Goal: Task Accomplishment & Management: Manage account settings

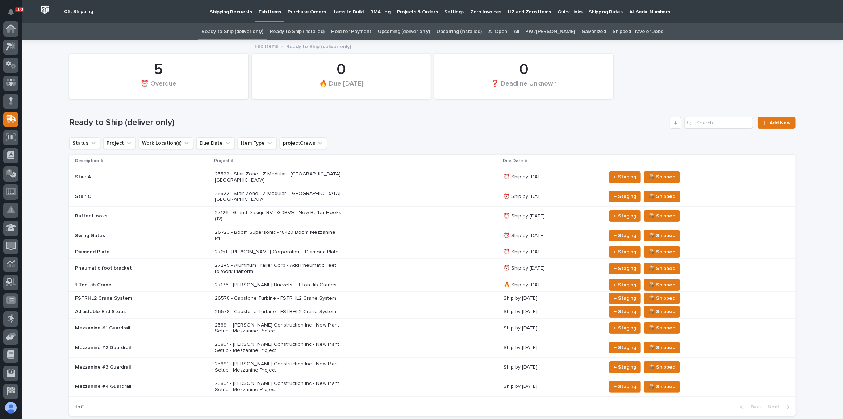
scroll to position [56, 0]
click at [395, 279] on div "27176 - [PERSON_NAME] Buckets - 1 Ton Jib Cranes" at bounding box center [356, 285] width 283 height 12
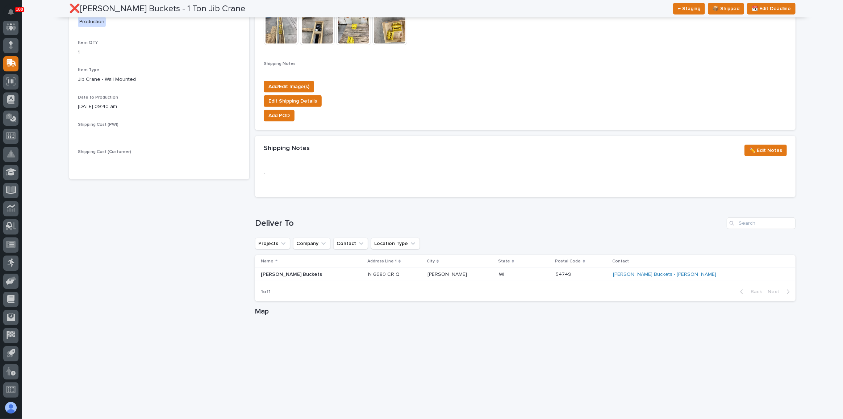
scroll to position [329, 0]
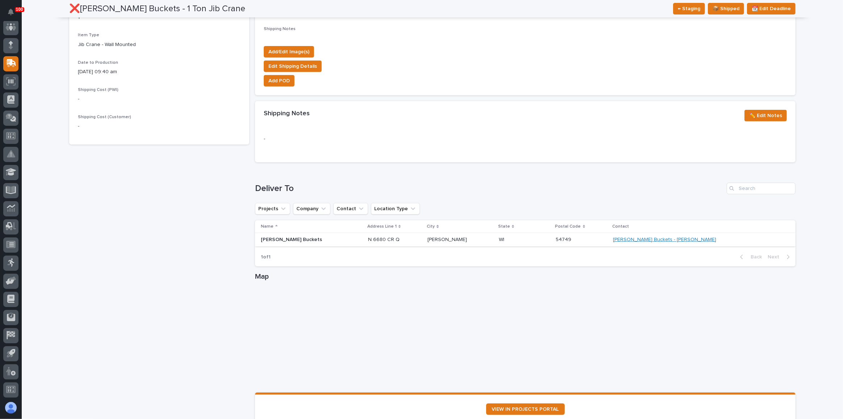
click at [684, 238] on link "[PERSON_NAME] Buckets - [PERSON_NAME]" at bounding box center [664, 239] width 103 height 6
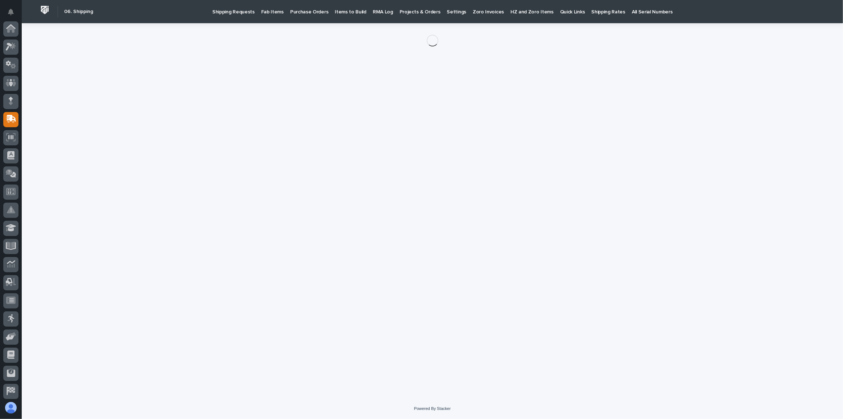
scroll to position [56, 0]
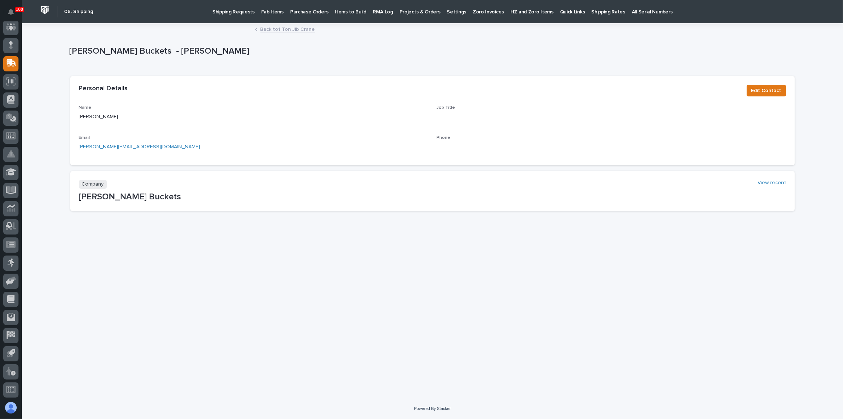
click at [111, 147] on link "[PERSON_NAME][EMAIL_ADDRESS][DOMAIN_NAME]" at bounding box center [139, 146] width 121 height 5
click at [319, 246] on div "Loading... Saving… Loading... Saving… [PERSON_NAME] Buckets - [PERSON_NAME] [PE…" at bounding box center [432, 202] width 733 height 356
click at [281, 30] on link "Back to 1 Ton Jib Crane" at bounding box center [287, 29] width 55 height 8
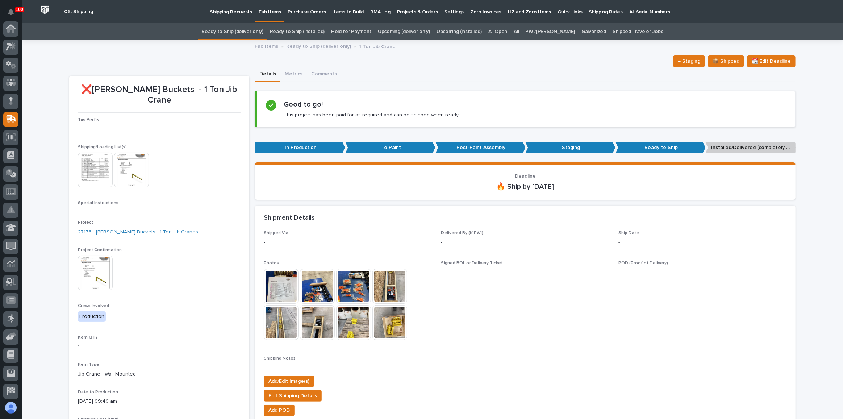
scroll to position [56, 0]
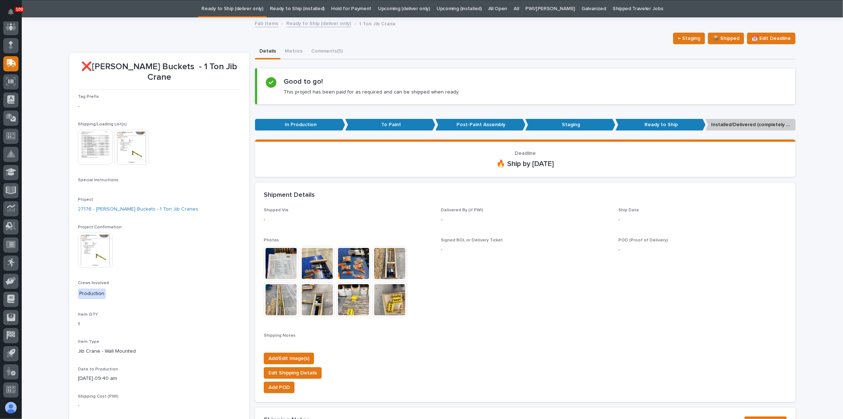
click at [84, 238] on img at bounding box center [95, 249] width 35 height 35
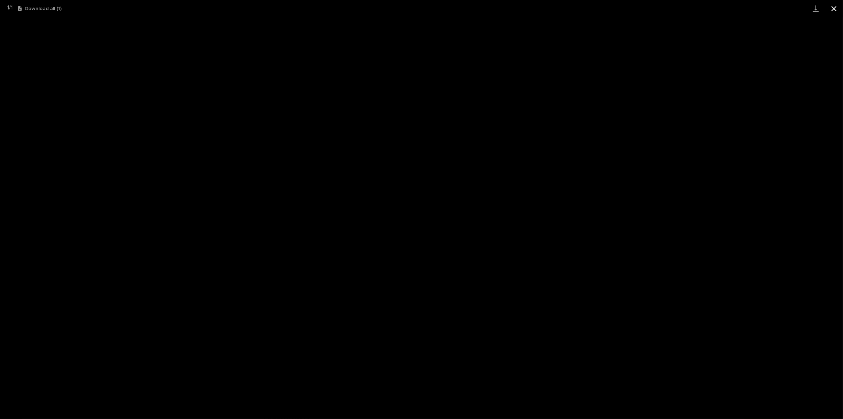
click at [834, 12] on button "Close gallery" at bounding box center [834, 8] width 18 height 17
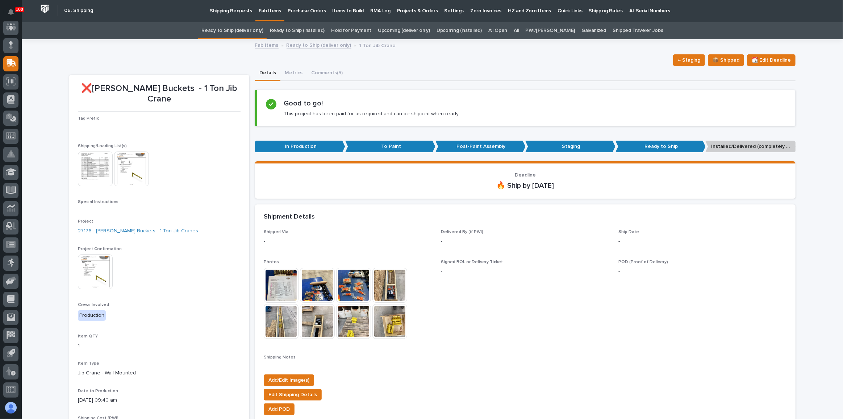
scroll to position [0, 0]
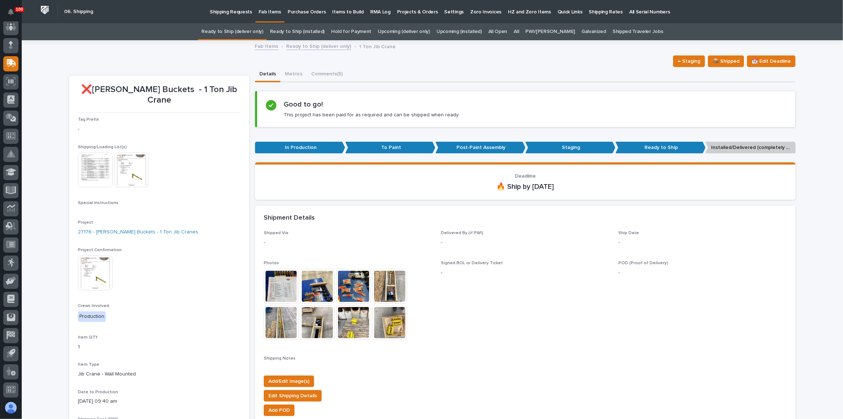
click at [126, 62] on div "← Staging 📦 Shipped 📆 Edit Deadline" at bounding box center [432, 61] width 726 height 12
click at [80, 154] on img at bounding box center [95, 169] width 35 height 35
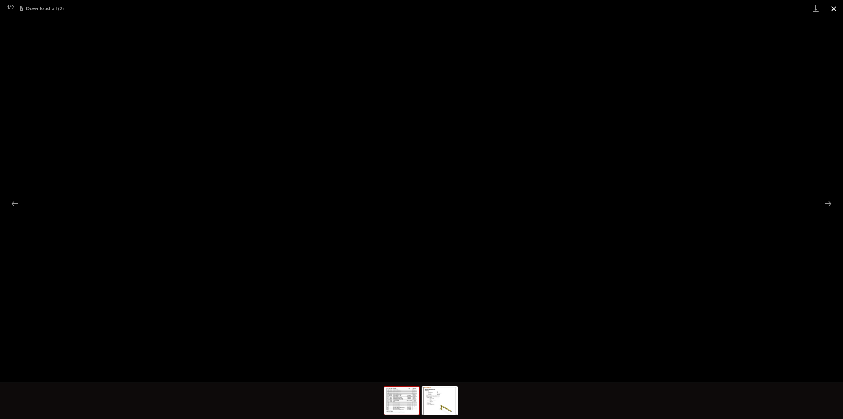
drag, startPoint x: 831, startPoint y: 9, endPoint x: 827, endPoint y: 10, distance: 4.4
click at [831, 9] on button "Close gallery" at bounding box center [834, 8] width 18 height 17
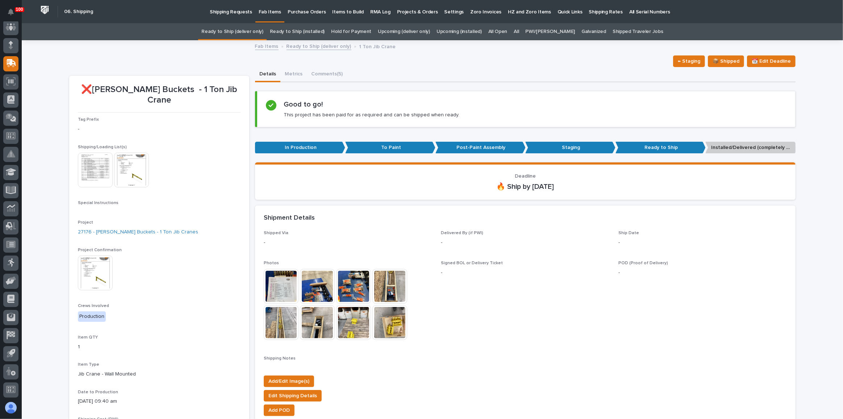
click at [256, 29] on link "Ready to Ship (deliver only)" at bounding box center [232, 31] width 62 height 17
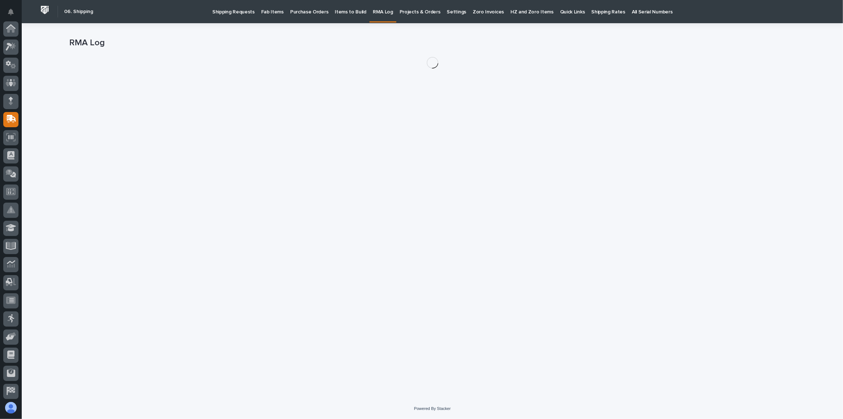
scroll to position [56, 0]
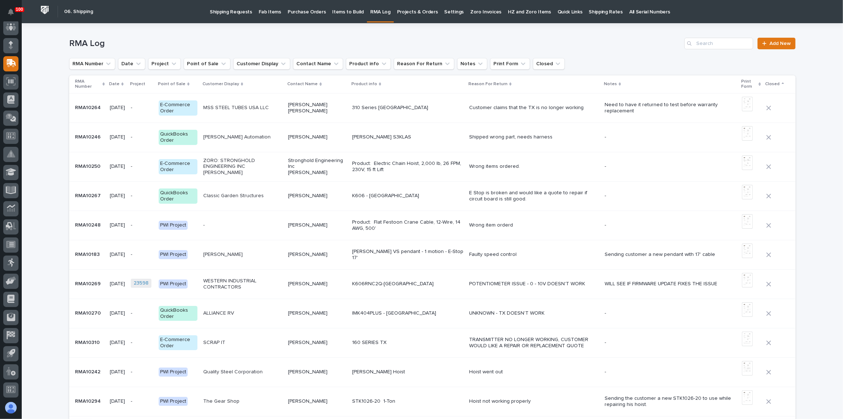
click at [259, 7] on p "Fab Items" at bounding box center [270, 7] width 22 height 15
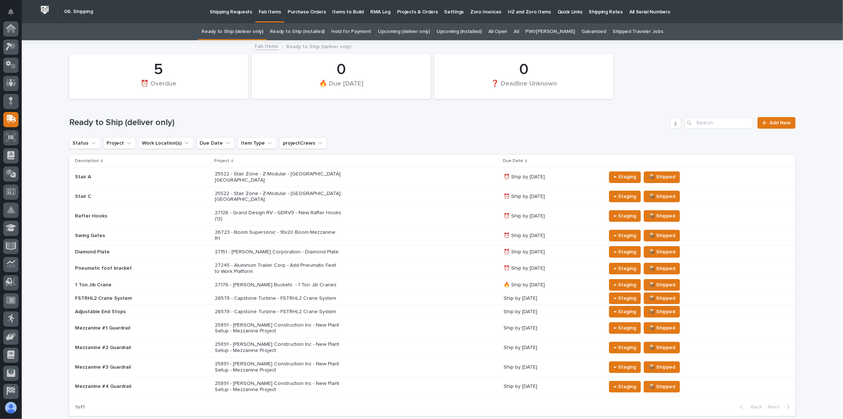
scroll to position [56, 0]
click at [353, 246] on div "27151 - [PERSON_NAME] Corporation - Diamond Plate" at bounding box center [356, 252] width 283 height 12
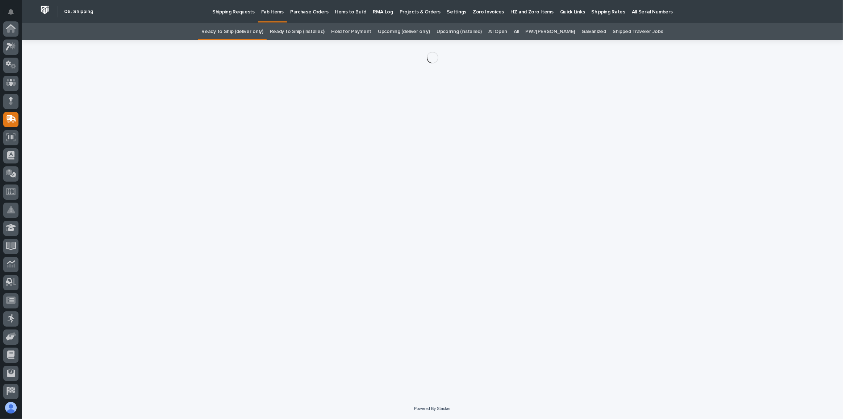
scroll to position [56, 0]
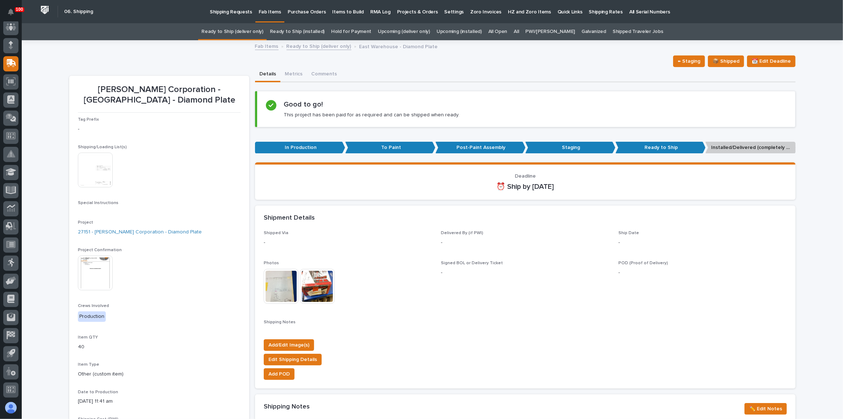
click at [80, 174] on img at bounding box center [95, 169] width 35 height 35
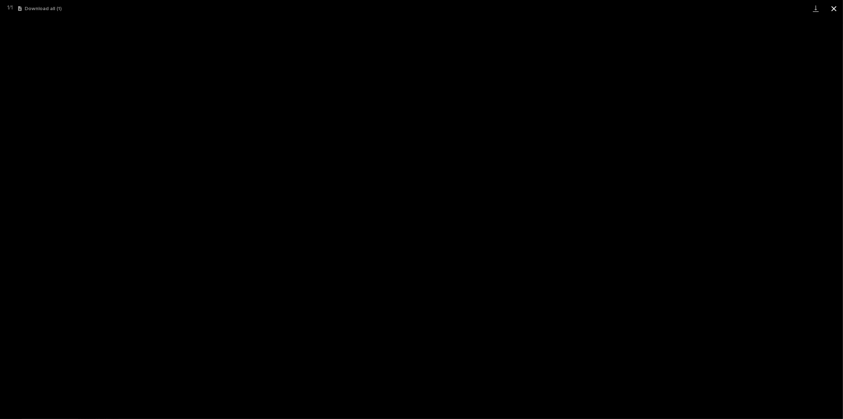
click at [837, 8] on button "Close gallery" at bounding box center [834, 8] width 18 height 17
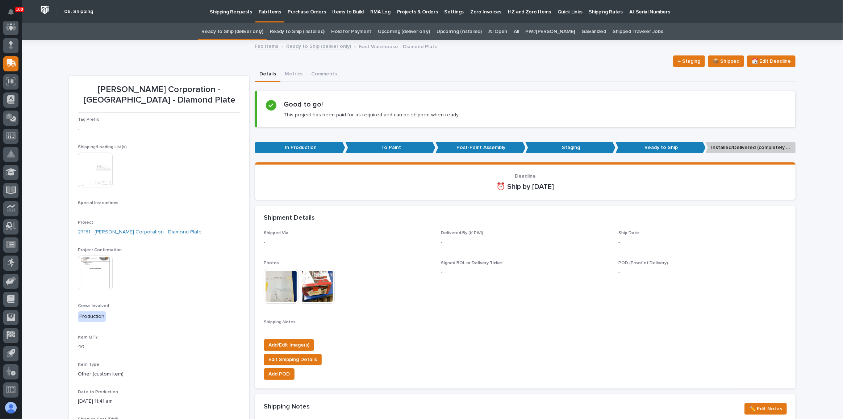
click at [813, 218] on div "Loading... Saving… Loading... Saving… [PERSON_NAME] Corporation - East Warehous…" at bounding box center [432, 399] width 821 height 717
click at [100, 172] on img at bounding box center [95, 169] width 35 height 35
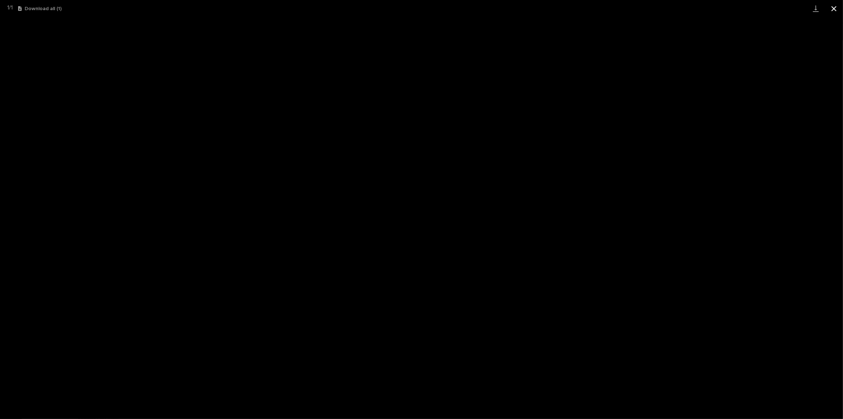
click at [835, 6] on button "Close gallery" at bounding box center [834, 8] width 18 height 17
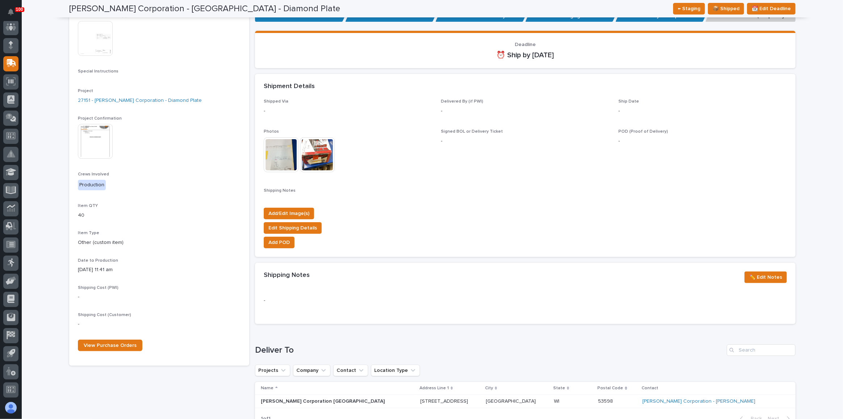
scroll to position [0, 0]
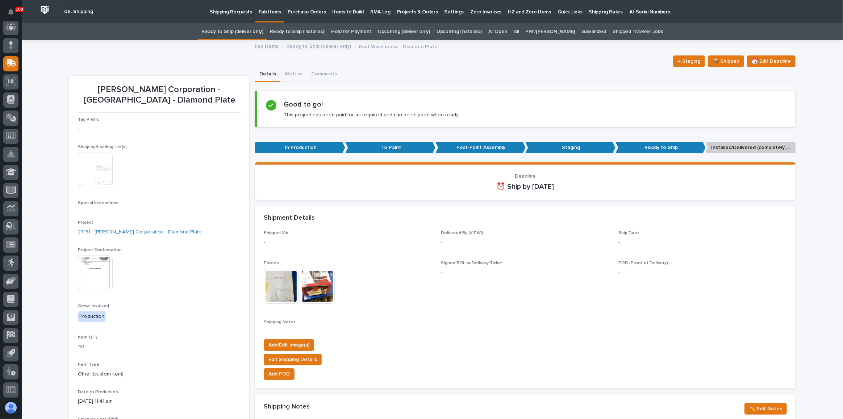
click at [260, 31] on link "Ready to Ship (deliver only)" at bounding box center [232, 31] width 62 height 17
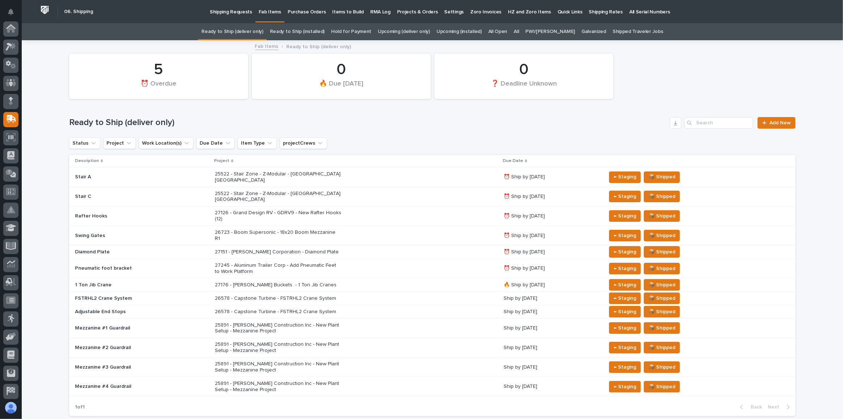
scroll to position [56, 0]
click at [360, 279] on div "27176 - [PERSON_NAME] Buckets - 1 Ton Jib Cranes" at bounding box center [356, 285] width 283 height 12
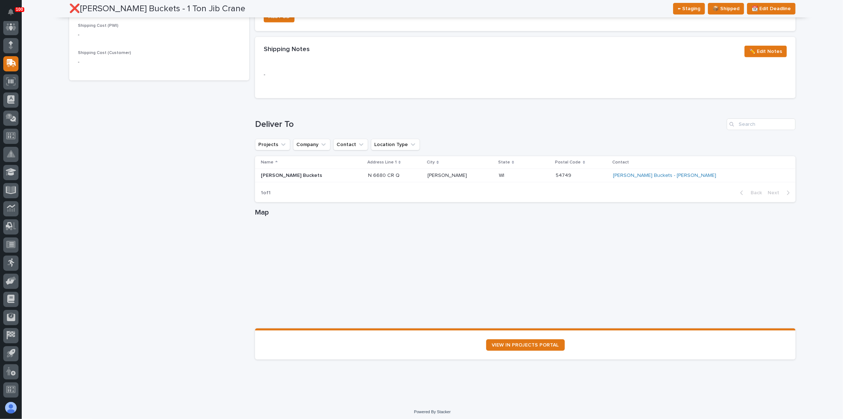
scroll to position [395, 0]
click at [684, 172] on link "[PERSON_NAME] Buckets - [PERSON_NAME]" at bounding box center [664, 174] width 103 height 6
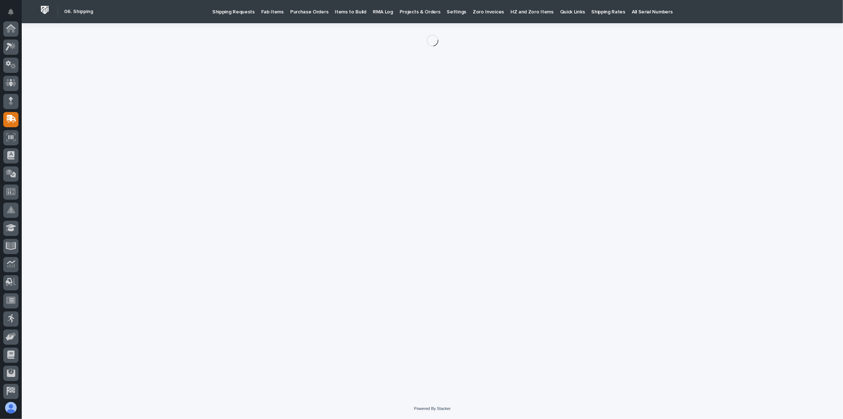
scroll to position [56, 0]
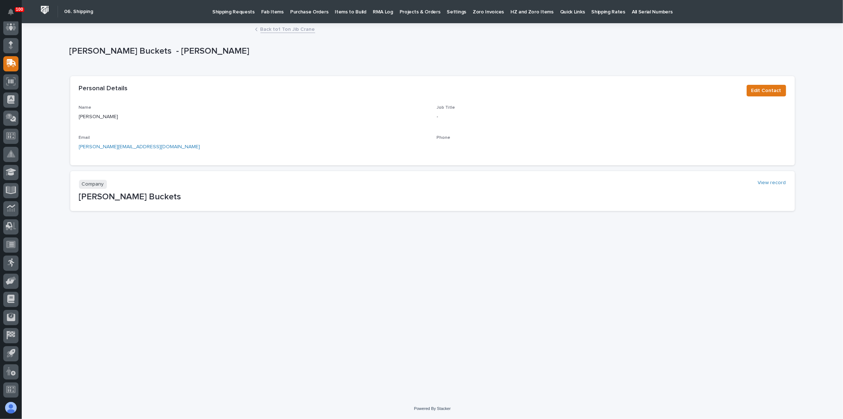
click at [268, 30] on link "Back to 1 Ton Jib Crane" at bounding box center [287, 29] width 55 height 8
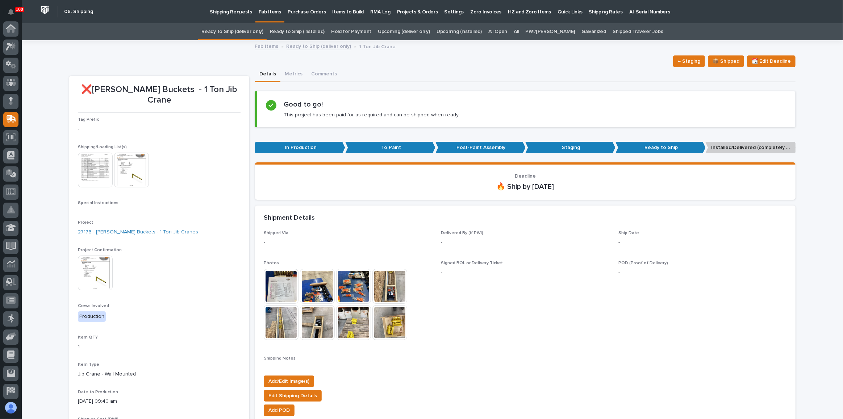
scroll to position [56, 0]
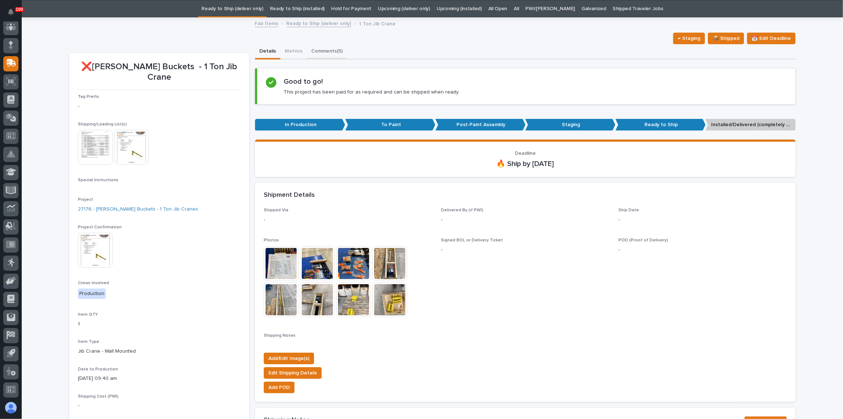
click at [317, 54] on button "Comments (5)" at bounding box center [327, 51] width 40 height 15
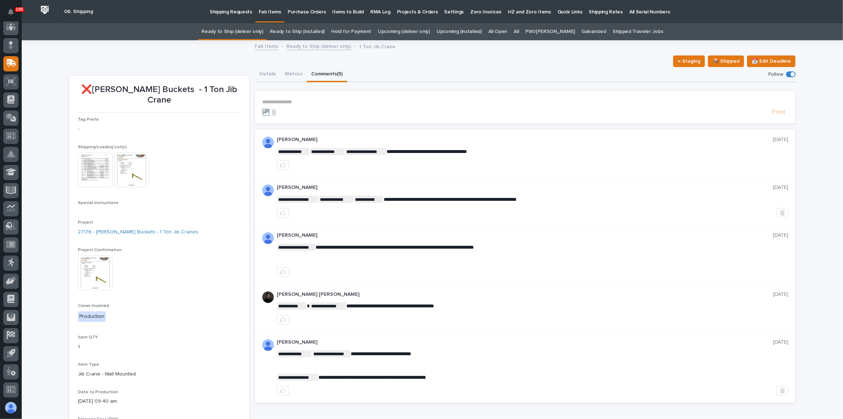
click at [286, 102] on p "**********" at bounding box center [525, 102] width 526 height 6
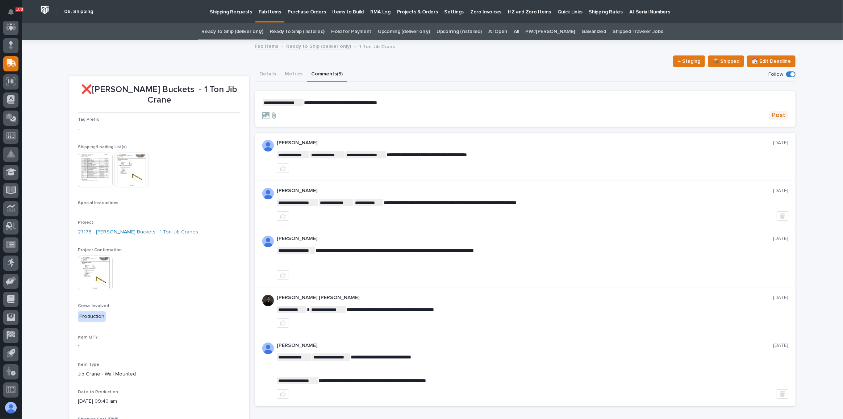
click at [780, 115] on span "Post" at bounding box center [778, 115] width 14 height 8
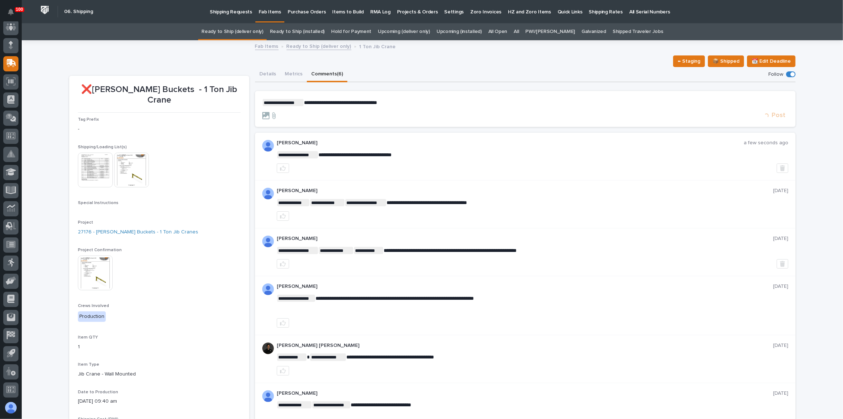
click at [263, 29] on link "Ready to Ship (deliver only)" at bounding box center [232, 31] width 62 height 17
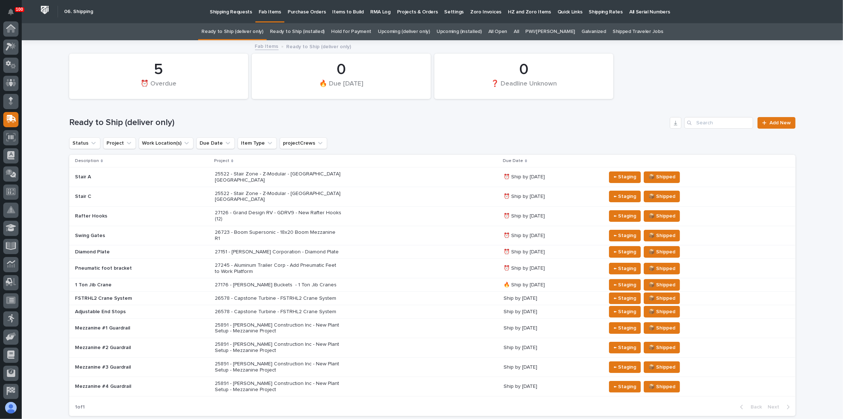
scroll to position [56, 0]
click at [401, 279] on div "27176 - [PERSON_NAME] Buckets - 1 Ton Jib Cranes" at bounding box center [356, 285] width 283 height 12
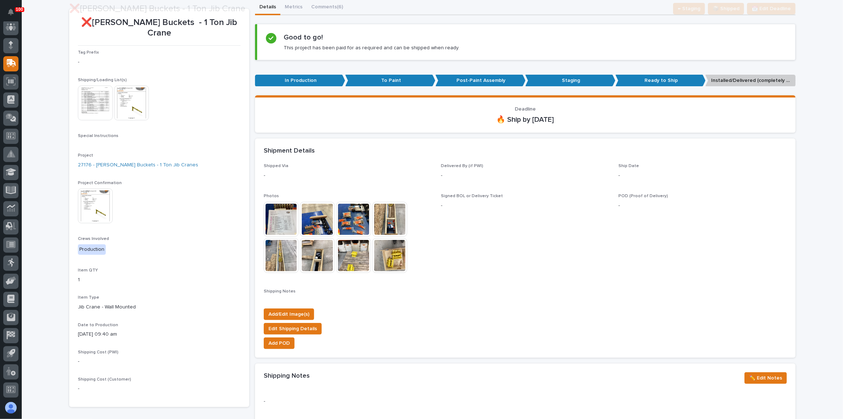
scroll to position [122, 0]
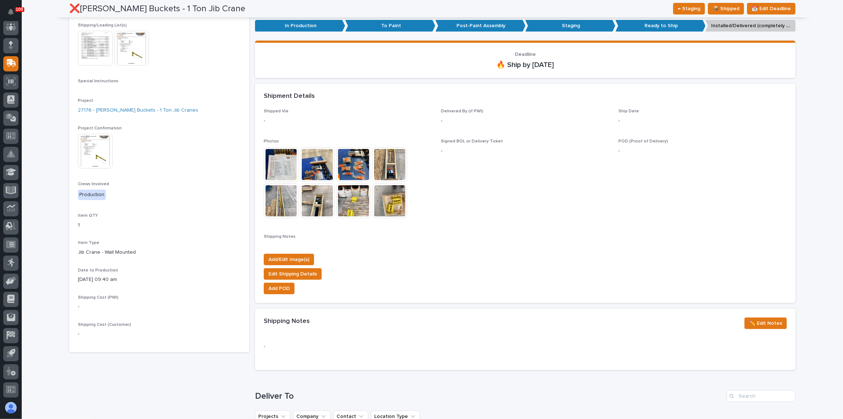
click at [93, 144] on img at bounding box center [95, 151] width 35 height 35
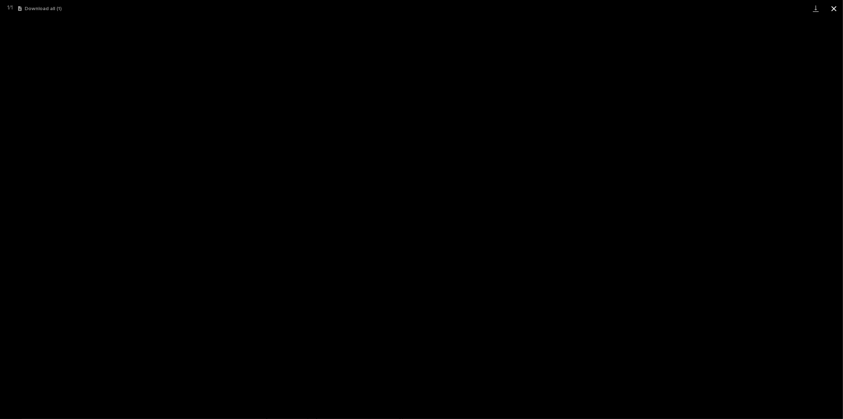
click at [836, 5] on button "Close gallery" at bounding box center [834, 8] width 18 height 17
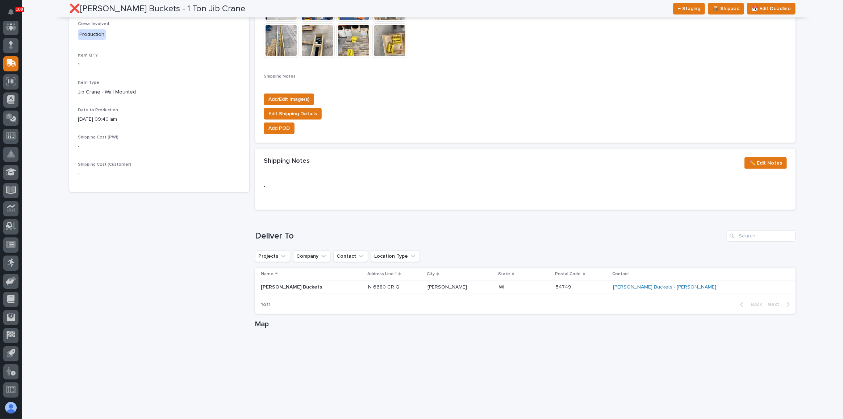
scroll to position [395, 0]
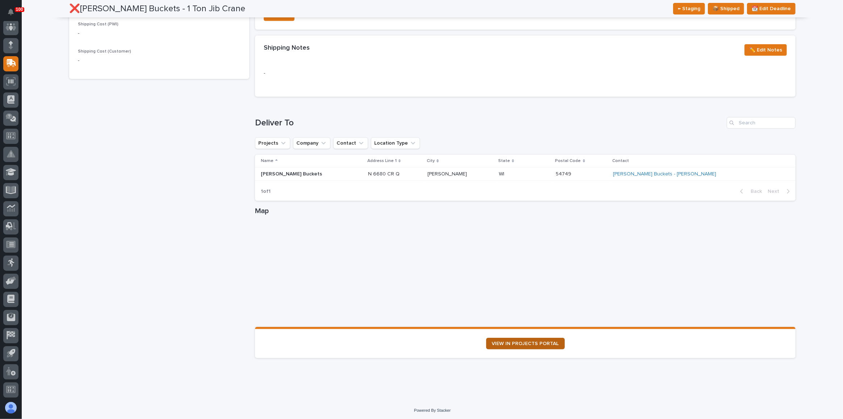
click at [548, 345] on link "VIEW IN PROJECTS PORTAL" at bounding box center [525, 343] width 79 height 12
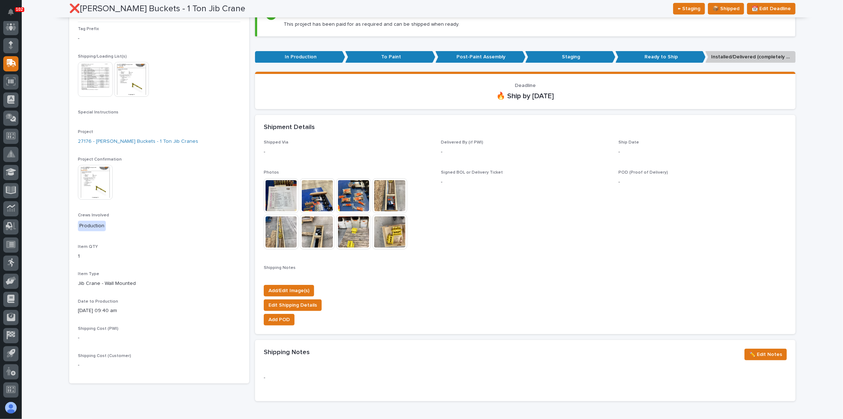
scroll to position [0, 0]
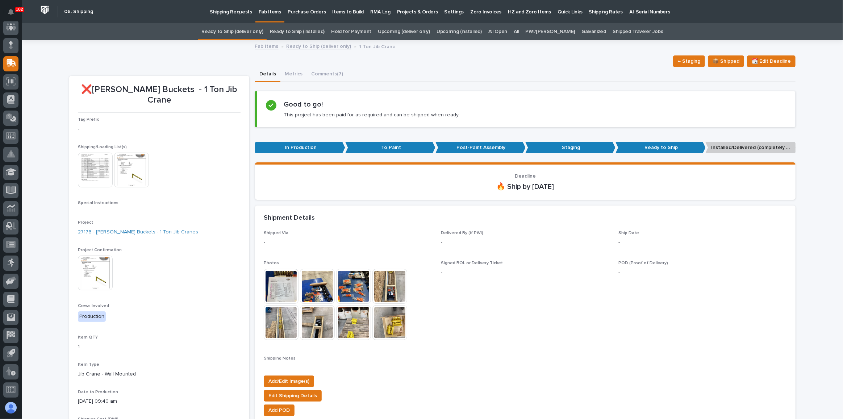
click at [256, 32] on link "Ready to Ship (deliver only)" at bounding box center [232, 31] width 62 height 17
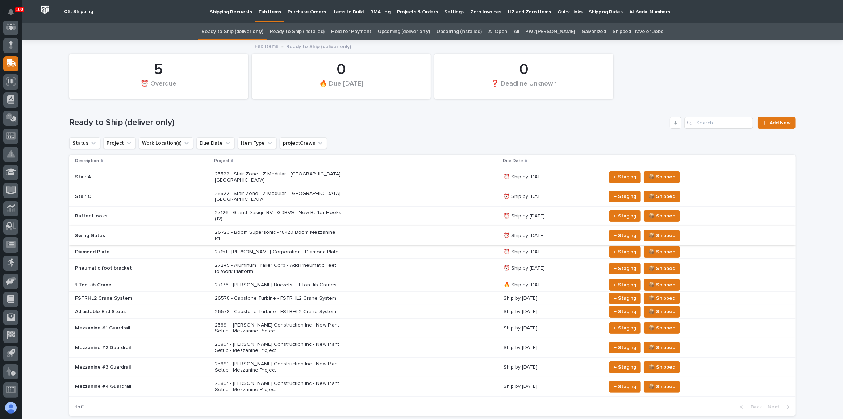
scroll to position [33, 0]
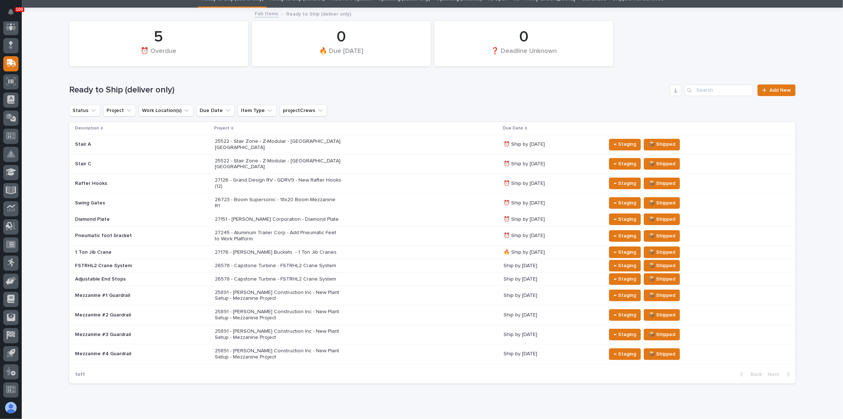
click at [384, 260] on div "26578 - Capstone Turbine - FSTRHL2 Crane System" at bounding box center [356, 266] width 283 height 12
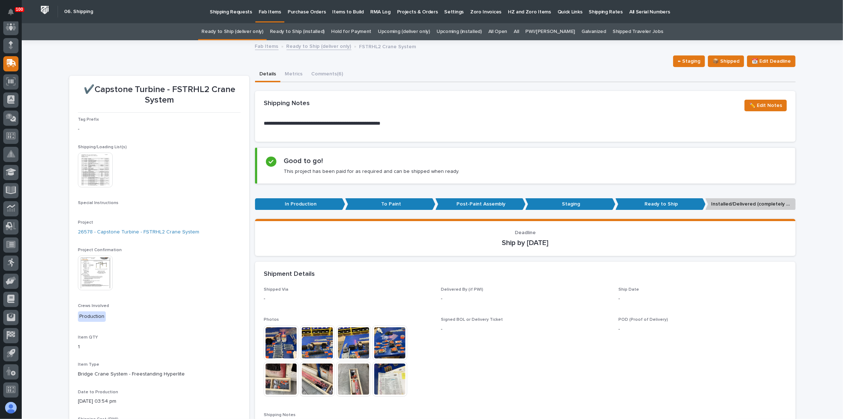
click at [102, 171] on img at bounding box center [95, 169] width 35 height 35
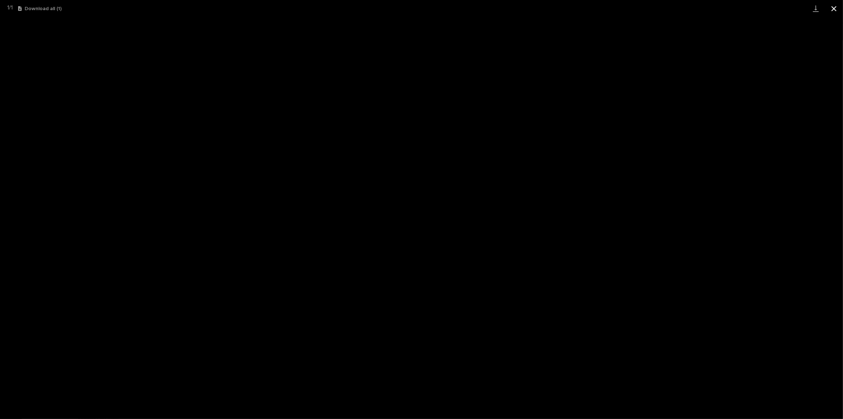
click at [829, 7] on button "Close gallery" at bounding box center [834, 8] width 18 height 17
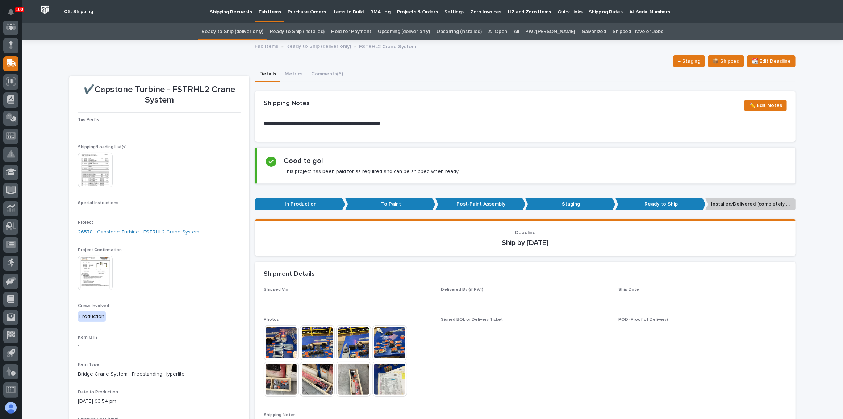
click at [100, 176] on img at bounding box center [95, 169] width 35 height 35
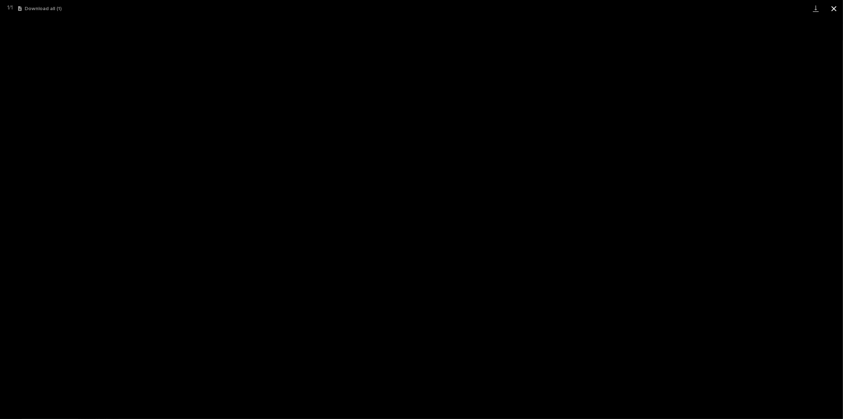
click at [830, 6] on button "Close gallery" at bounding box center [834, 8] width 18 height 17
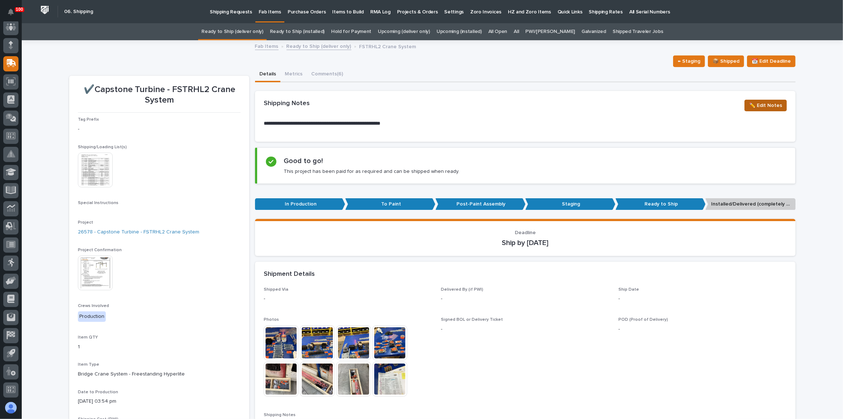
click at [760, 107] on span "✏️ Edit Notes" at bounding box center [765, 105] width 33 height 9
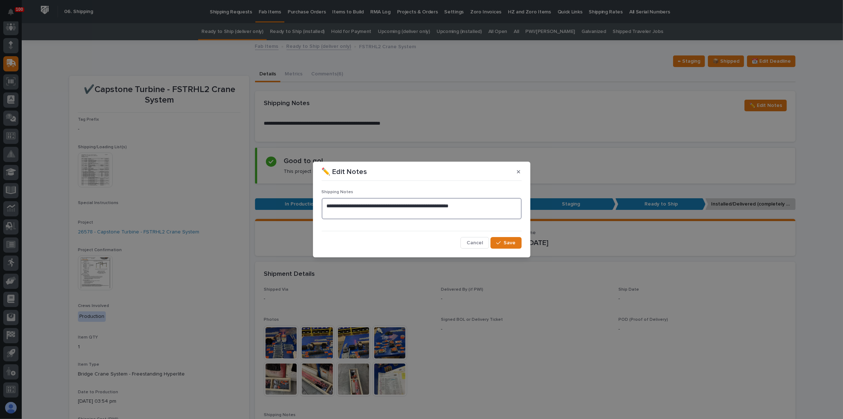
drag, startPoint x: 475, startPoint y: 207, endPoint x: 280, endPoint y: 201, distance: 195.3
click at [280, 201] on div "**********" at bounding box center [421, 209] width 843 height 419
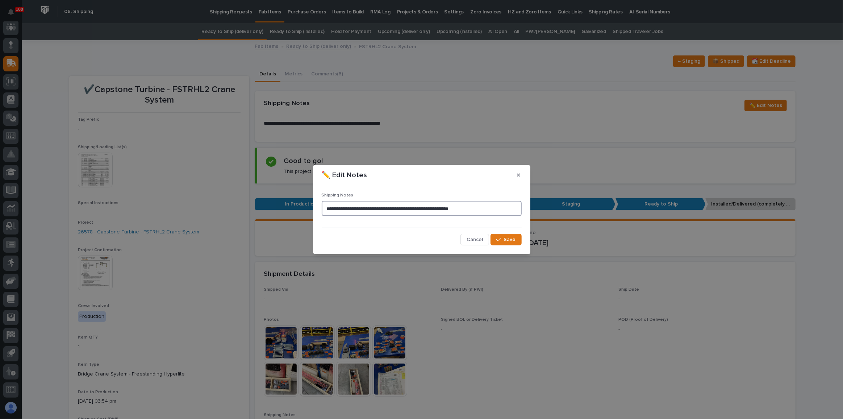
drag, startPoint x: 460, startPoint y: 208, endPoint x: 287, endPoint y: 209, distance: 173.1
click at [286, 209] on div "**********" at bounding box center [421, 209] width 843 height 419
type textarea "**********"
click at [511, 239] on span "Save" at bounding box center [510, 239] width 12 height 7
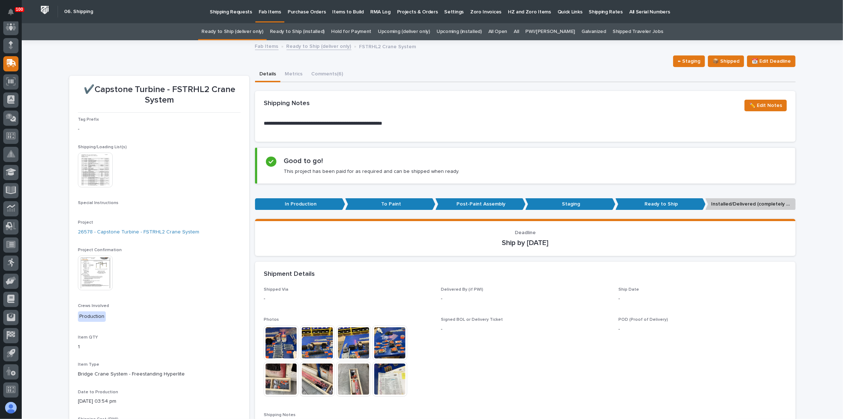
click at [263, 31] on link "Ready to Ship (deliver only)" at bounding box center [232, 31] width 62 height 17
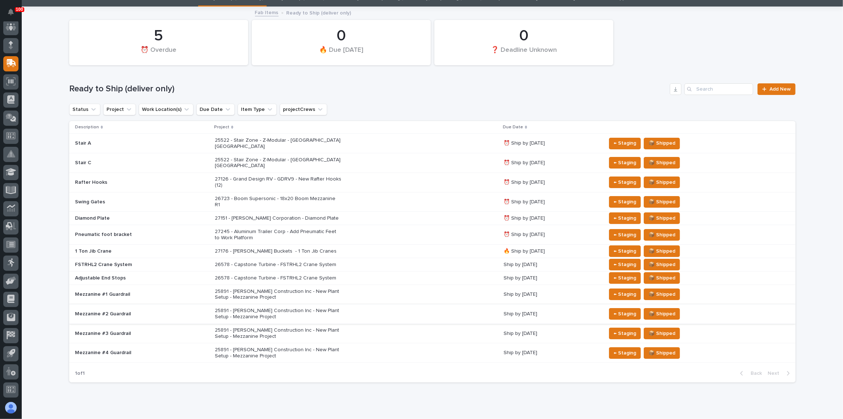
scroll to position [39, 0]
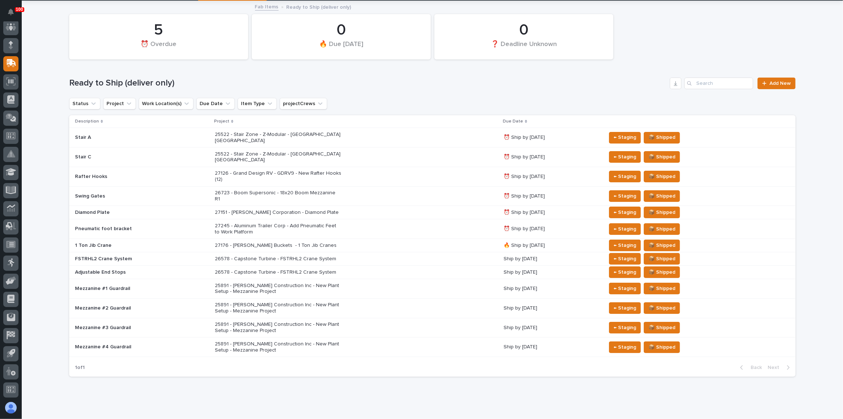
click at [392, 266] on div "26578 - Capstone Turbine - FSTRHL2 Crane System" at bounding box center [356, 272] width 283 height 12
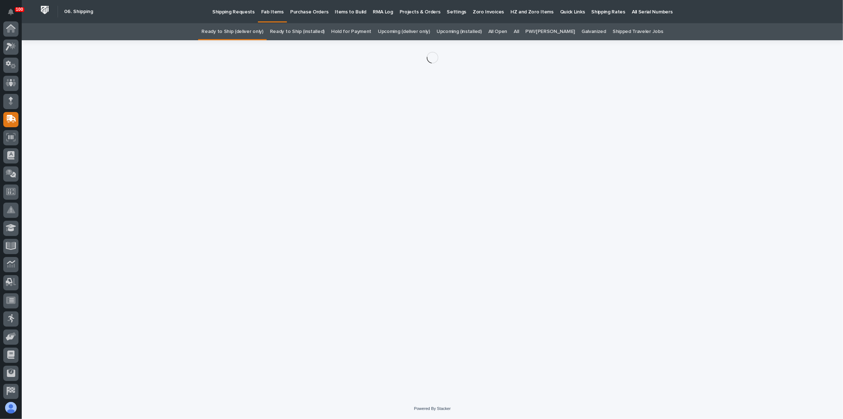
scroll to position [56, 0]
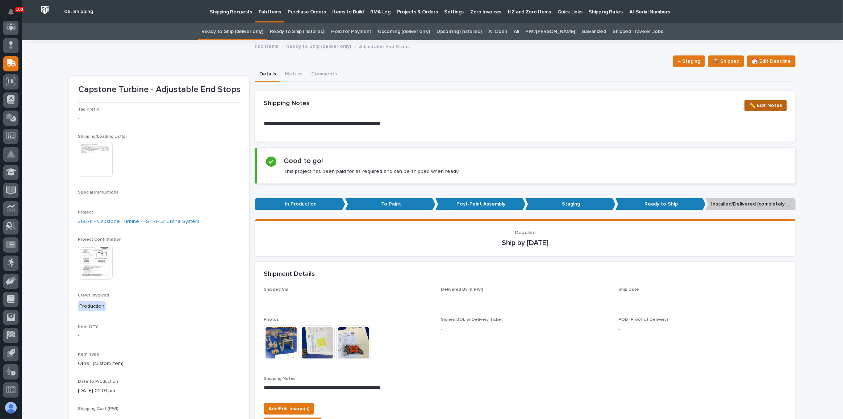
click at [769, 106] on span "✏️ Edit Notes" at bounding box center [765, 105] width 33 height 9
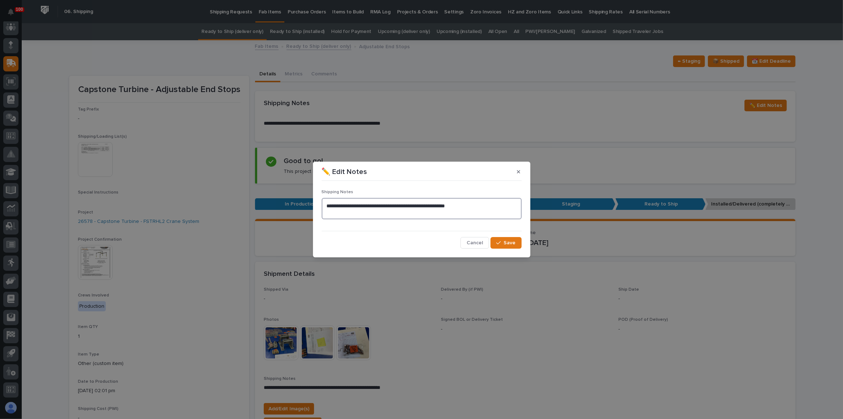
drag, startPoint x: 474, startPoint y: 202, endPoint x: 287, endPoint y: 194, distance: 187.0
click at [287, 194] on div "**********" at bounding box center [421, 209] width 843 height 419
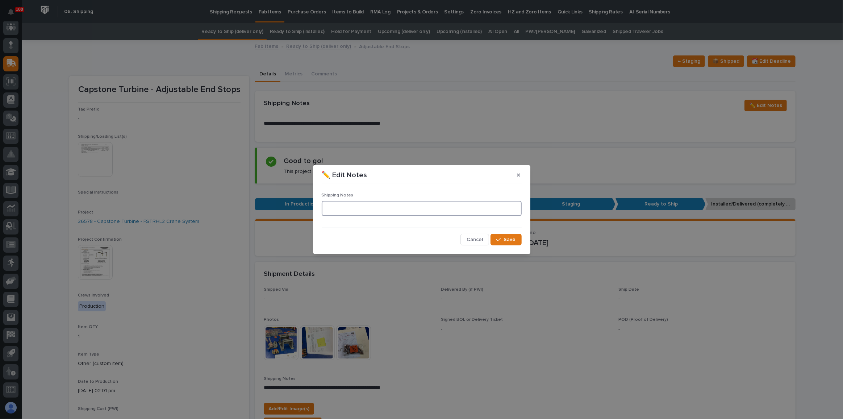
paste textarea "**********"
type textarea "**********"
click at [503, 239] on div "button" at bounding box center [499, 239] width 7 height 5
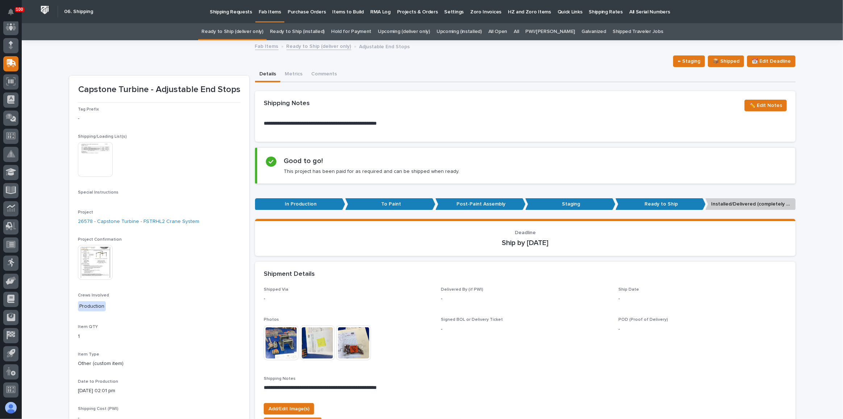
click at [253, 33] on link "Ready to Ship (deliver only)" at bounding box center [232, 31] width 62 height 17
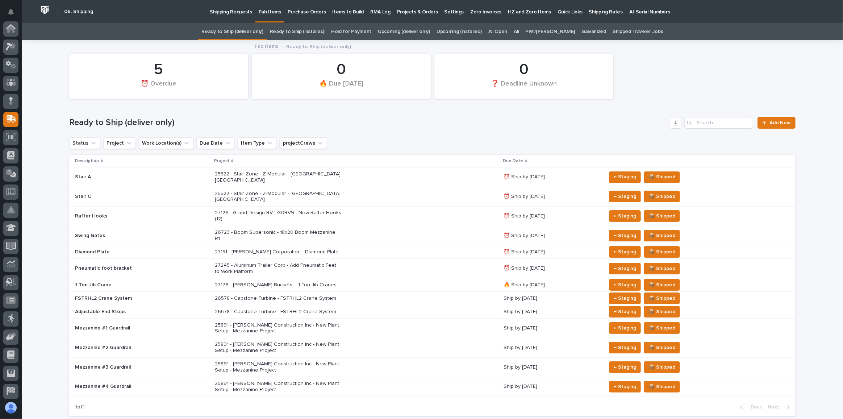
scroll to position [56, 0]
click at [370, 259] on div "27245 - Aluminum Trailer Corp - Add Pneumatic Feet to Work Platform" at bounding box center [356, 268] width 283 height 18
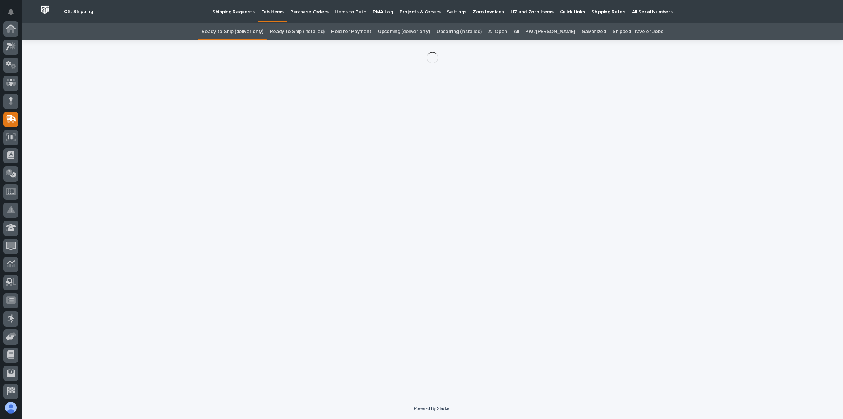
scroll to position [56, 0]
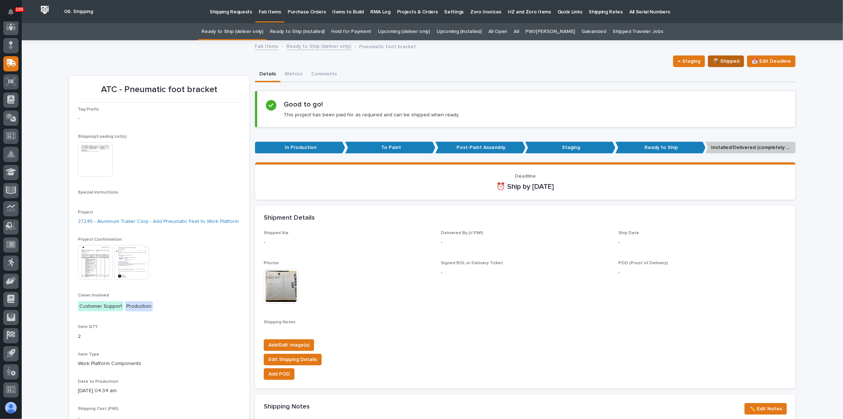
click at [723, 61] on span "📦 Shipped" at bounding box center [725, 61] width 27 height 9
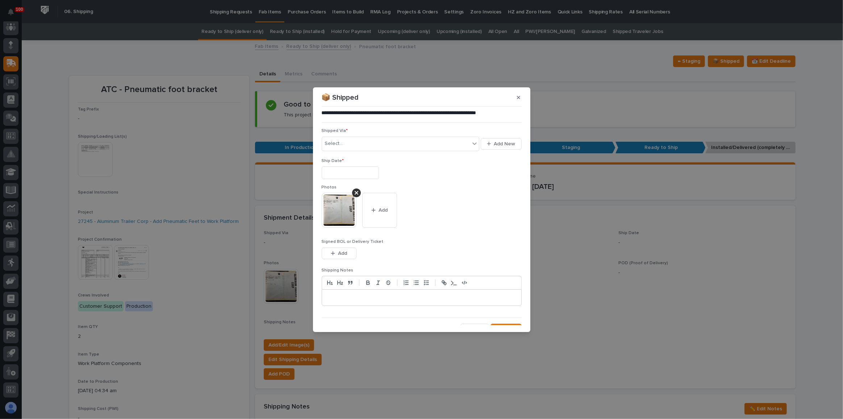
click at [379, 175] on input "text" at bounding box center [350, 172] width 57 height 13
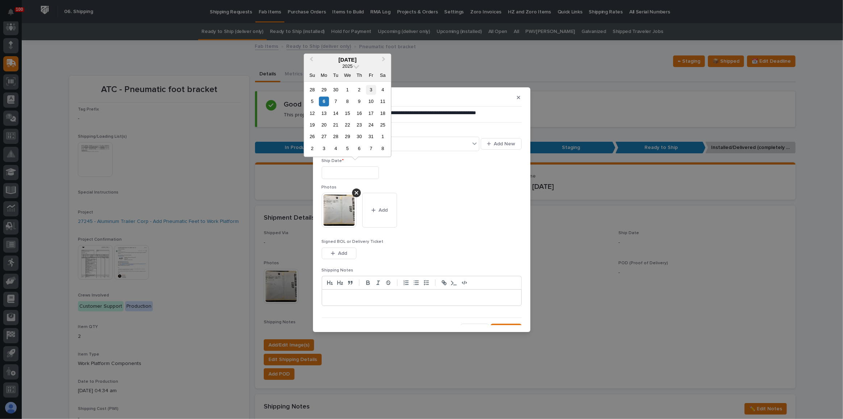
click at [373, 89] on div "3" at bounding box center [371, 90] width 10 height 10
type input "**********"
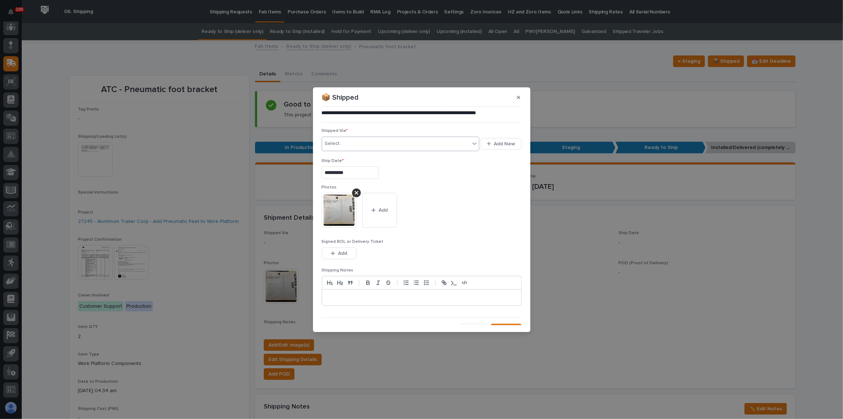
click at [372, 146] on div "Select..." at bounding box center [396, 144] width 148 height 12
type input "***"
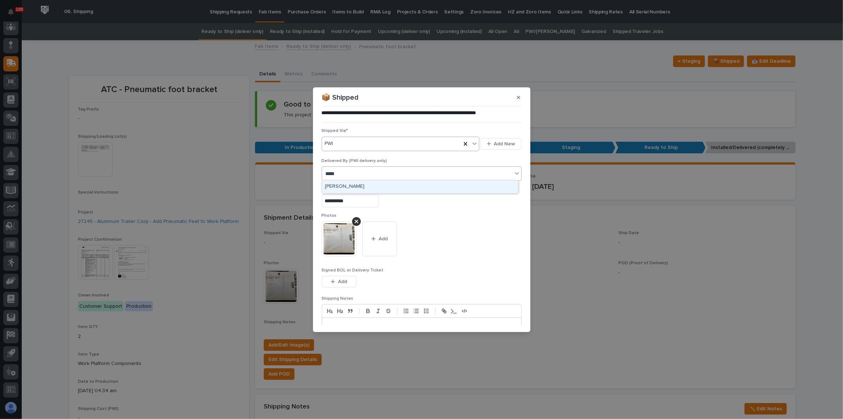
type input "******"
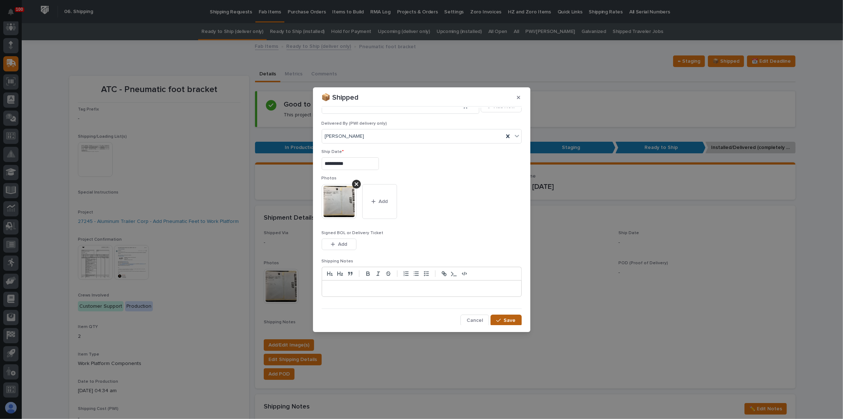
click at [509, 319] on span "Save" at bounding box center [510, 320] width 12 height 7
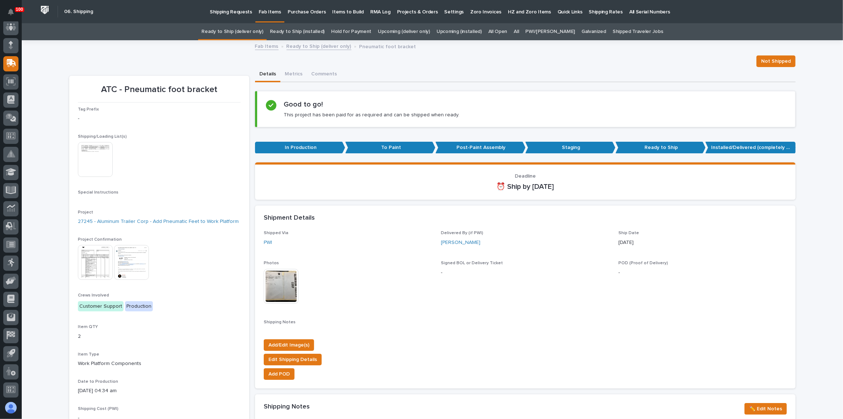
click at [522, 30] on div "All" at bounding box center [516, 31] width 12 height 17
click at [519, 30] on link "All" at bounding box center [515, 31] width 5 height 17
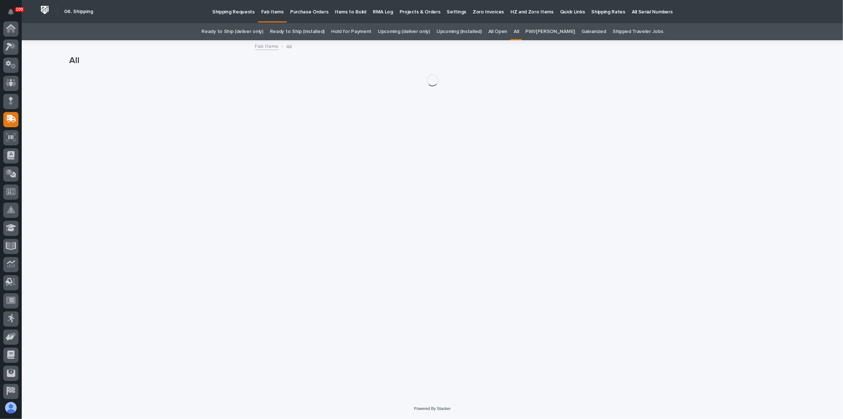
scroll to position [56, 0]
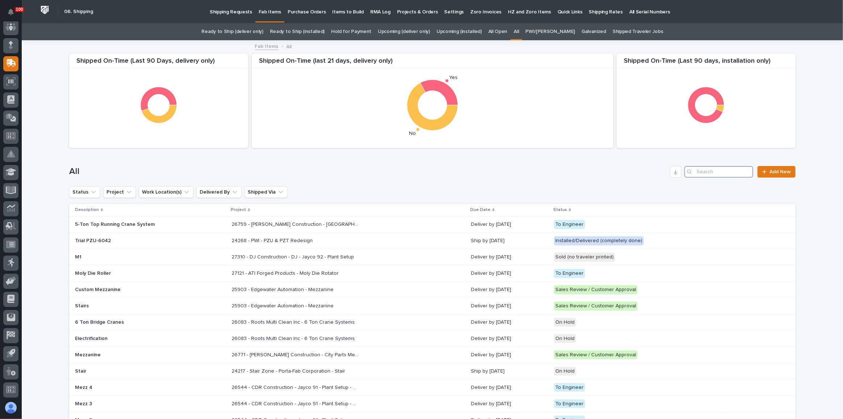
click at [713, 175] on input "Search" at bounding box center [718, 172] width 69 height 12
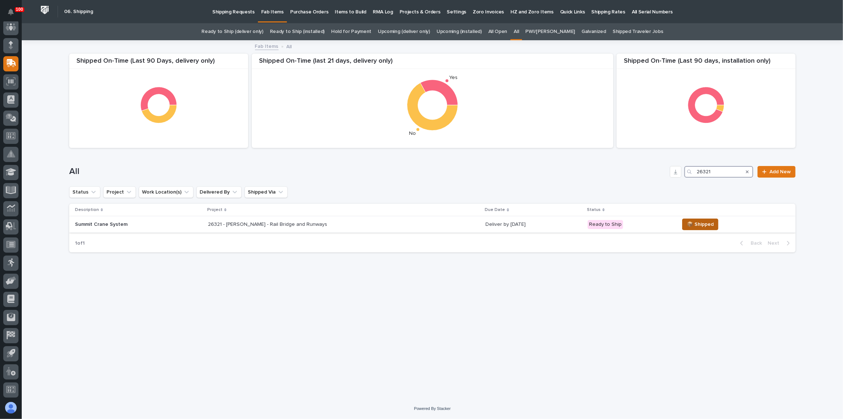
type input "26321"
click at [692, 224] on span "📦 Shipped" at bounding box center [700, 224] width 27 height 9
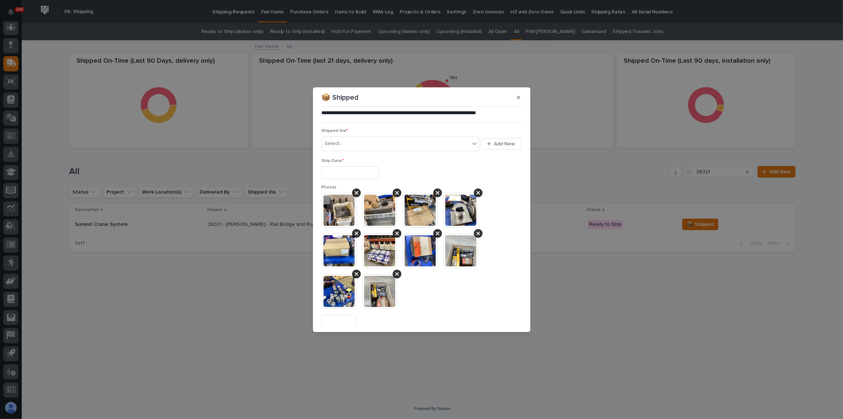
click at [372, 170] on input "text" at bounding box center [350, 172] width 57 height 13
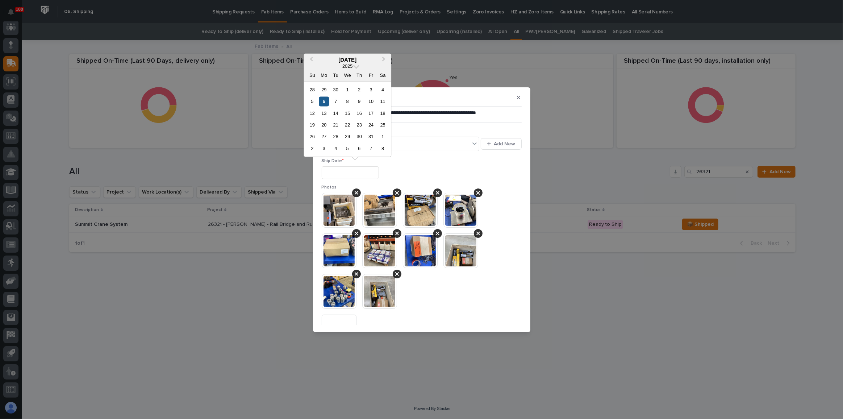
click at [323, 100] on div "6" at bounding box center [324, 101] width 10 height 10
type input "**********"
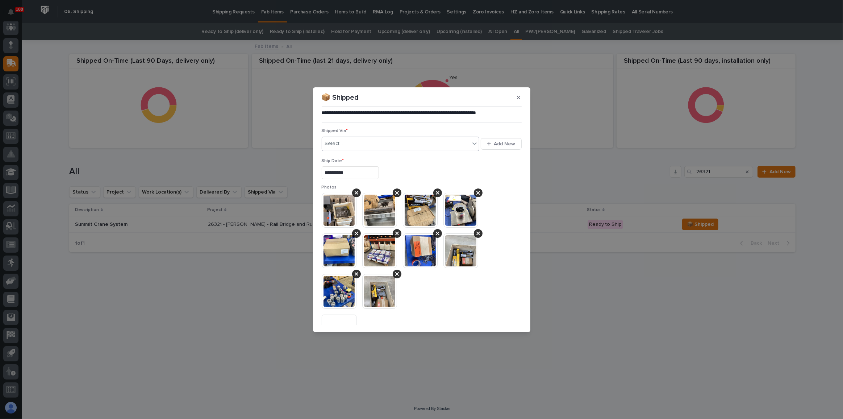
click at [346, 146] on div "Select..." at bounding box center [396, 144] width 148 height 12
type input "***"
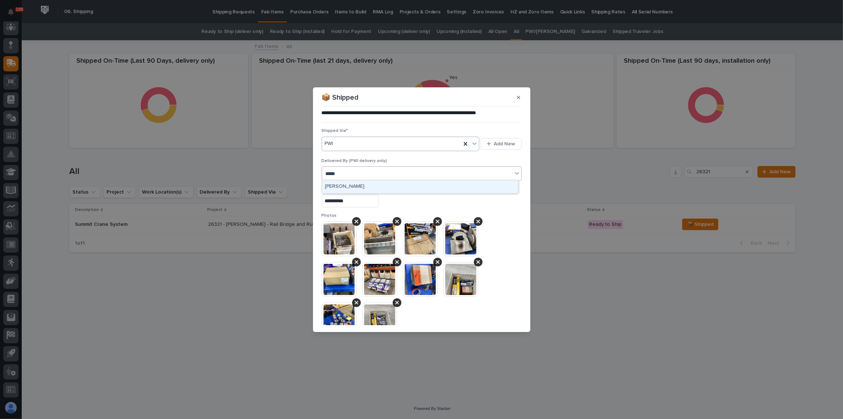
type input "******"
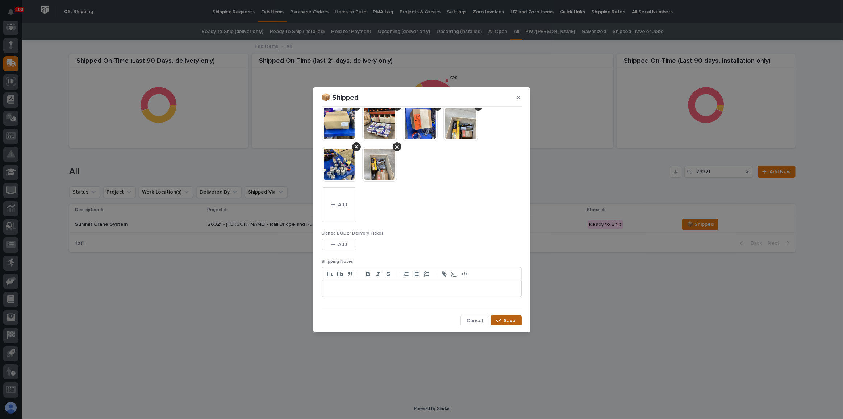
click at [506, 321] on span "Save" at bounding box center [510, 320] width 12 height 7
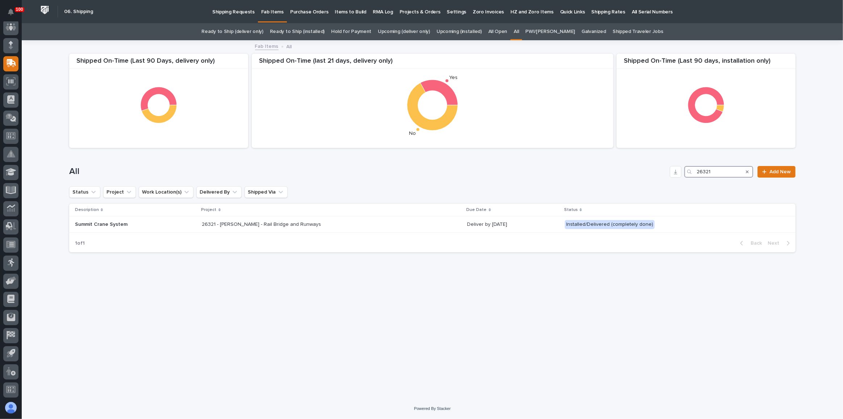
click at [714, 172] on input "26321" at bounding box center [718, 172] width 69 height 12
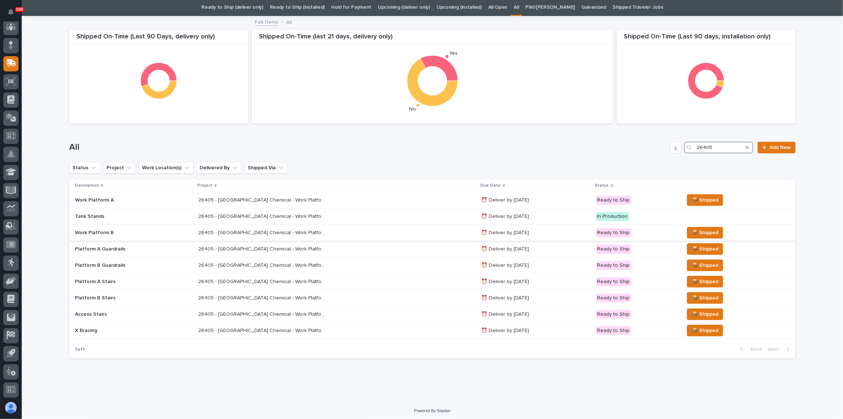
scroll to position [25, 0]
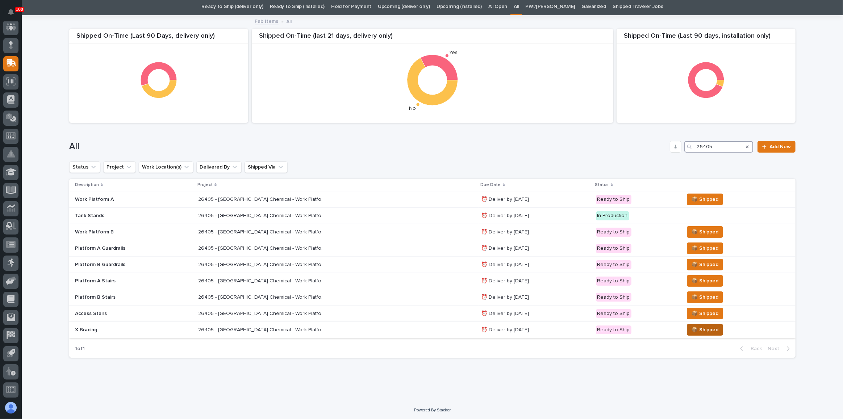
type input "26405"
click at [692, 331] on span "📦 Shipped" at bounding box center [704, 329] width 27 height 9
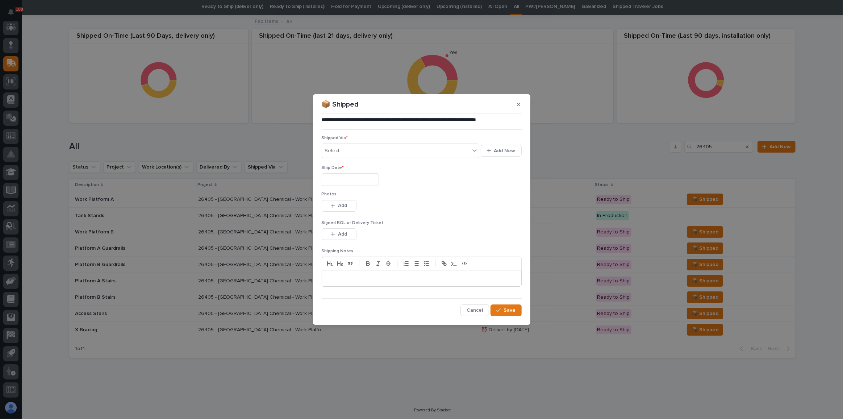
click at [365, 181] on input "text" at bounding box center [350, 179] width 57 height 13
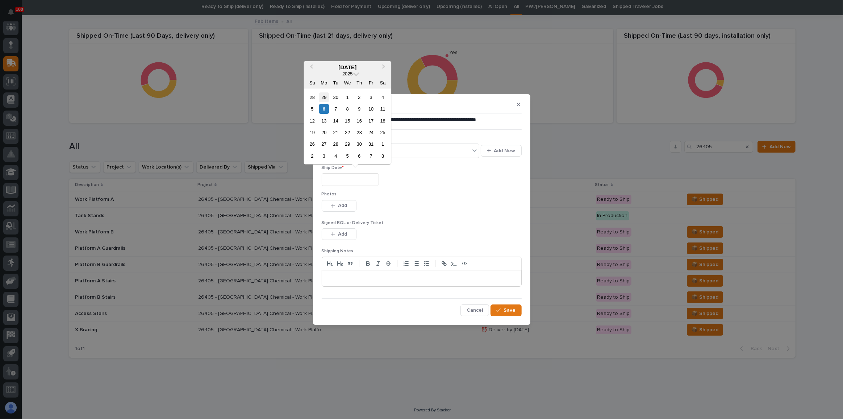
click at [323, 96] on div "29" at bounding box center [324, 97] width 10 height 10
type input "**********"
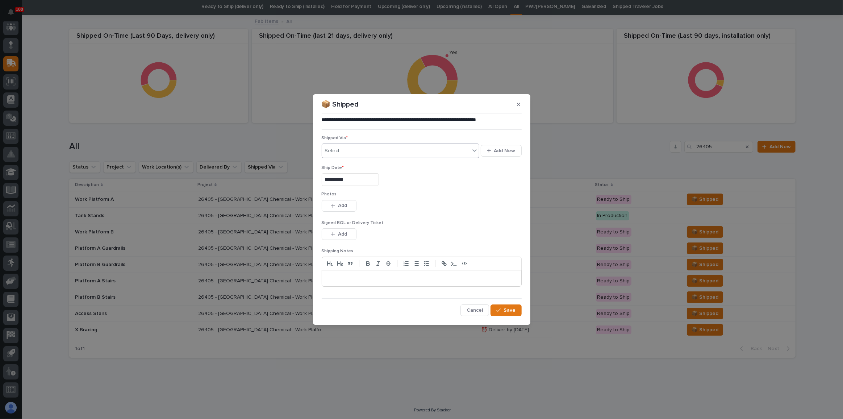
click at [344, 146] on div "Select..." at bounding box center [396, 151] width 148 height 12
type input "***"
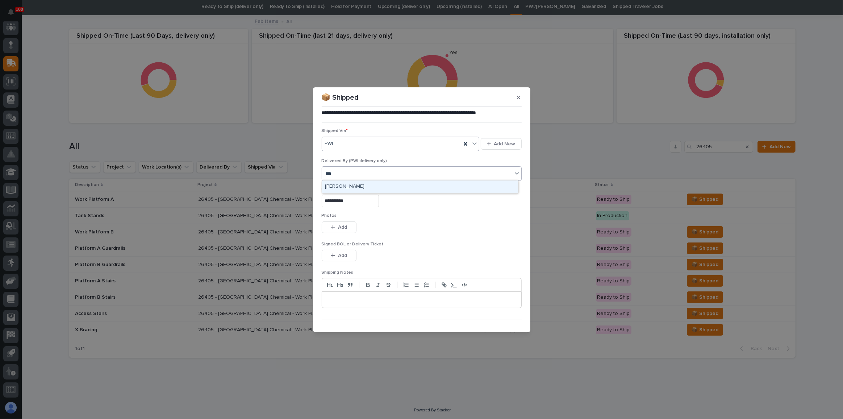
type input "****"
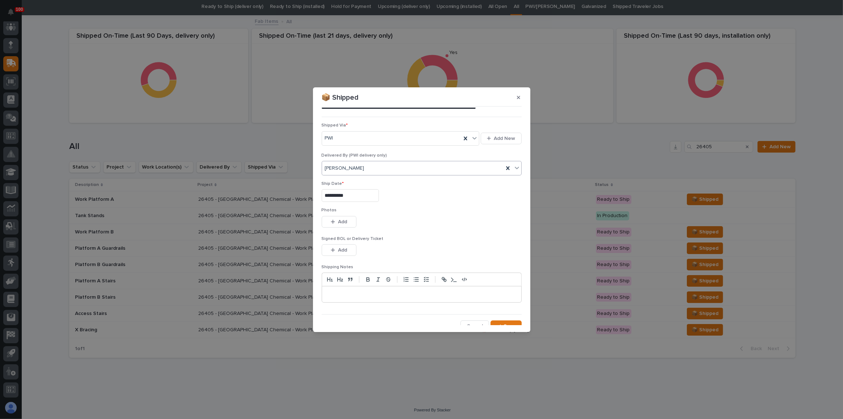
scroll to position [11, 0]
click at [506, 315] on button "Save" at bounding box center [505, 321] width 31 height 12
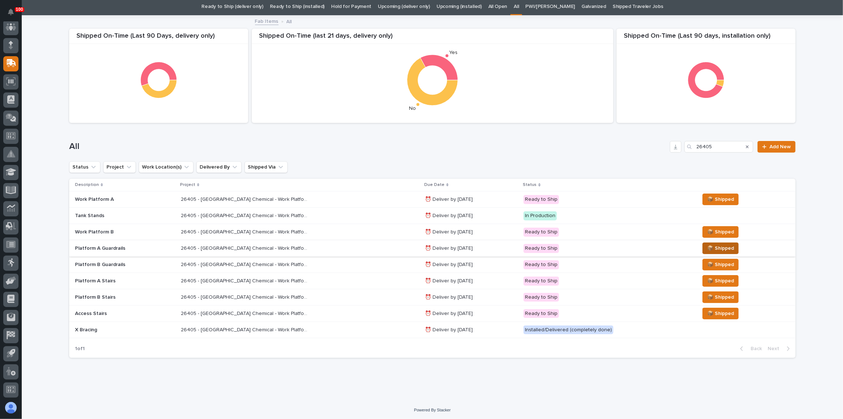
click at [707, 246] on span "📦 Shipped" at bounding box center [720, 248] width 27 height 9
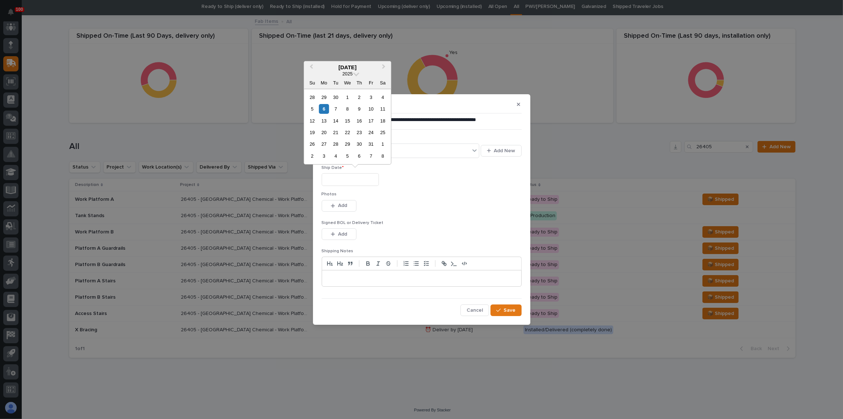
click at [337, 178] on input "text" at bounding box center [350, 179] width 57 height 13
drag, startPoint x: 325, startPoint y: 92, endPoint x: 334, endPoint y: 122, distance: 31.8
click at [324, 92] on div "29" at bounding box center [324, 97] width 10 height 10
type input "**********"
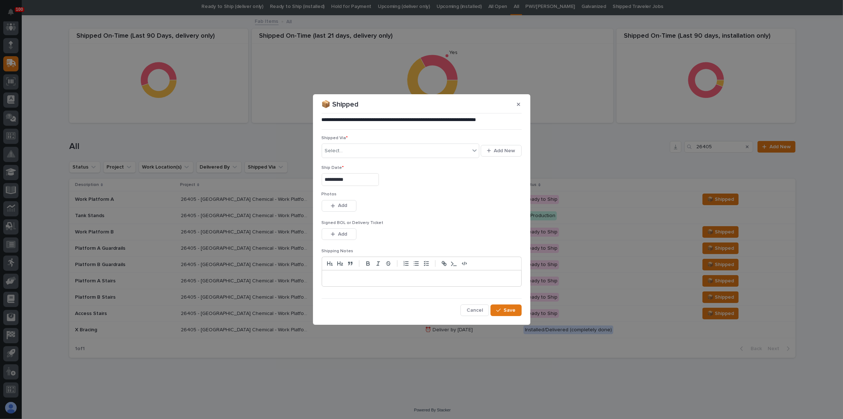
click at [346, 142] on div "Shipped Via * Select... Add New" at bounding box center [422, 150] width 200 height 30
click at [350, 151] on div "Select..." at bounding box center [396, 151] width 148 height 12
type input "***"
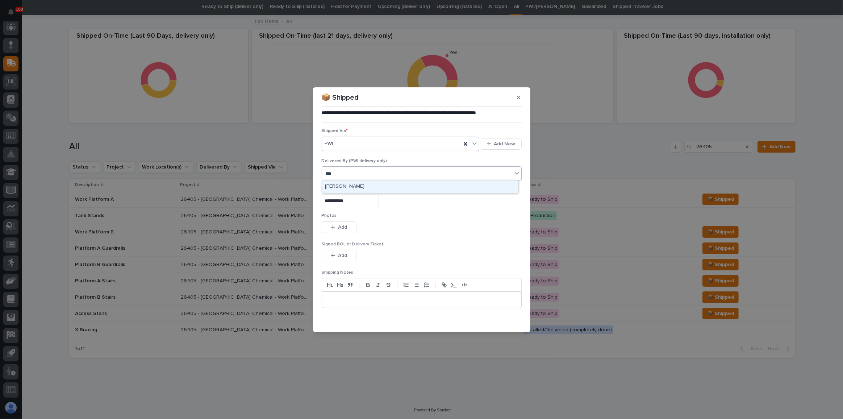
type input "****"
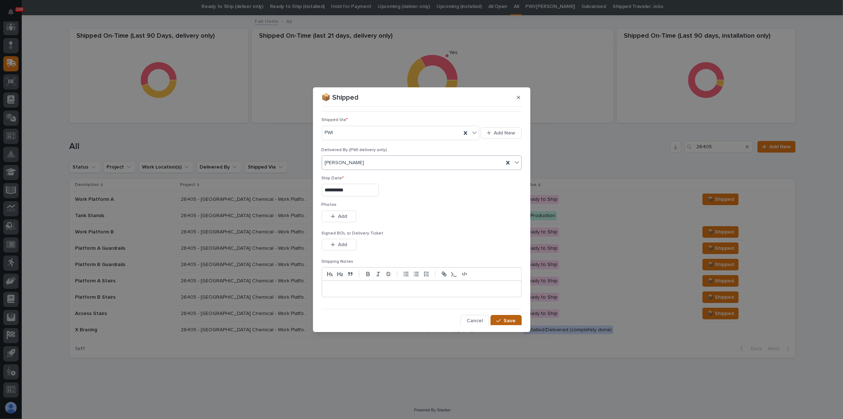
click at [499, 318] on div "button" at bounding box center [499, 320] width 7 height 5
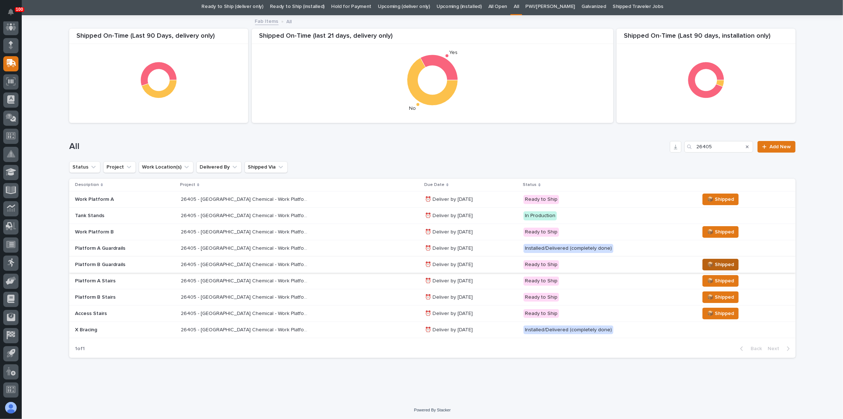
click at [712, 265] on span "📦 Shipped" at bounding box center [720, 264] width 27 height 9
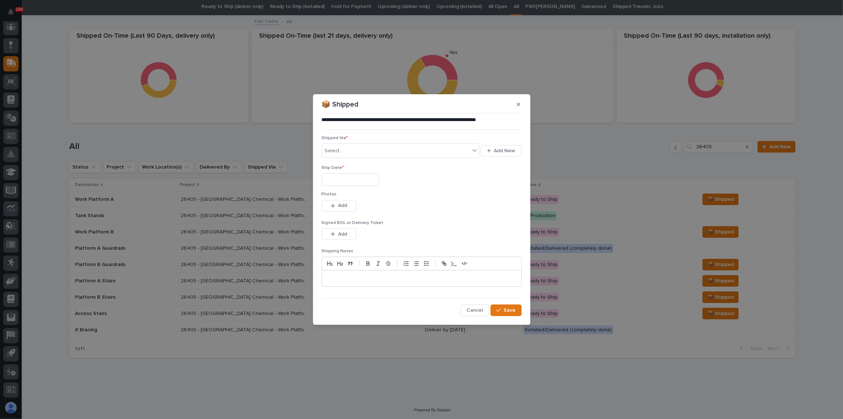
click at [346, 177] on input "text" at bounding box center [350, 179] width 57 height 13
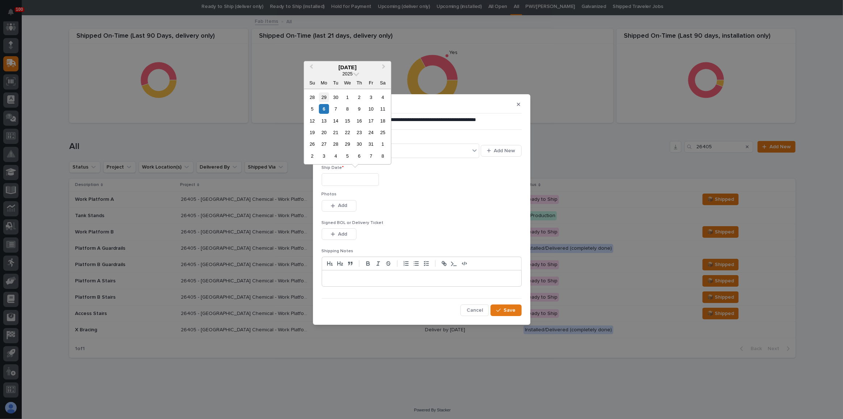
click at [324, 96] on div "29" at bounding box center [324, 97] width 10 height 10
type input "**********"
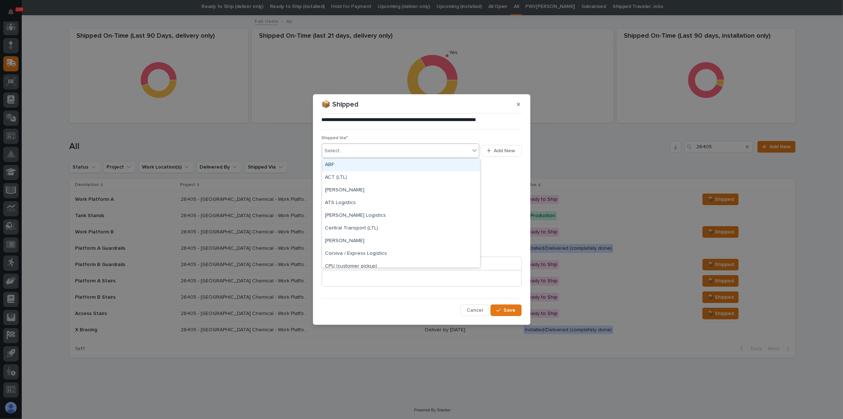
click at [353, 148] on div "Select..." at bounding box center [396, 151] width 148 height 12
type input "***"
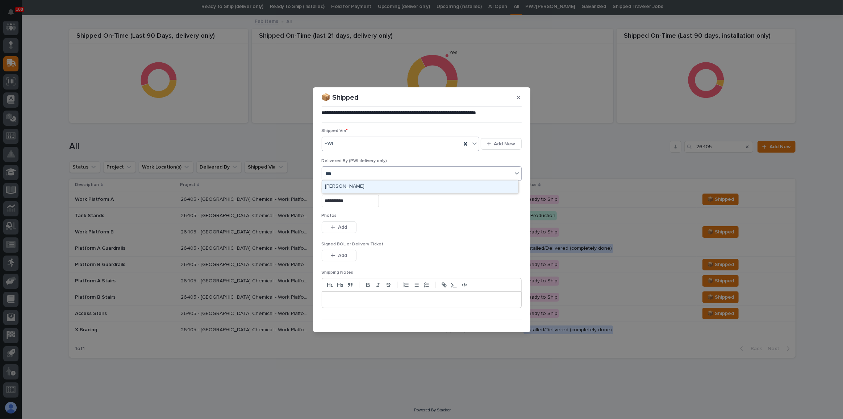
type input "****"
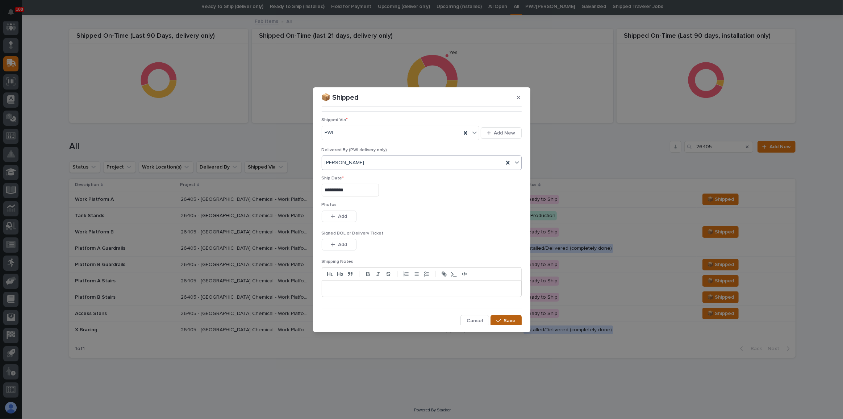
click at [500, 319] on div "button" at bounding box center [499, 320] width 7 height 5
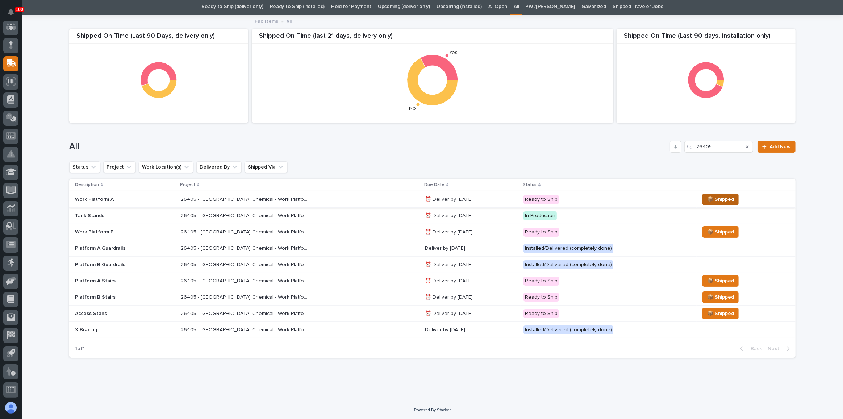
click at [707, 198] on span "📦 Shipped" at bounding box center [720, 199] width 27 height 9
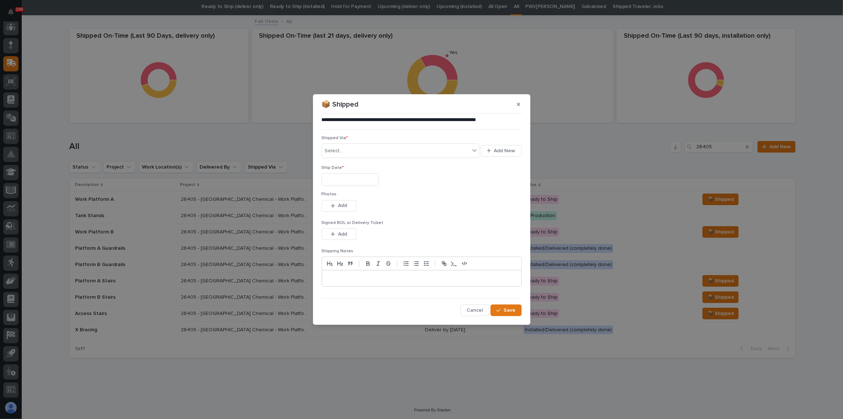
click at [373, 179] on input "text" at bounding box center [350, 179] width 57 height 13
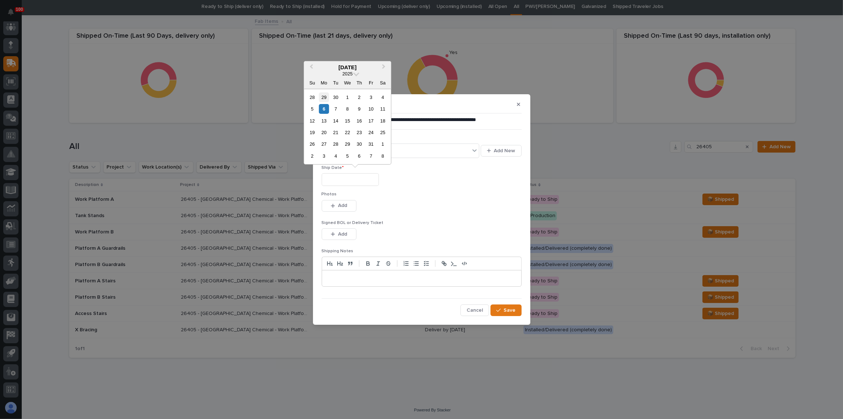
click at [322, 96] on div "29" at bounding box center [324, 97] width 10 height 10
type input "**********"
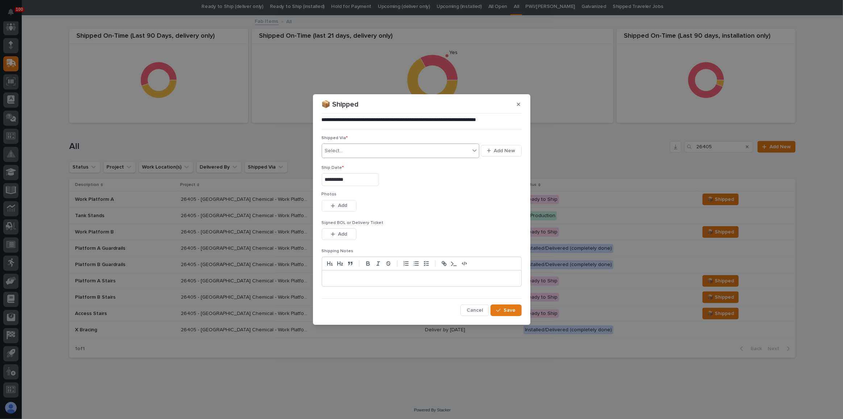
click at [359, 150] on div "Select..." at bounding box center [396, 151] width 148 height 12
type input "***"
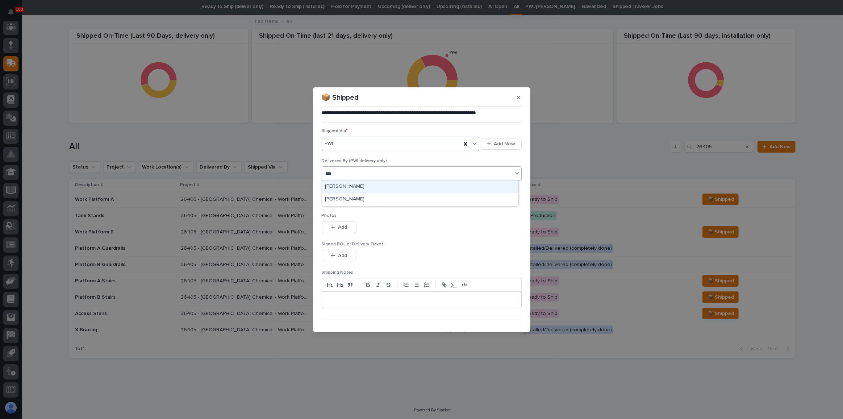
type input "****"
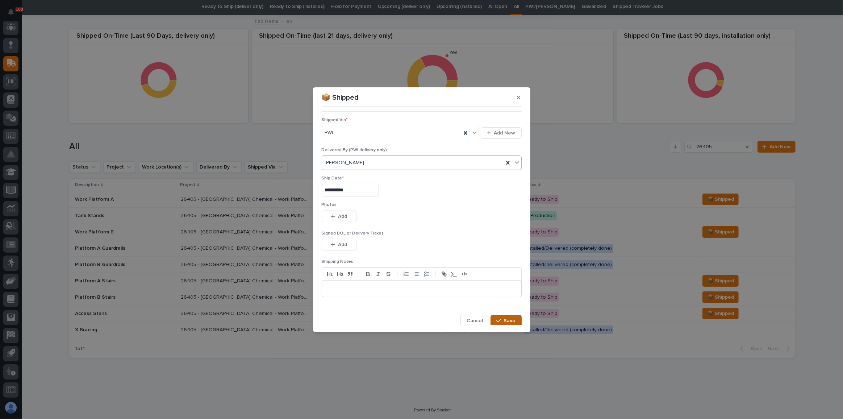
click at [508, 317] on span "Save" at bounding box center [510, 320] width 12 height 7
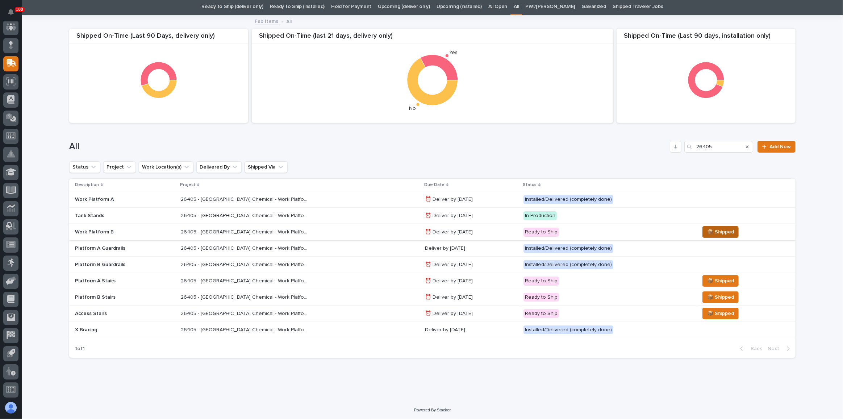
click at [707, 229] on span "📦 Shipped" at bounding box center [720, 231] width 27 height 9
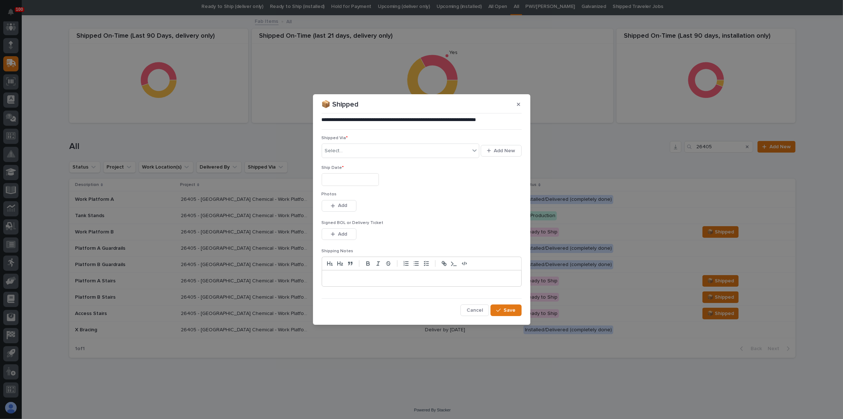
click at [370, 178] on input "text" at bounding box center [350, 179] width 57 height 13
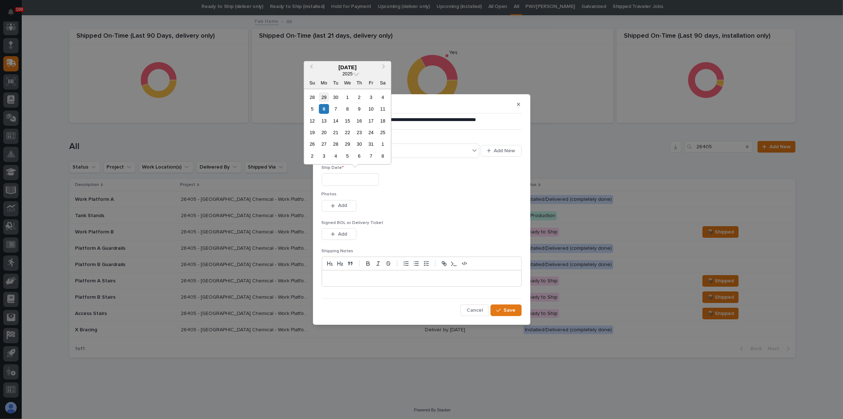
click at [322, 95] on div "29" at bounding box center [324, 97] width 10 height 10
type input "**********"
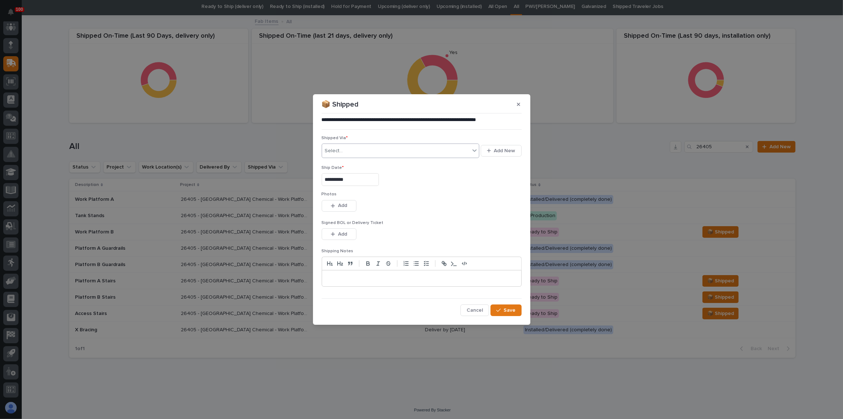
click at [357, 147] on div "Select..." at bounding box center [396, 151] width 148 height 12
type input "***"
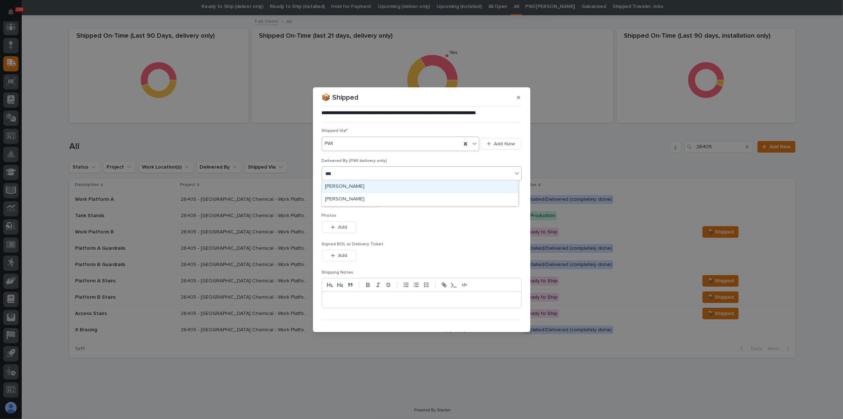
type input "****"
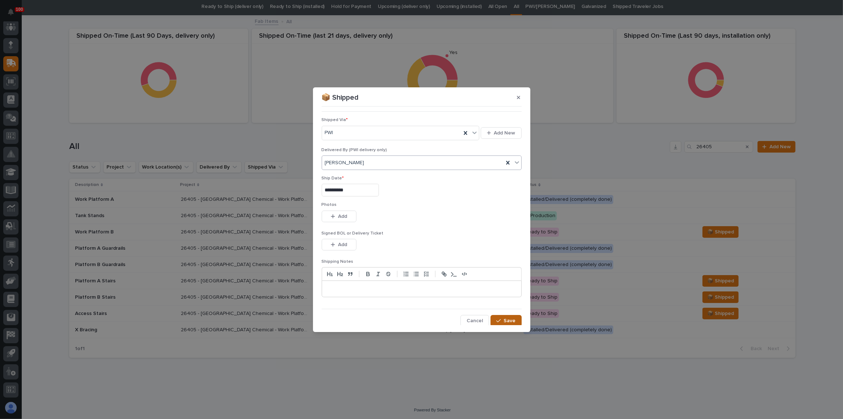
click at [508, 315] on button "Save" at bounding box center [505, 321] width 31 height 12
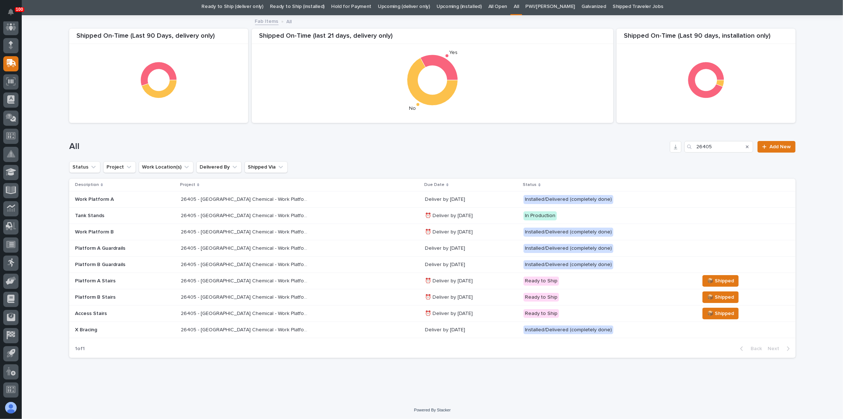
click at [351, 283] on div "26405 - [GEOGRAPHIC_DATA] Chemical - Work Platform 26405 - [GEOGRAPHIC_DATA] Ch…" at bounding box center [300, 281] width 238 height 12
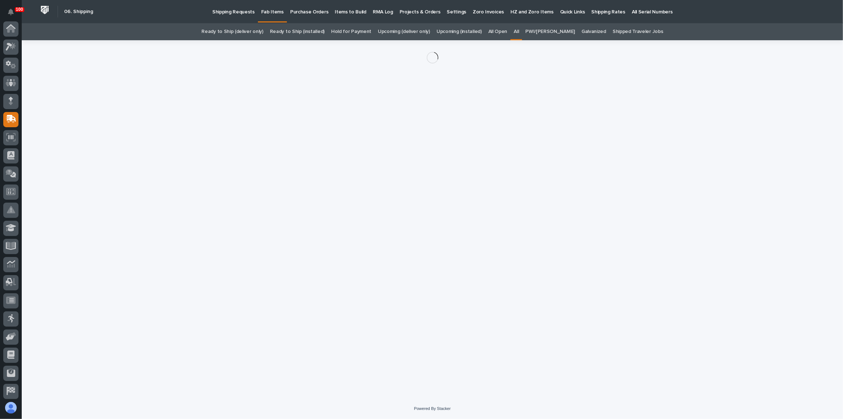
scroll to position [56, 0]
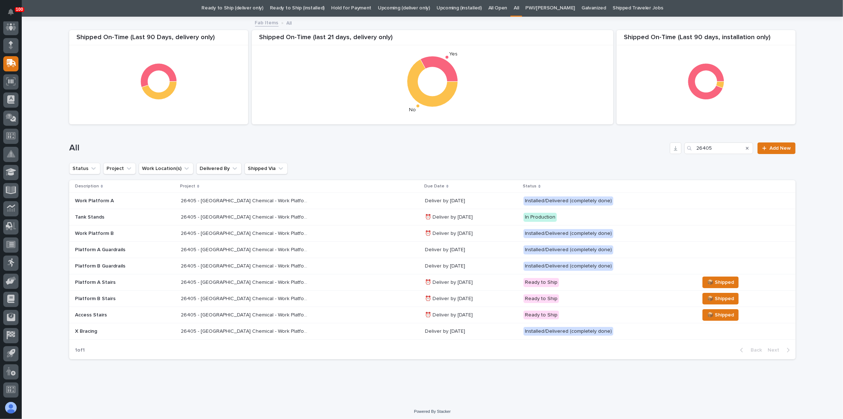
scroll to position [25, 0]
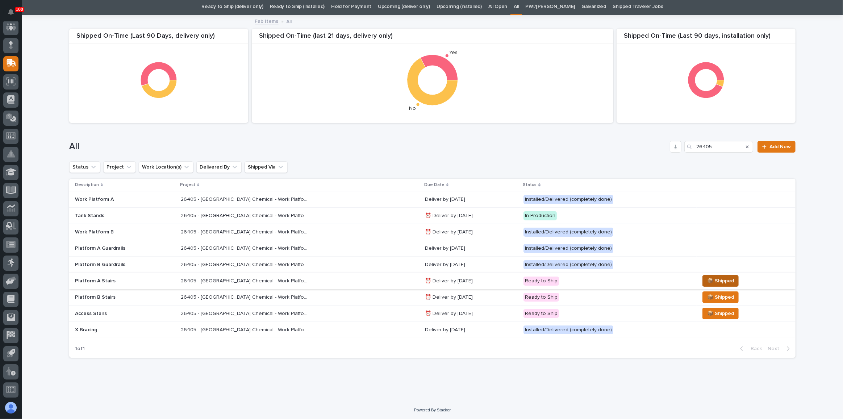
click at [707, 282] on span "📦 Shipped" at bounding box center [720, 280] width 27 height 9
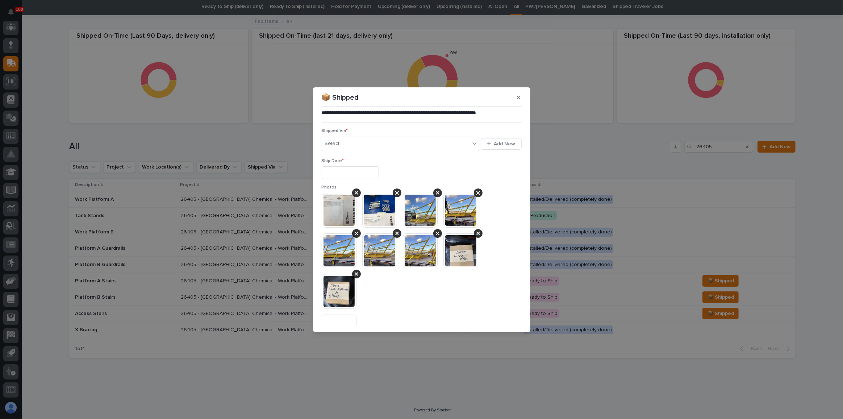
click at [341, 171] on input "text" at bounding box center [350, 172] width 57 height 13
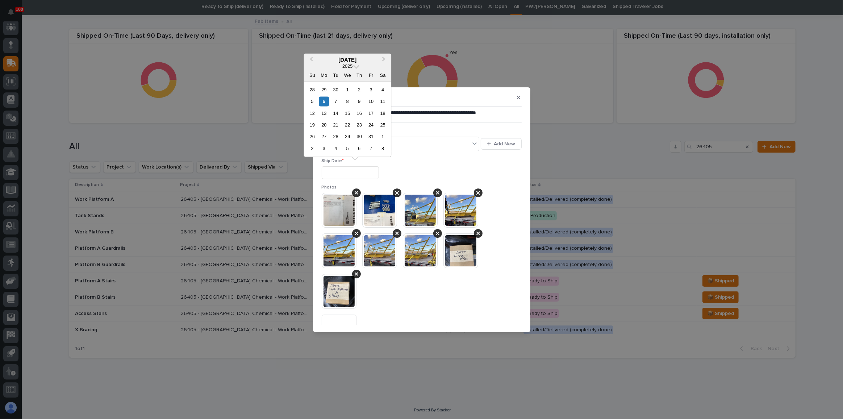
drag, startPoint x: 324, startPoint y: 91, endPoint x: 325, endPoint y: 95, distance: 3.7
click at [324, 91] on div "29" at bounding box center [324, 90] width 10 height 10
type input "**********"
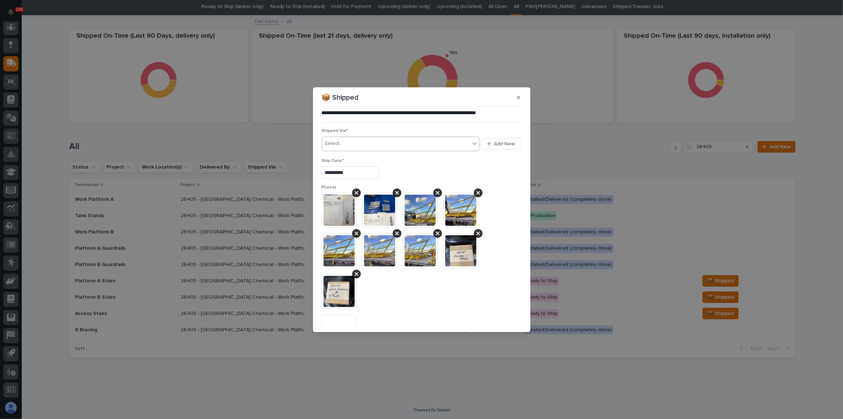
click at [338, 140] on div "Select..." at bounding box center [334, 144] width 18 height 8
type input "***"
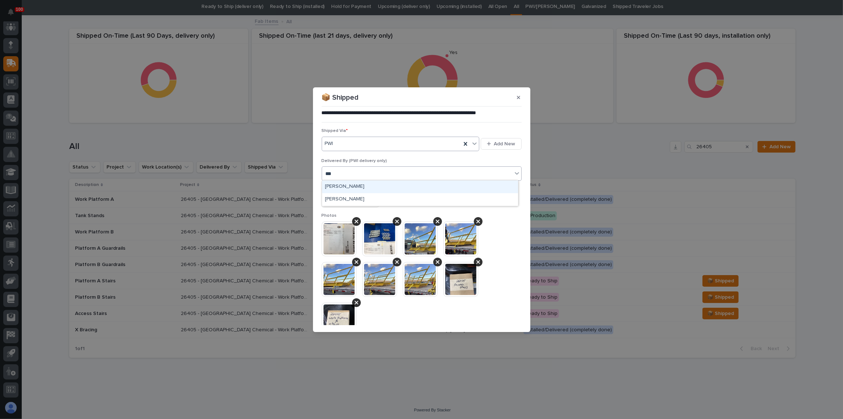
type input "****"
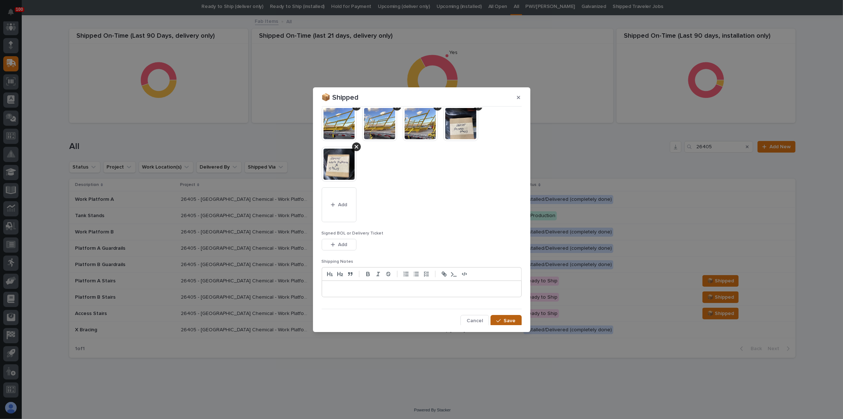
click at [498, 322] on button "Save" at bounding box center [505, 321] width 31 height 12
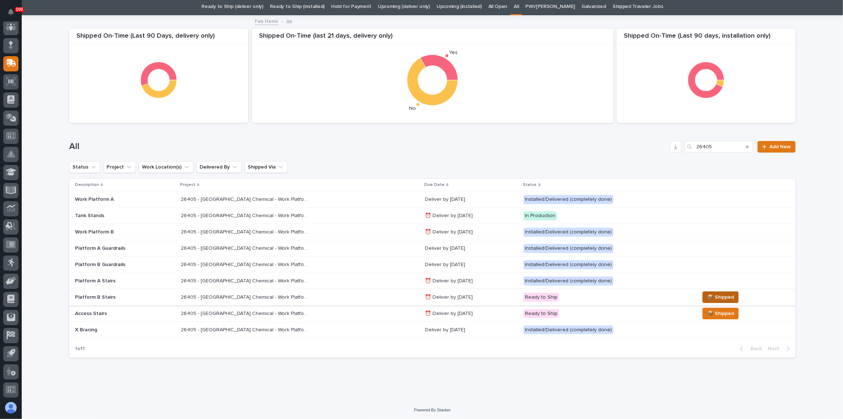
click at [707, 297] on span "📦 Shipped" at bounding box center [720, 297] width 27 height 9
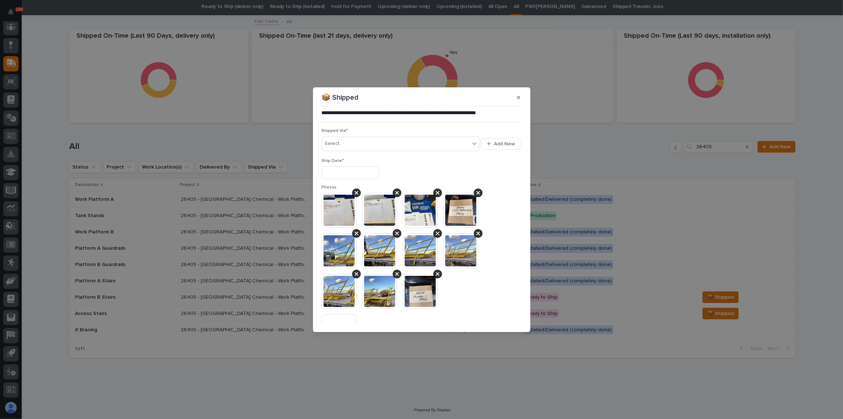
click at [336, 168] on input "text" at bounding box center [350, 172] width 57 height 13
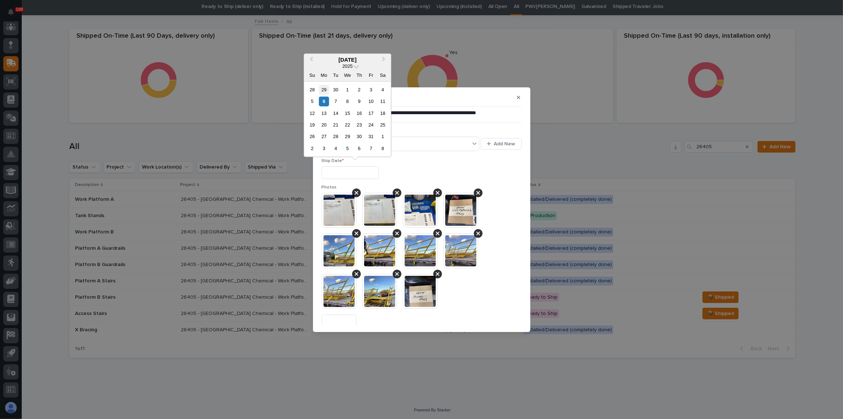
click at [323, 88] on div "29" at bounding box center [324, 90] width 10 height 10
type input "**********"
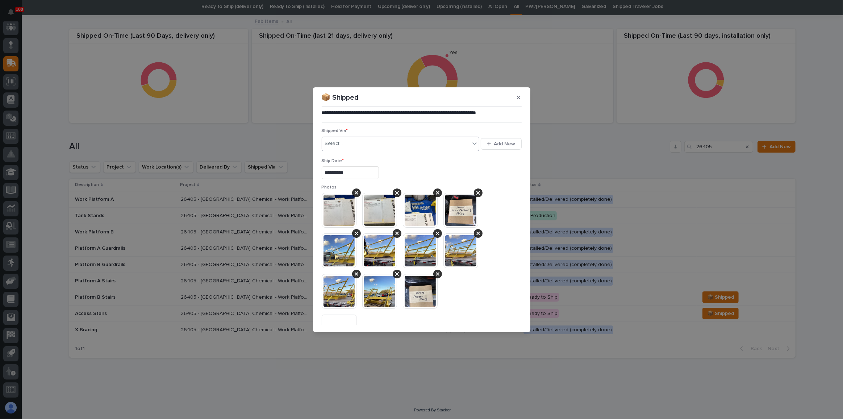
click at [346, 143] on div "Select..." at bounding box center [396, 144] width 148 height 12
type input "***"
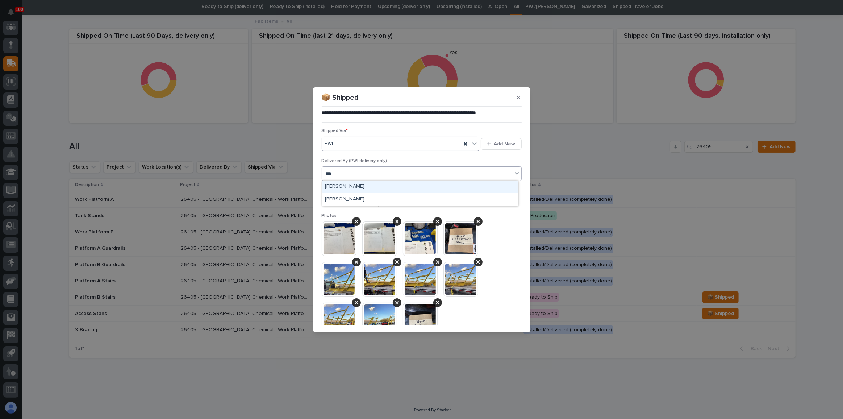
type input "****"
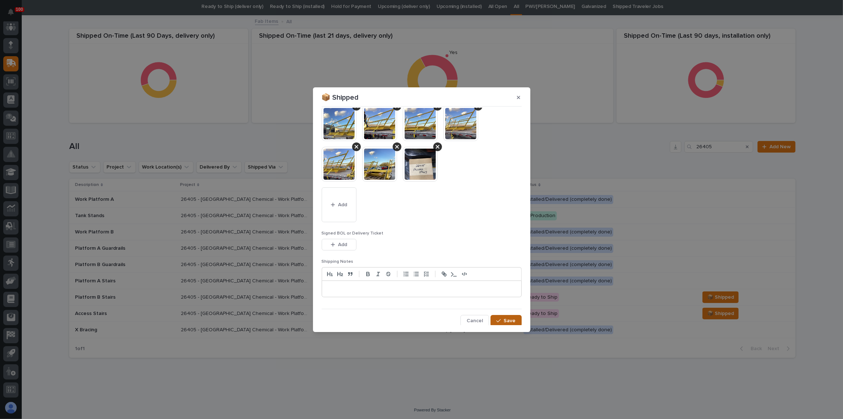
click at [504, 317] on span "Save" at bounding box center [510, 320] width 12 height 7
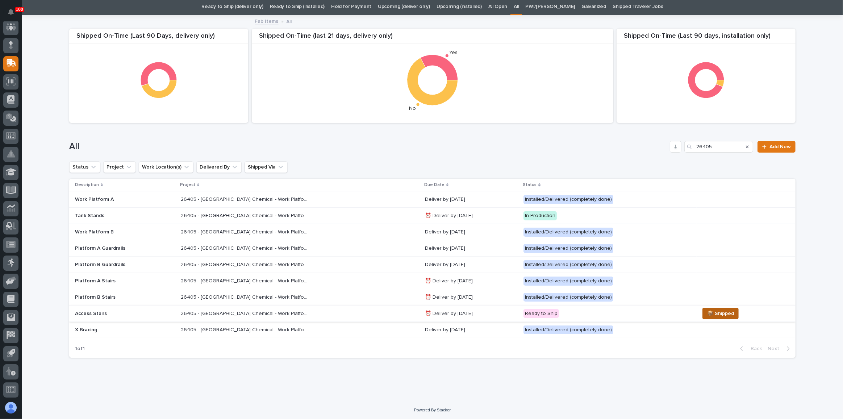
click at [707, 311] on span "📦 Shipped" at bounding box center [720, 313] width 27 height 9
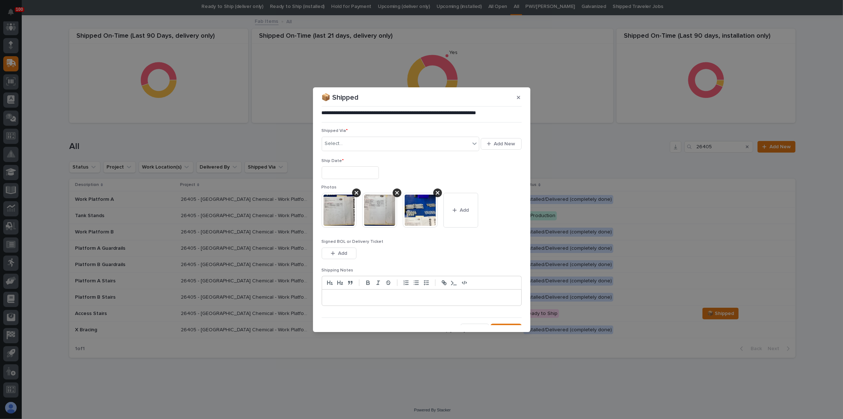
click at [339, 171] on input "text" at bounding box center [350, 172] width 57 height 13
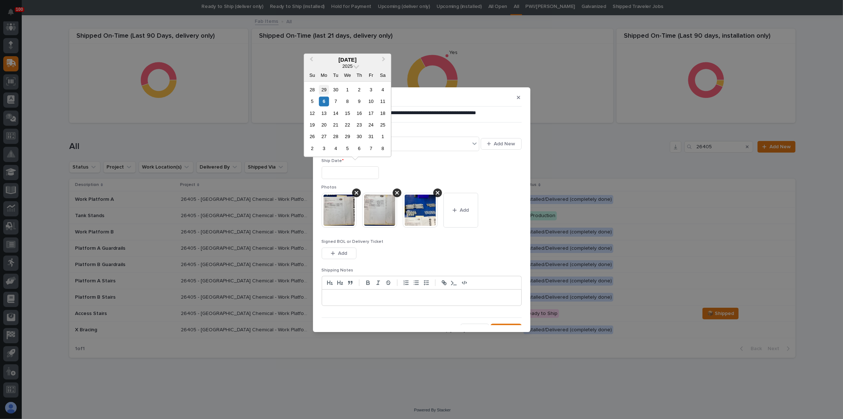
click at [320, 87] on div "29" at bounding box center [324, 90] width 10 height 10
type input "**********"
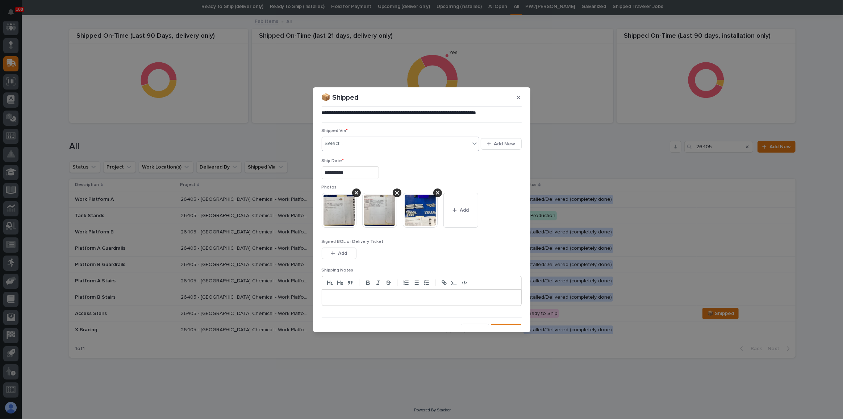
click at [362, 141] on div "Select..." at bounding box center [396, 144] width 148 height 12
type input "***"
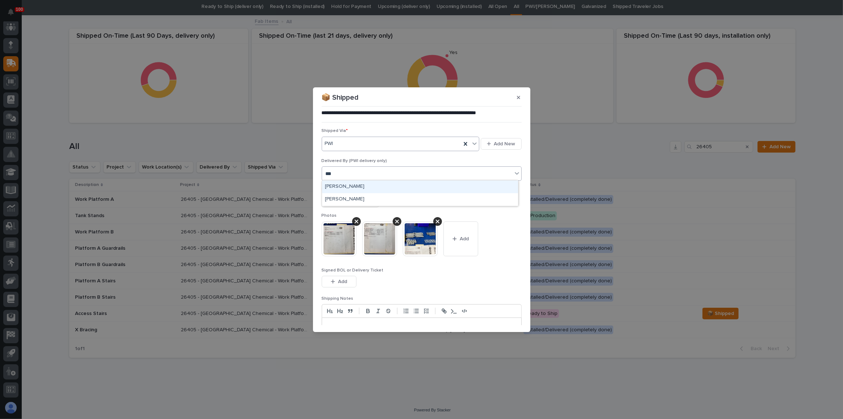
type input "****"
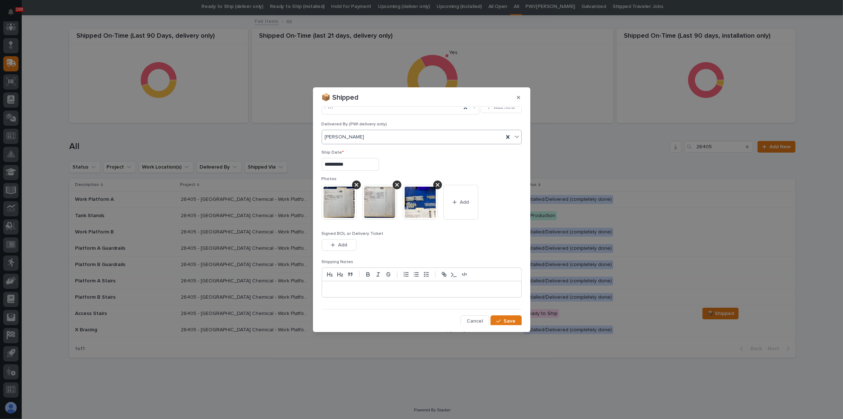
scroll to position [37, 0]
click at [496, 318] on icon "button" at bounding box center [498, 320] width 4 height 5
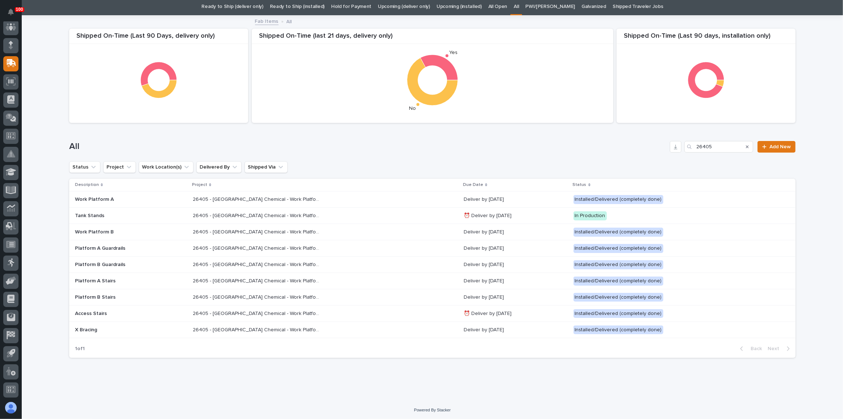
click at [746, 147] on icon "Search" at bounding box center [747, 146] width 3 height 4
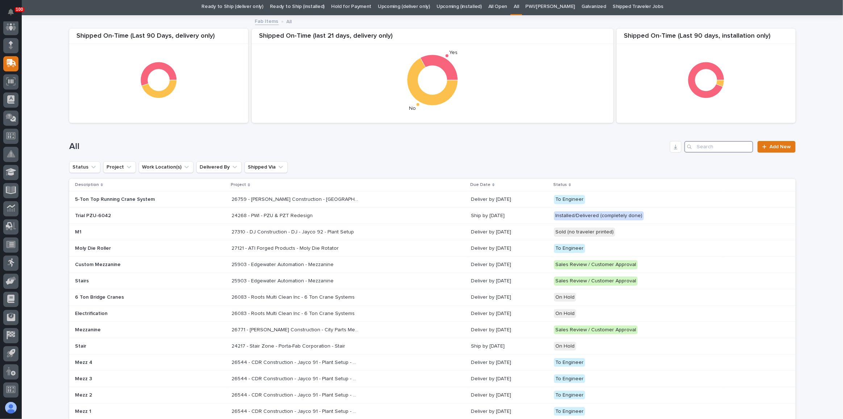
click at [708, 148] on input "Search" at bounding box center [718, 147] width 69 height 12
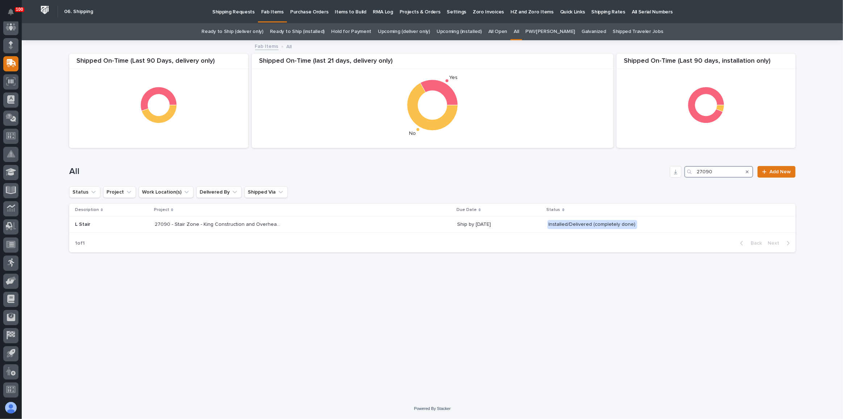
click at [741, 172] on input "27090" at bounding box center [718, 172] width 69 height 12
type input "2"
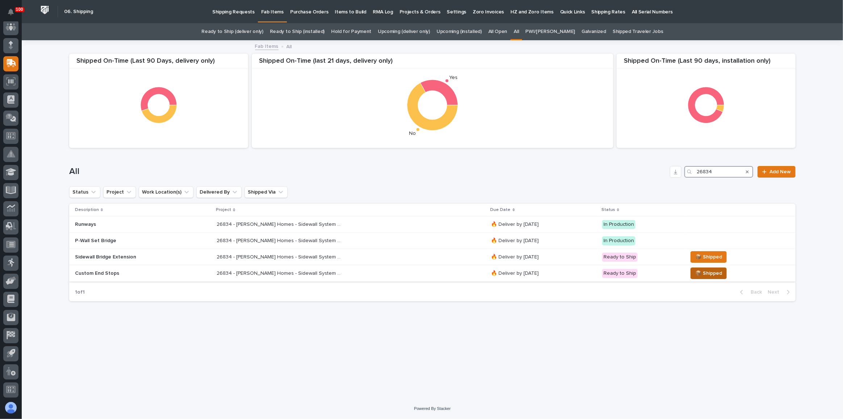
type input "26834"
click at [714, 273] on span "📦 Shipped" at bounding box center [708, 273] width 27 height 9
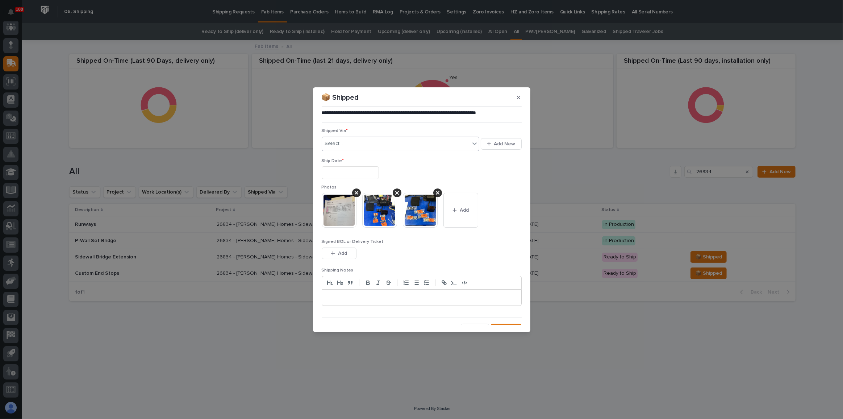
click at [344, 145] on input "text" at bounding box center [344, 143] width 1 height 6
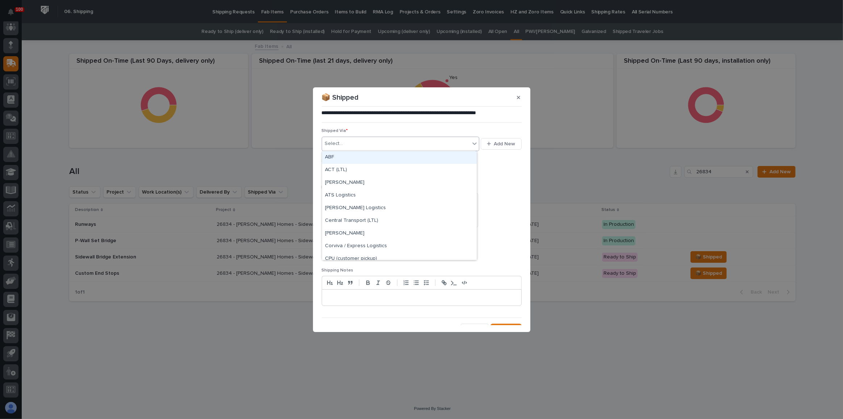
click at [517, 176] on div at bounding box center [422, 172] width 200 height 13
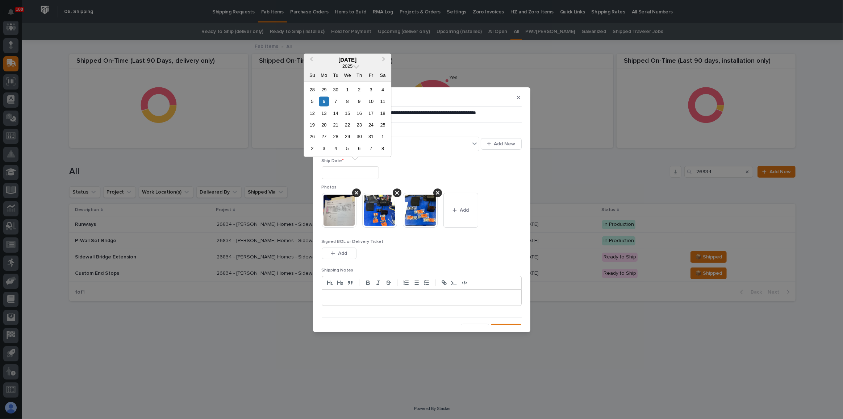
click at [366, 175] on input "text" at bounding box center [350, 172] width 57 height 13
click at [327, 104] on div "6" at bounding box center [324, 101] width 10 height 10
type input "**********"
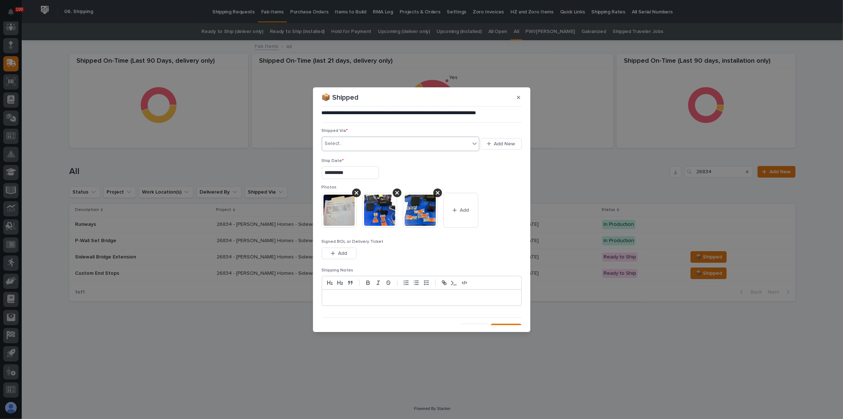
click at [348, 144] on div "Select..." at bounding box center [396, 144] width 148 height 12
type input "***"
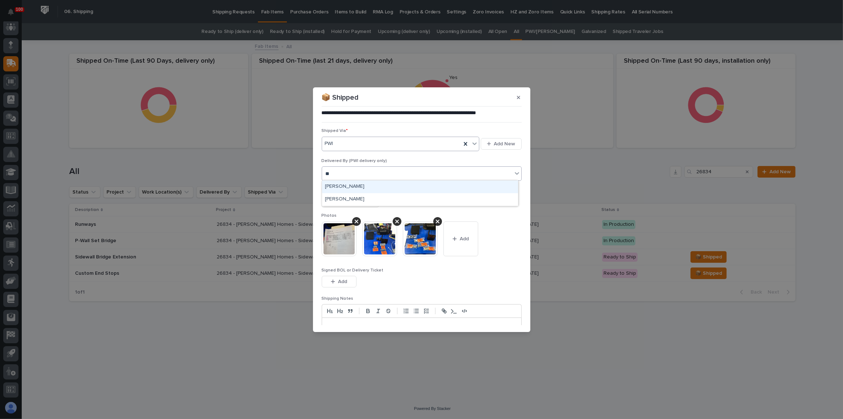
type input "***"
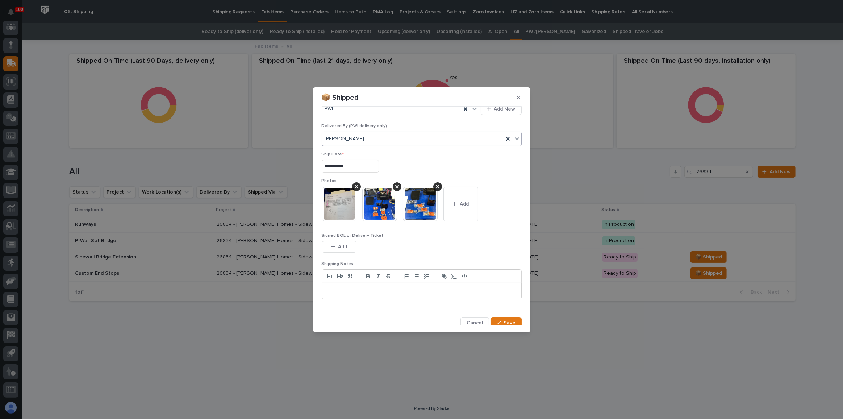
scroll to position [37, 0]
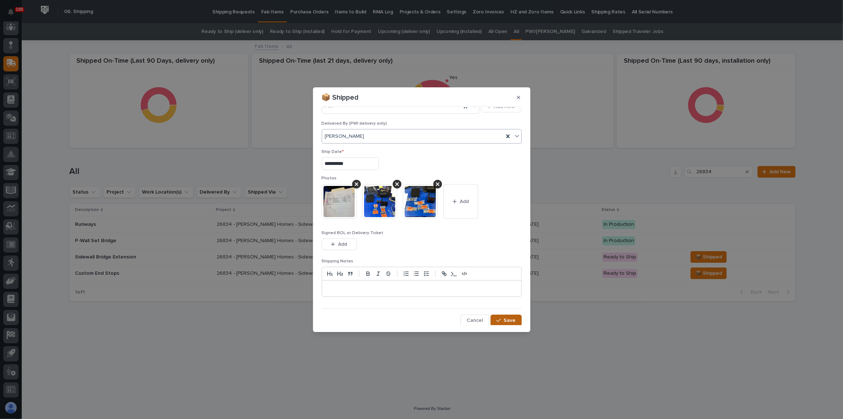
click at [504, 317] on span "Save" at bounding box center [510, 320] width 12 height 7
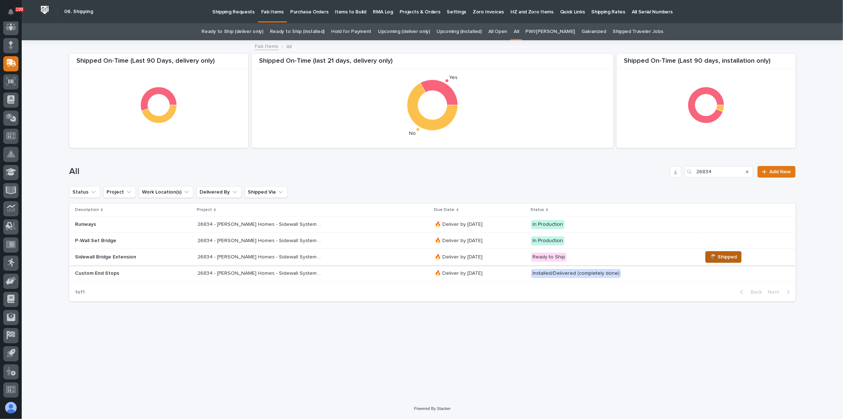
click at [717, 251] on button "📦 Shipped" at bounding box center [723, 257] width 36 height 12
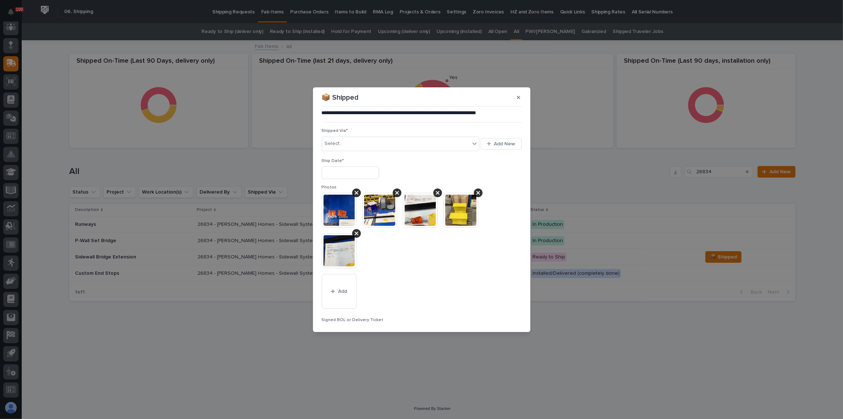
click at [362, 169] on input "text" at bounding box center [350, 172] width 57 height 13
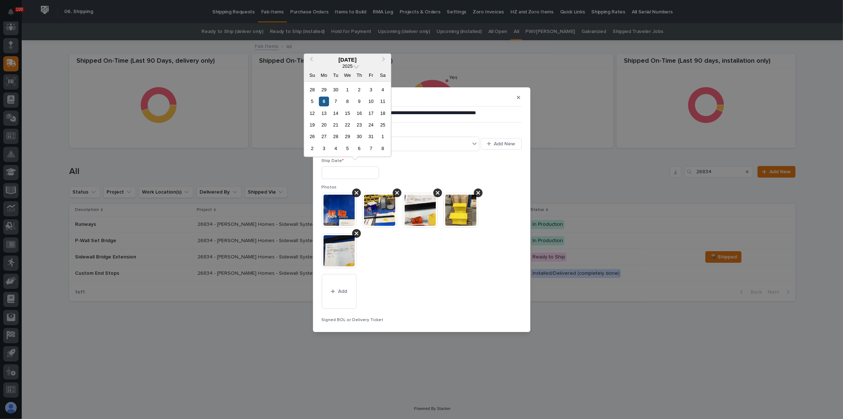
click at [325, 100] on div "6" at bounding box center [324, 101] width 10 height 10
type input "**********"
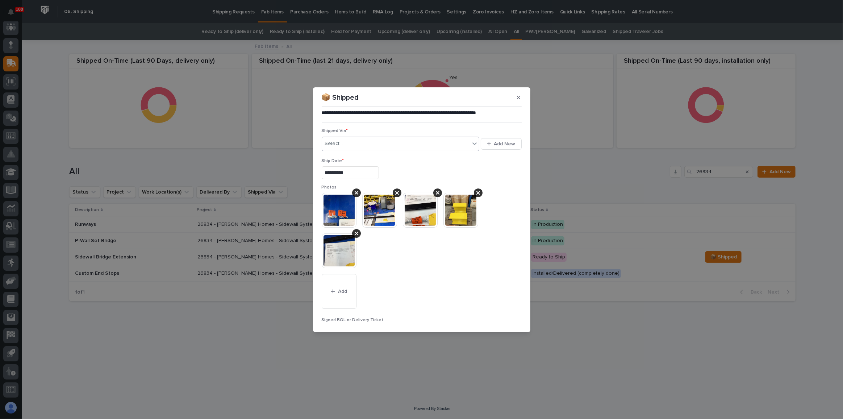
click at [345, 140] on div "Select..." at bounding box center [396, 144] width 148 height 12
type input "***"
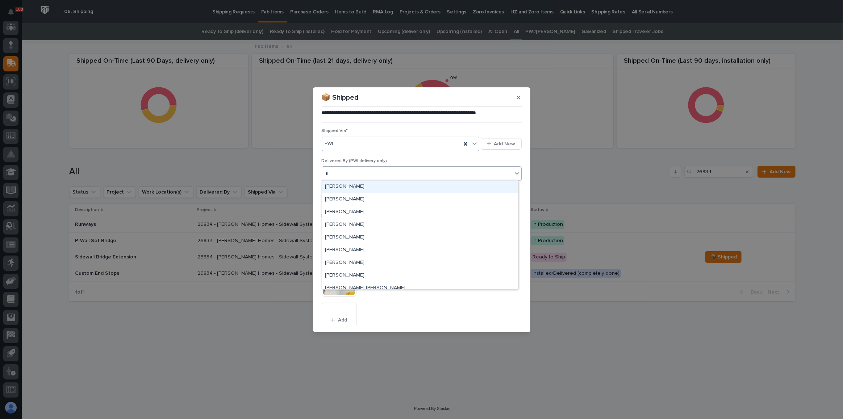
type input "***"
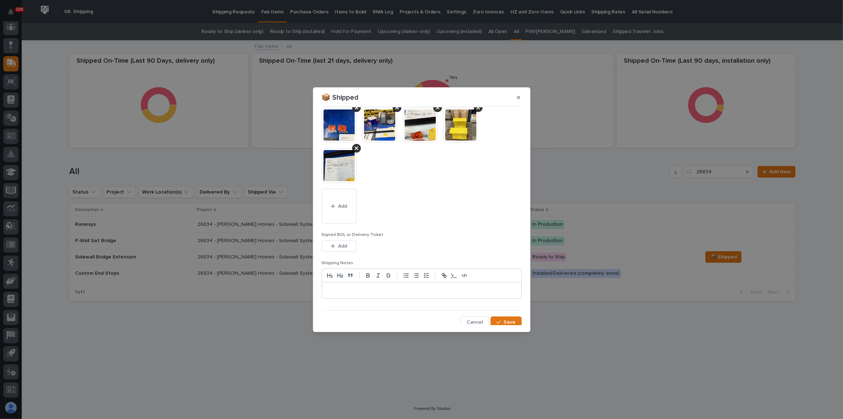
scroll to position [116, 0]
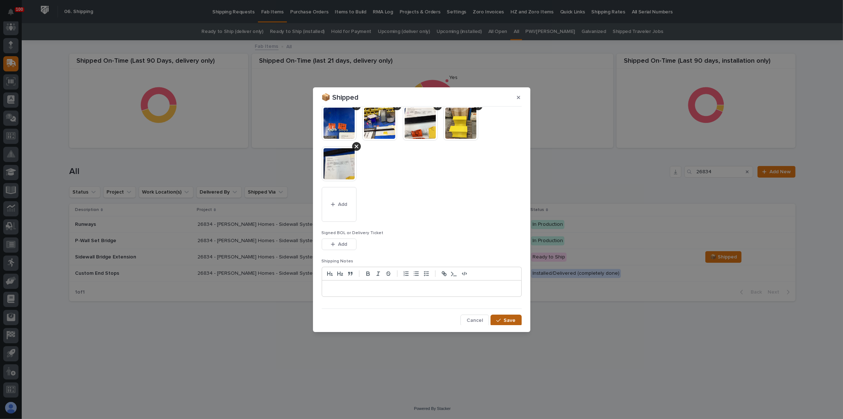
click at [496, 318] on icon "button" at bounding box center [498, 320] width 4 height 5
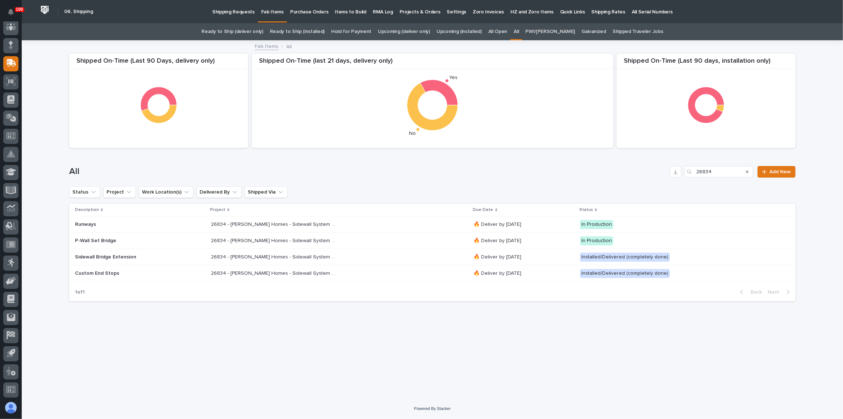
click at [161, 239] on p "P-Wall Set Bridge" at bounding box center [138, 241] width 127 height 6
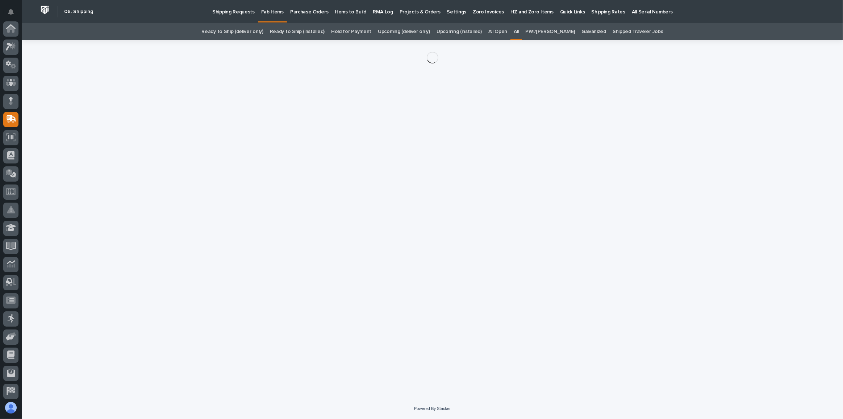
scroll to position [56, 0]
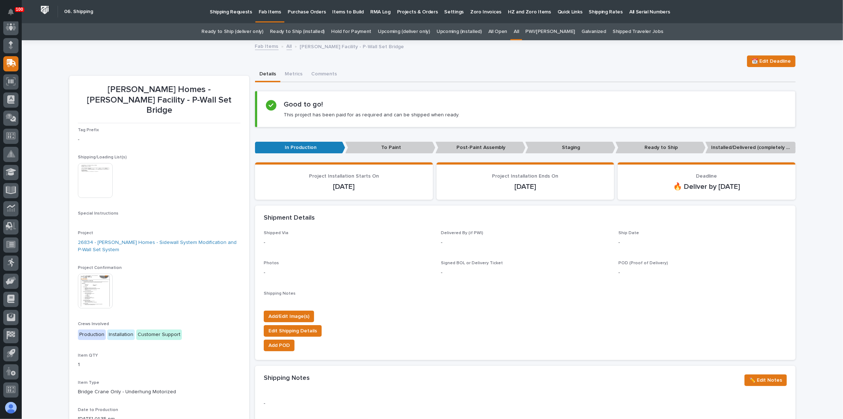
click at [88, 173] on img at bounding box center [95, 180] width 35 height 35
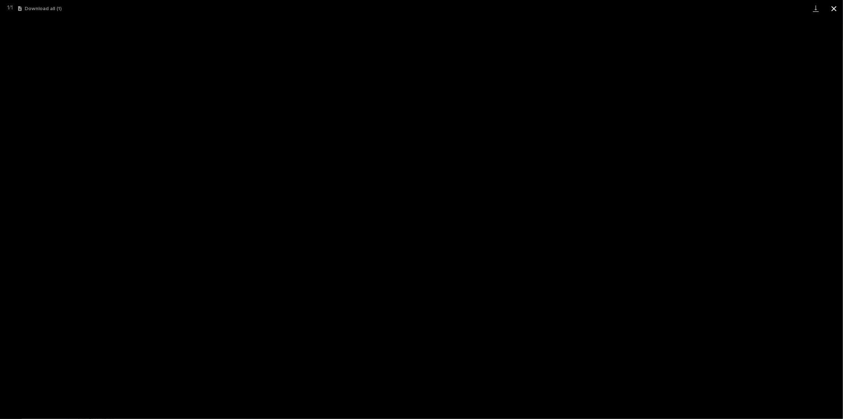
click at [832, 5] on button "Close gallery" at bounding box center [834, 8] width 18 height 17
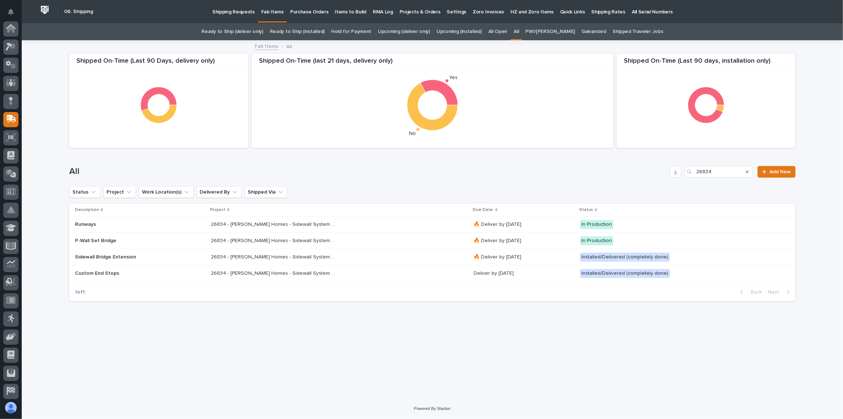
scroll to position [56, 0]
click at [313, 222] on p "26834 - [PERSON_NAME] Homes - Sidewall System Modification and P-Wall Set System" at bounding box center [275, 224] width 128 height 8
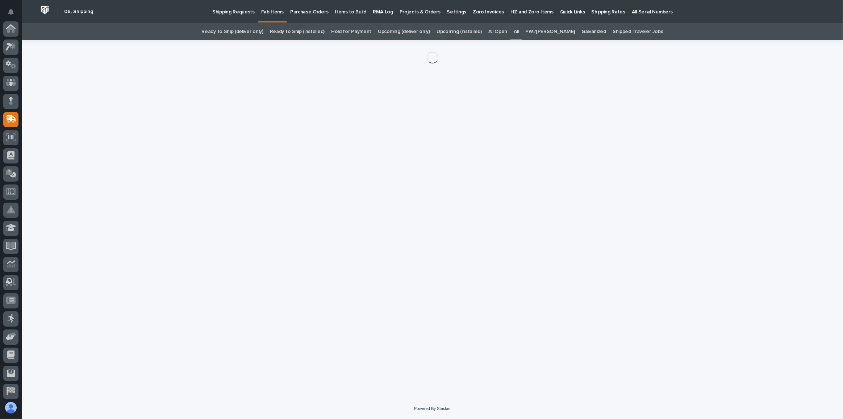
scroll to position [56, 0]
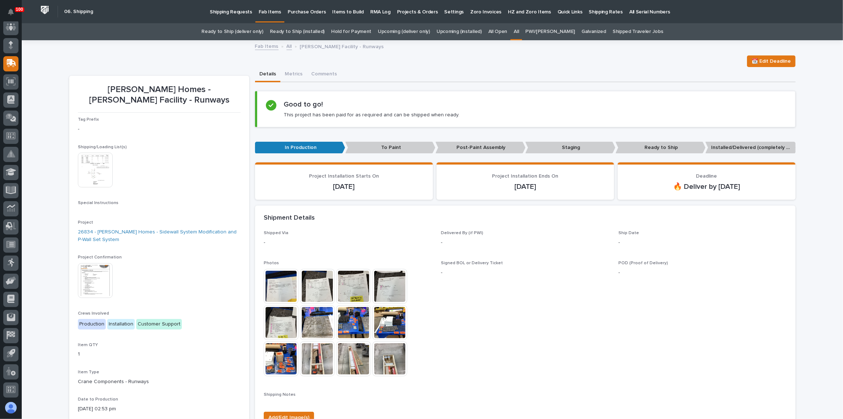
click at [84, 175] on img at bounding box center [95, 169] width 35 height 35
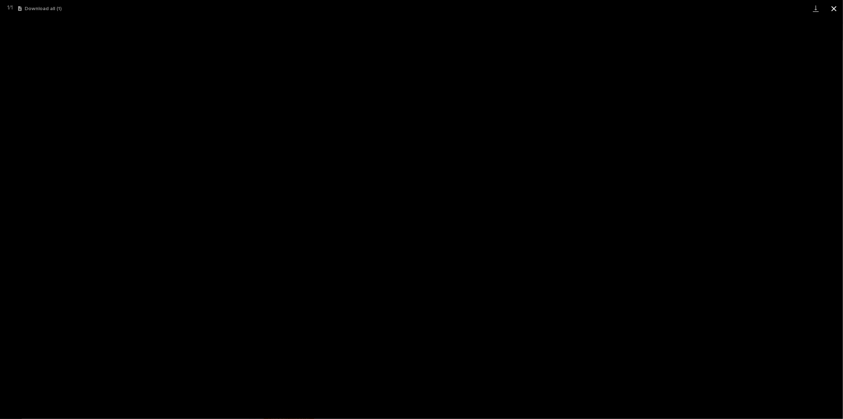
click at [831, 5] on button "Close gallery" at bounding box center [834, 8] width 18 height 17
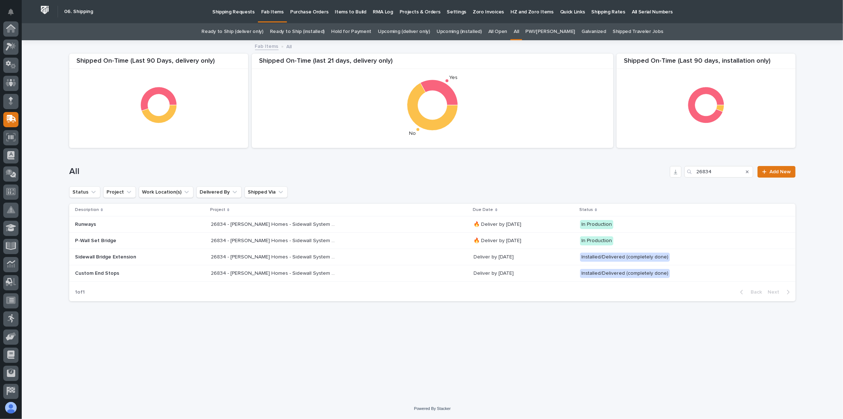
scroll to position [56, 0]
click at [748, 169] on icon "Search" at bounding box center [747, 171] width 3 height 4
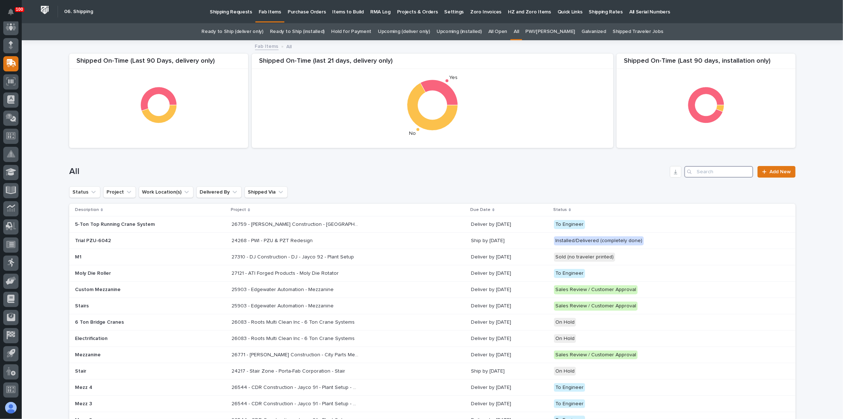
click at [721, 169] on input "Search" at bounding box center [718, 172] width 69 height 12
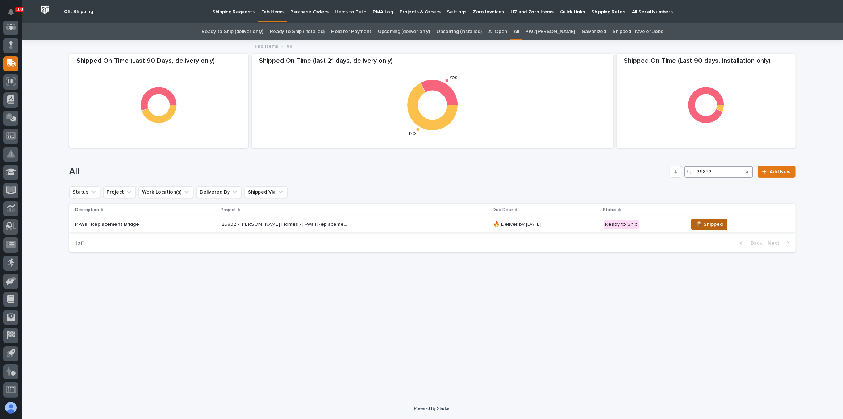
type input "26832"
click at [715, 226] on span "📦 Shipped" at bounding box center [709, 224] width 27 height 9
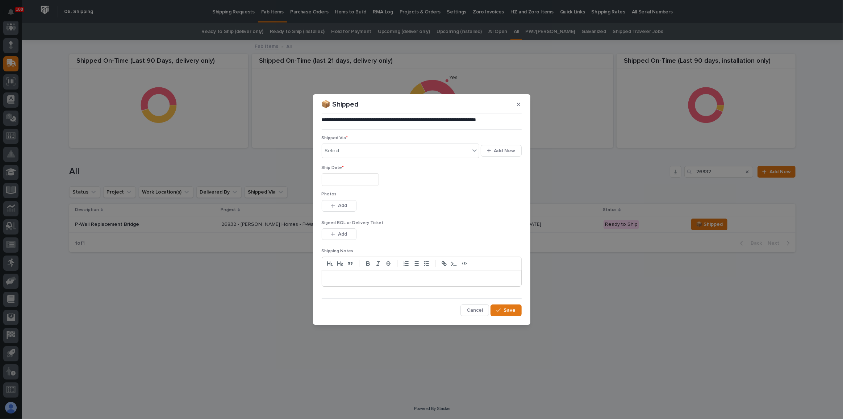
click at [358, 180] on input "text" at bounding box center [350, 179] width 57 height 13
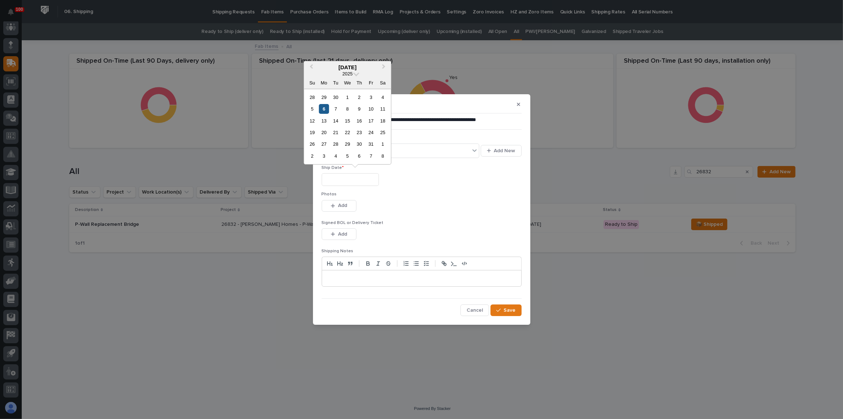
click at [323, 110] on div "6" at bounding box center [324, 109] width 10 height 10
type input "**********"
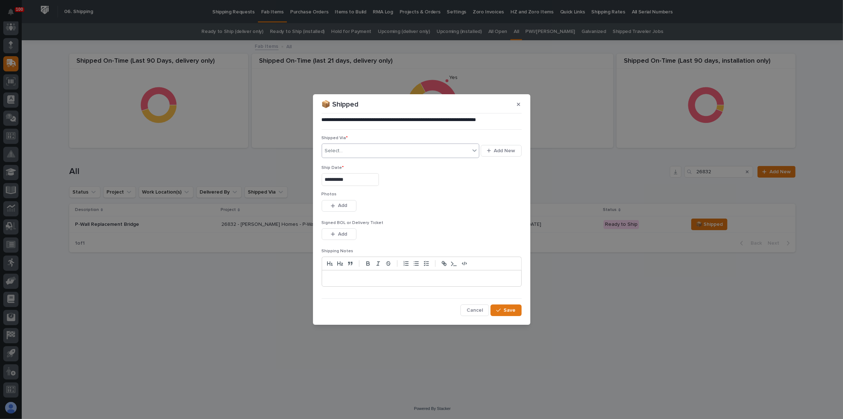
click at [342, 146] on div "Select..." at bounding box center [396, 151] width 148 height 12
type input "***"
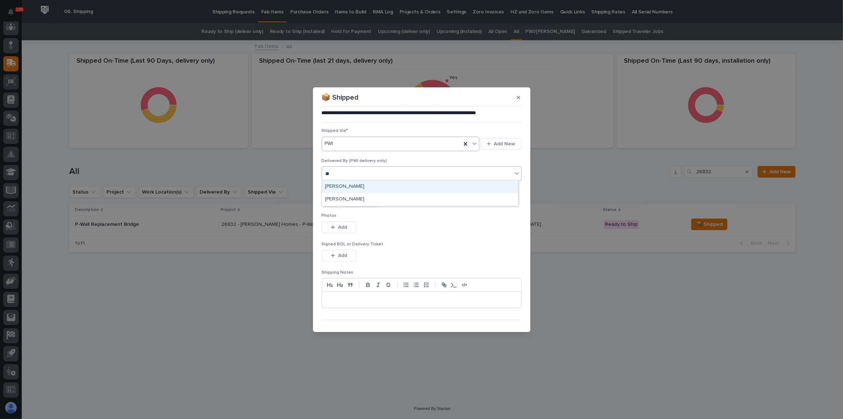
type input "***"
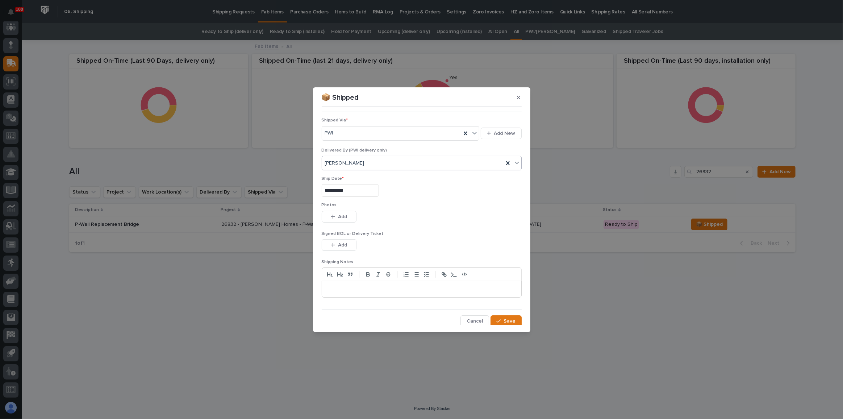
scroll to position [11, 0]
click at [505, 322] on button "Save" at bounding box center [505, 321] width 31 height 12
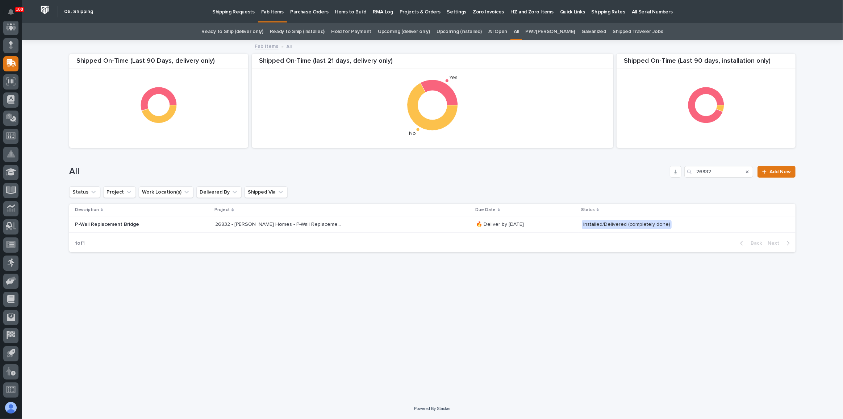
click at [263, 31] on link "Ready to Ship (deliver only)" at bounding box center [232, 31] width 62 height 17
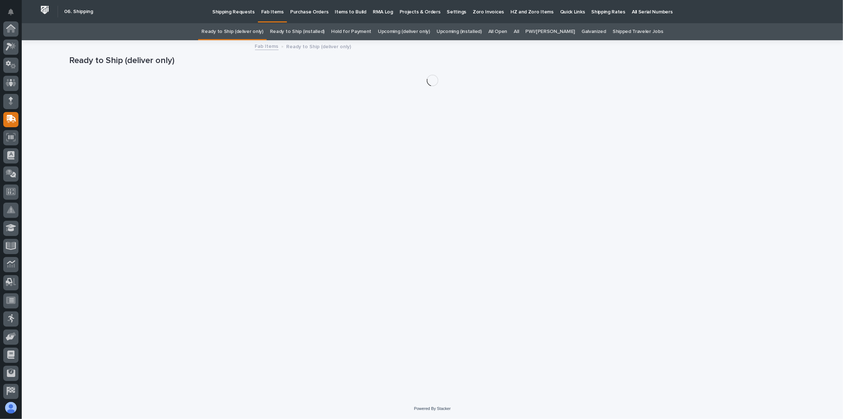
scroll to position [56, 0]
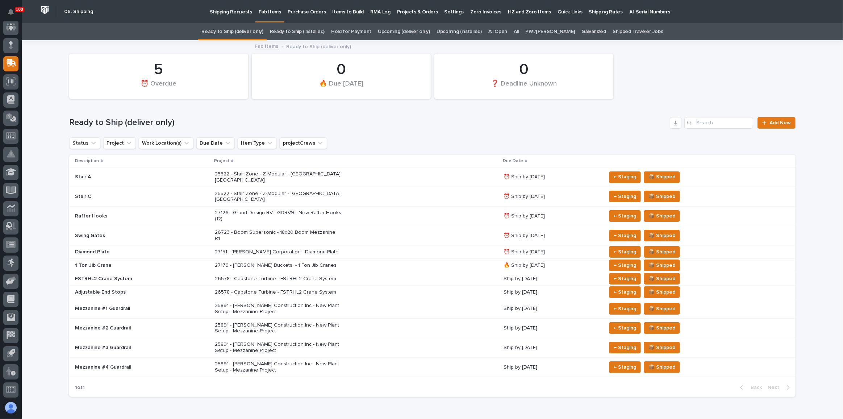
click at [519, 28] on link "All" at bounding box center [515, 31] width 5 height 17
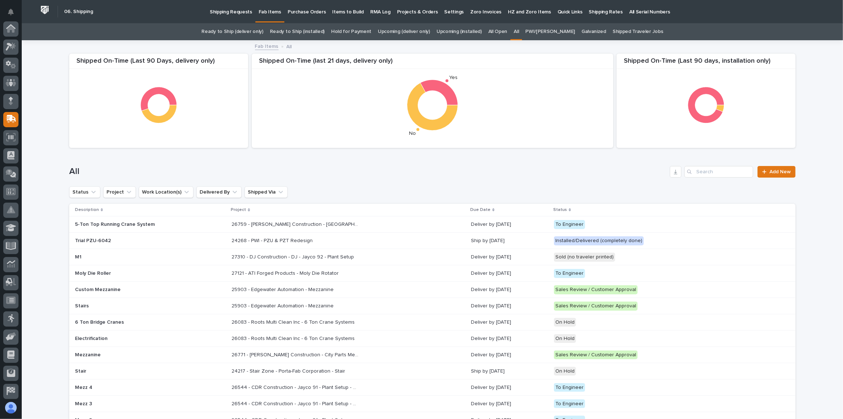
scroll to position [56, 0]
click at [703, 173] on input "Search" at bounding box center [718, 172] width 69 height 12
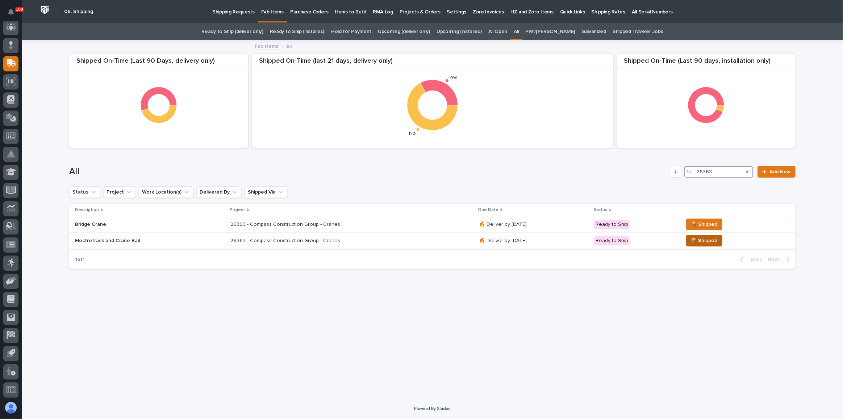
type input "26363"
click at [698, 241] on span "📦 Shipped" at bounding box center [704, 240] width 27 height 9
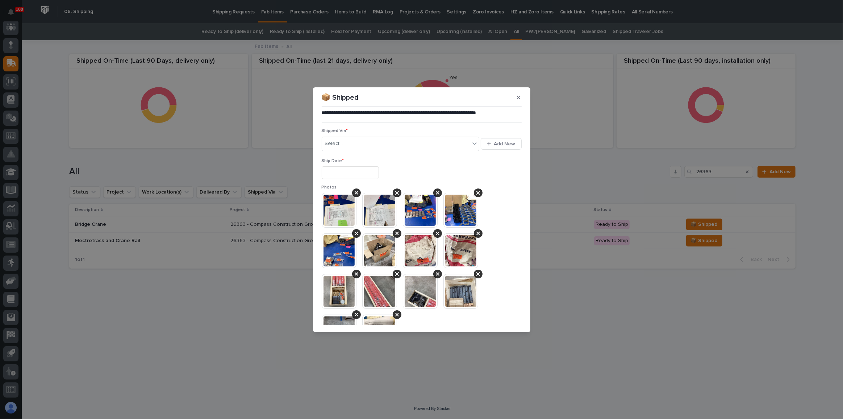
click at [331, 175] on input "text" at bounding box center [350, 172] width 57 height 13
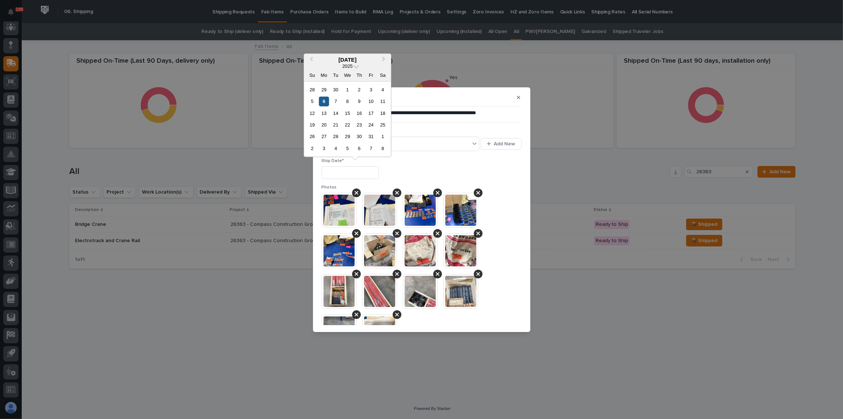
click at [323, 102] on div "6" at bounding box center [324, 101] width 10 height 10
type input "**********"
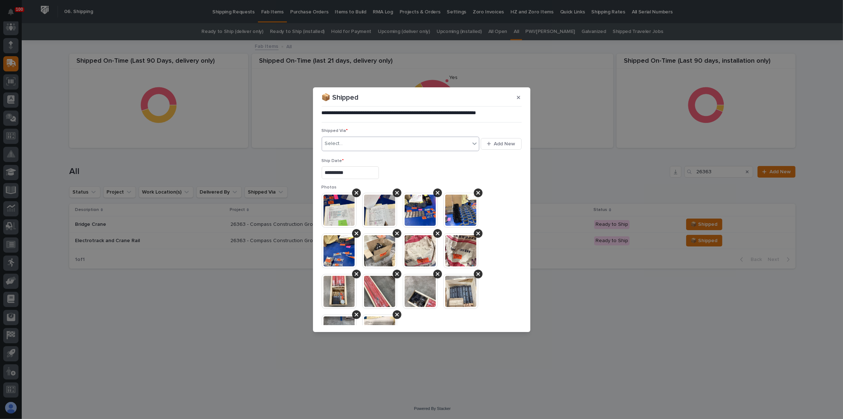
click at [345, 138] on div "Select..." at bounding box center [396, 144] width 148 height 12
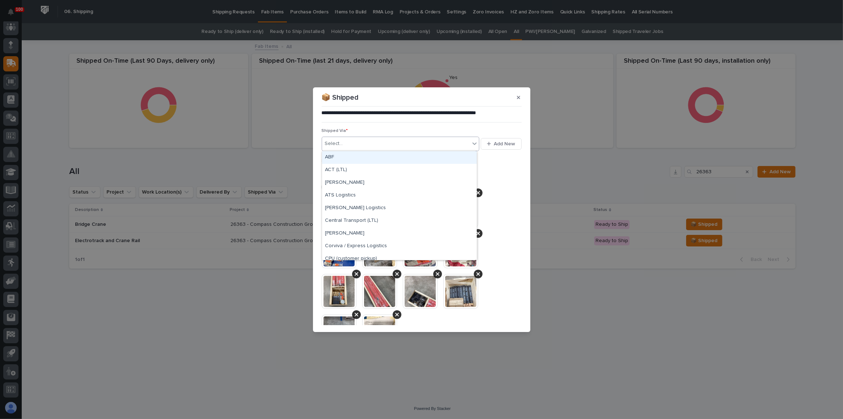
type input "*"
type input "***"
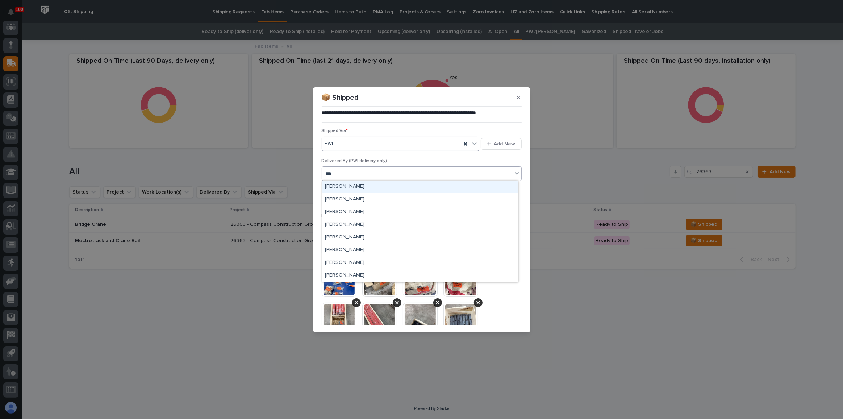
type input "****"
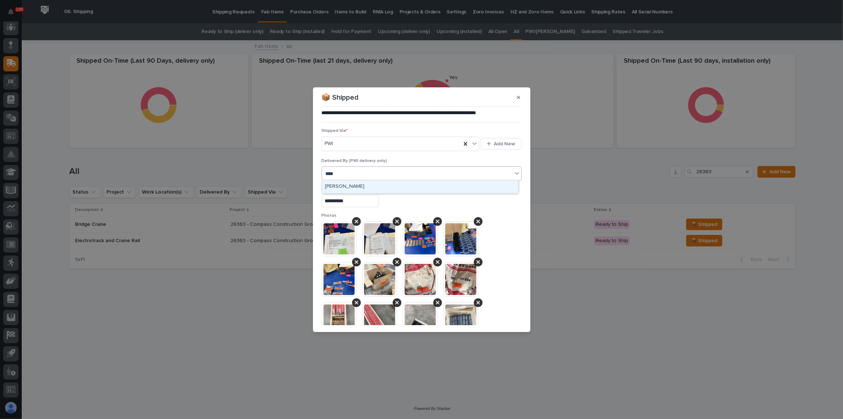
click at [371, 186] on div "[PERSON_NAME]" at bounding box center [420, 186] width 196 height 13
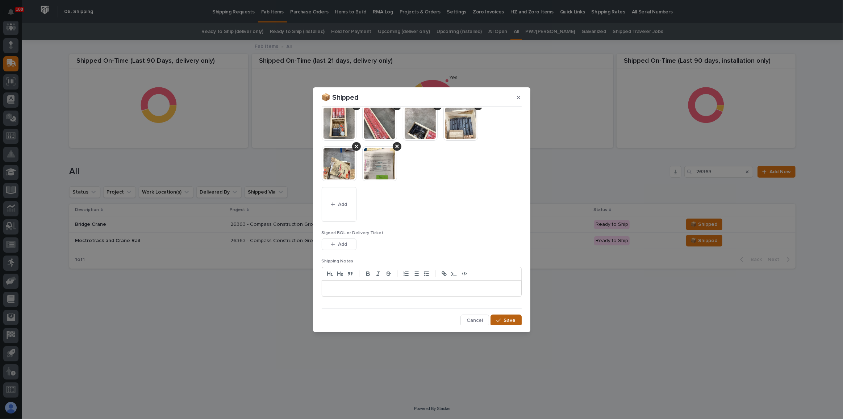
click at [513, 318] on button "Save" at bounding box center [505, 320] width 31 height 12
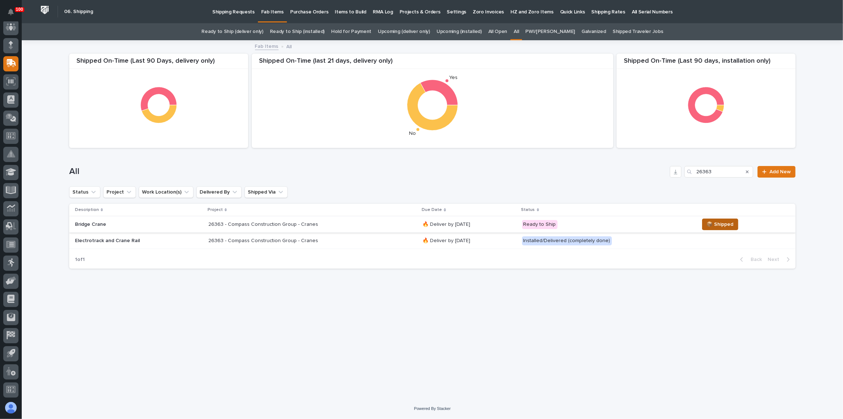
click at [716, 220] on span "📦 Shipped" at bounding box center [719, 224] width 27 height 9
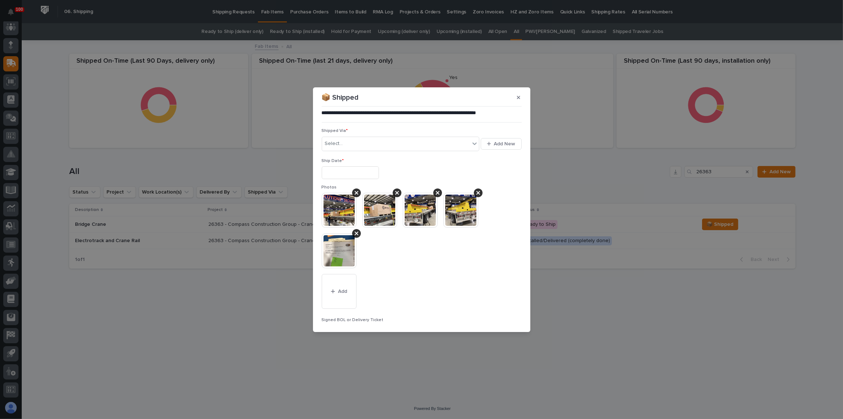
click at [352, 173] on input "text" at bounding box center [350, 172] width 57 height 13
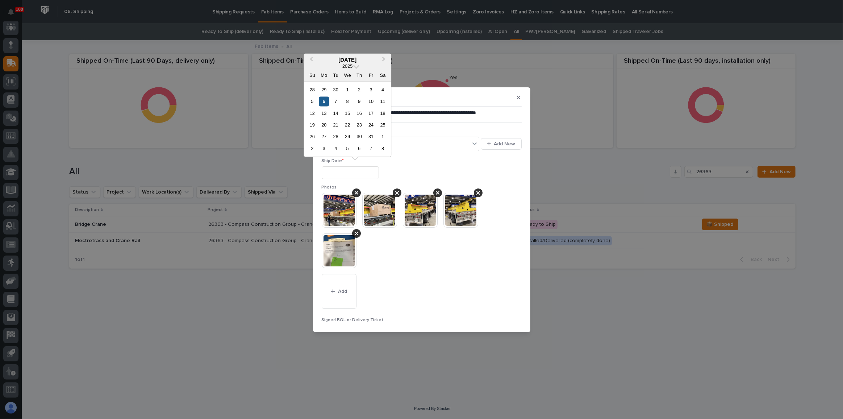
click at [323, 99] on div "6" at bounding box center [324, 101] width 10 height 10
type input "**********"
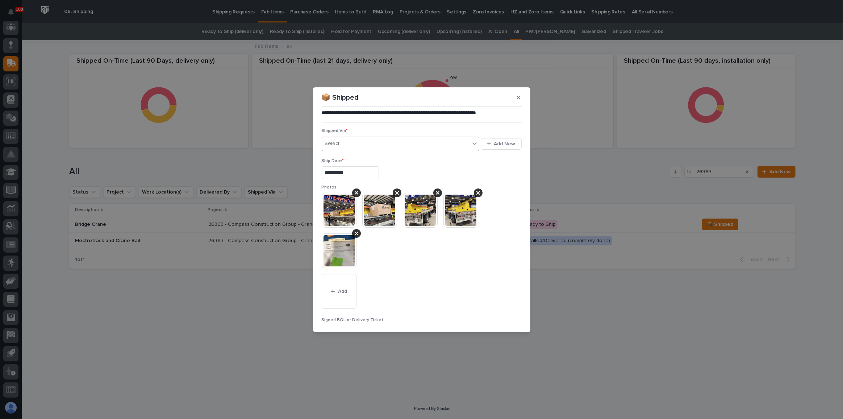
click at [352, 143] on div "Select..." at bounding box center [396, 144] width 148 height 12
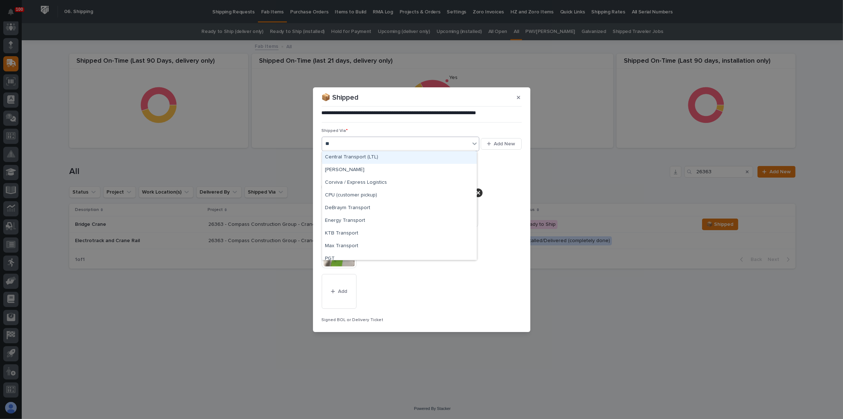
type input "***"
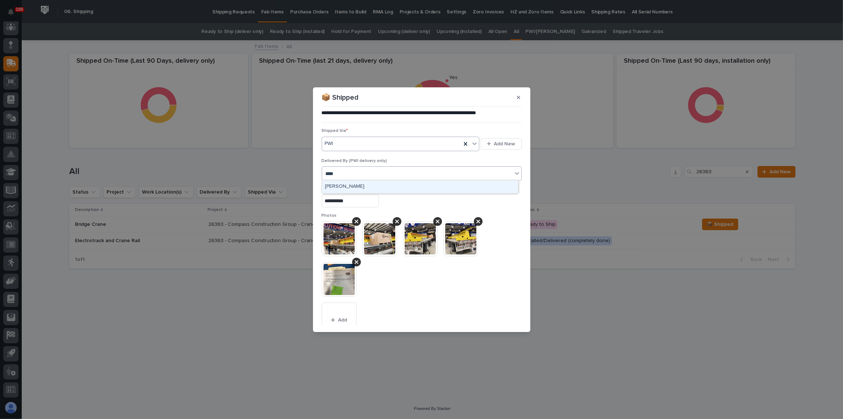
type input "*****"
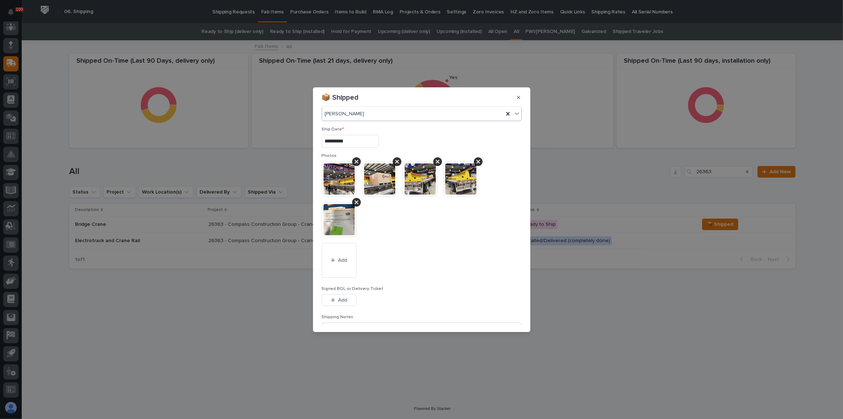
scroll to position [116, 0]
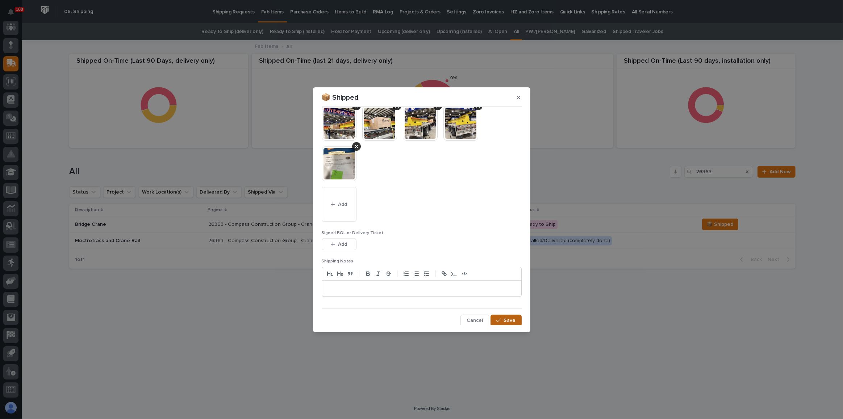
click at [500, 318] on div "button" at bounding box center [499, 320] width 7 height 5
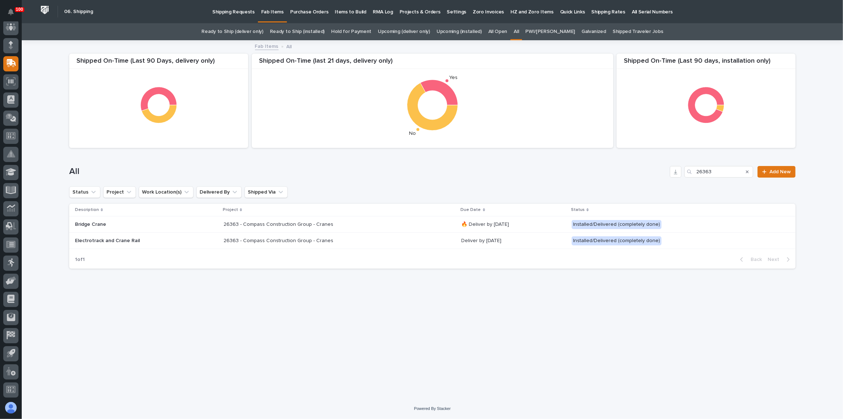
click at [748, 169] on icon "Search" at bounding box center [747, 171] width 3 height 4
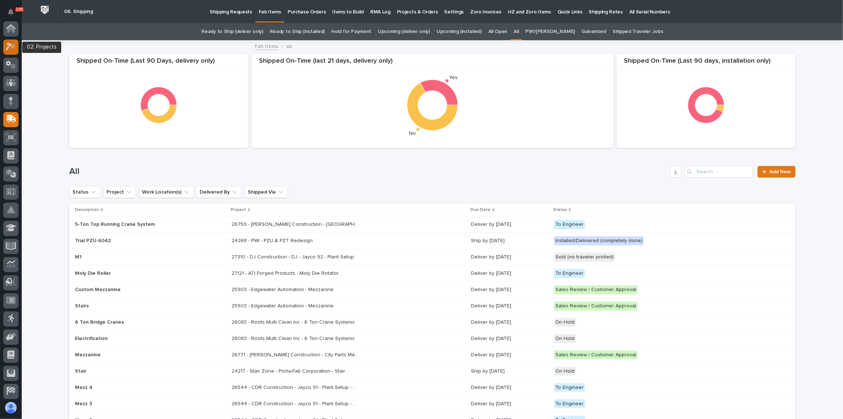
click at [7, 47] on icon at bounding box center [11, 46] width 11 height 8
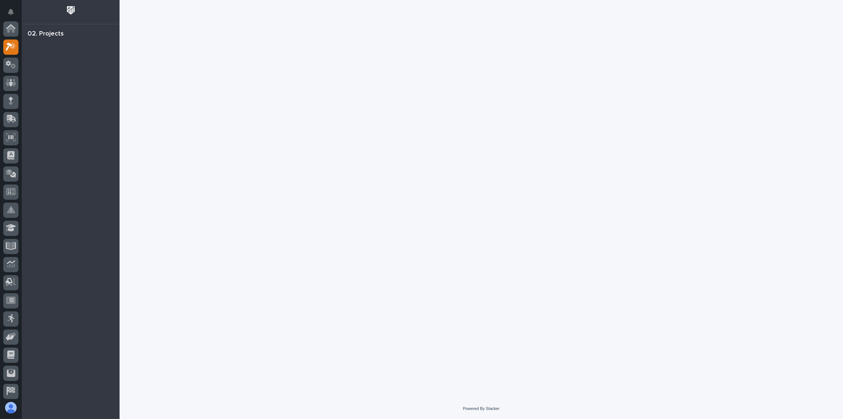
scroll to position [18, 0]
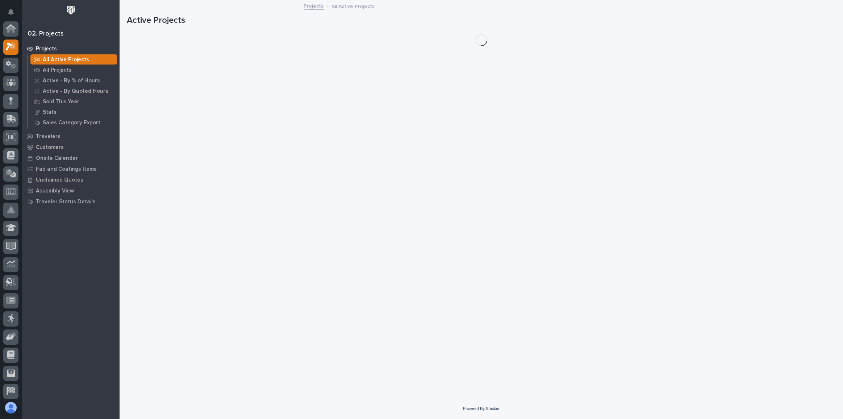
scroll to position [18, 0]
click at [65, 168] on p "Fab and Coatings Items" at bounding box center [66, 169] width 61 height 7
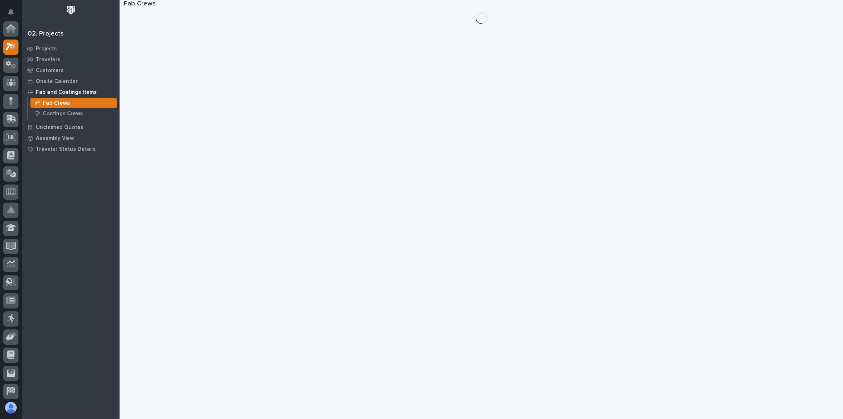
scroll to position [18, 0]
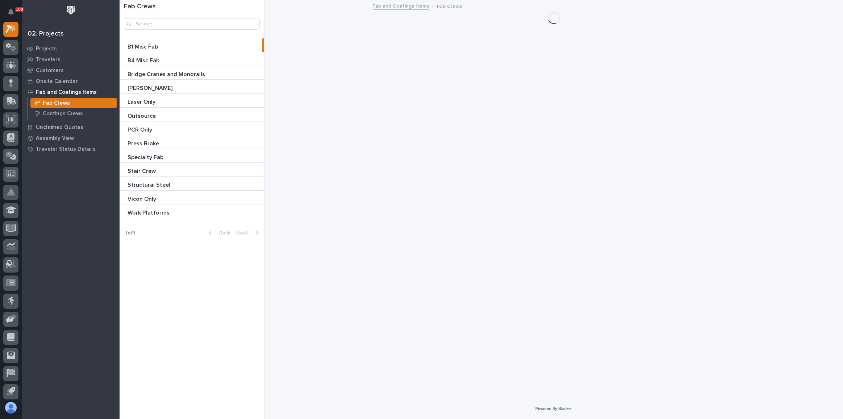
click at [211, 165] on div "Stair Crew Stair Crew" at bounding box center [191, 169] width 144 height 13
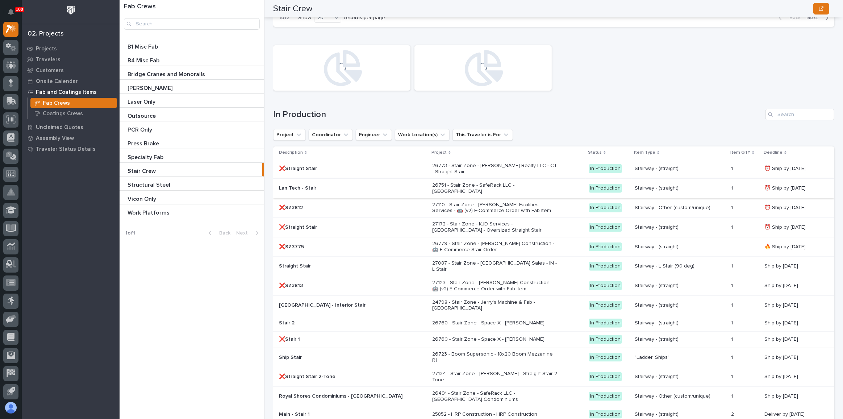
scroll to position [834, 0]
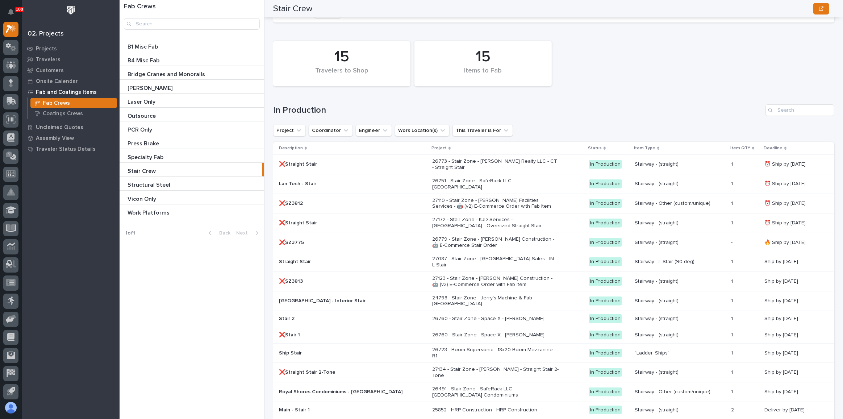
click at [523, 179] on p "26751 - Stair Zone - SafeRack LLC - [GEOGRAPHIC_DATA]" at bounding box center [495, 184] width 127 height 12
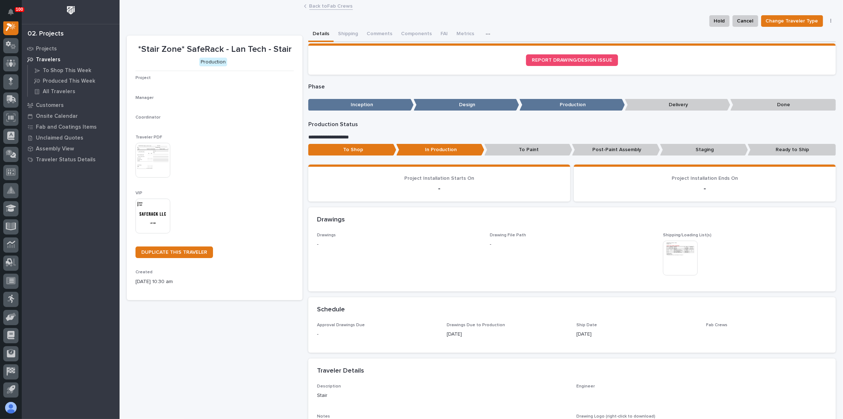
scroll to position [18, 0]
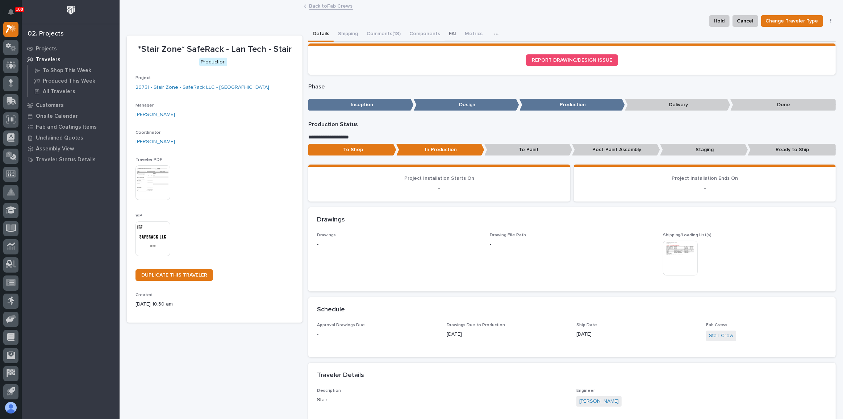
click at [448, 30] on button "FAI" at bounding box center [452, 34] width 16 height 15
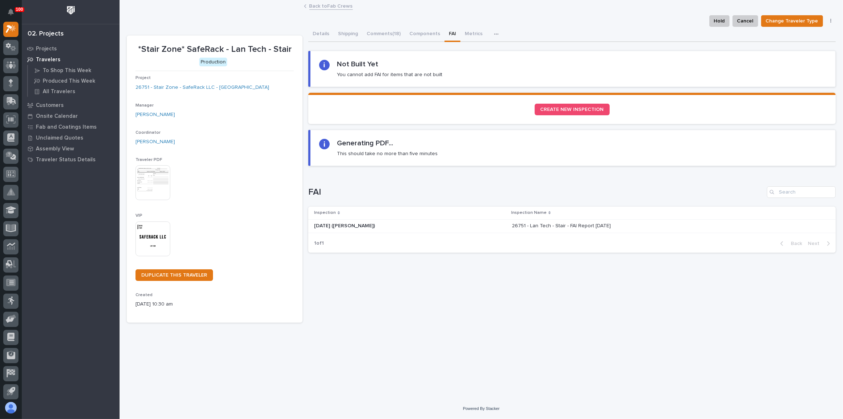
click at [423, 226] on p at bounding box center [410, 226] width 192 height 6
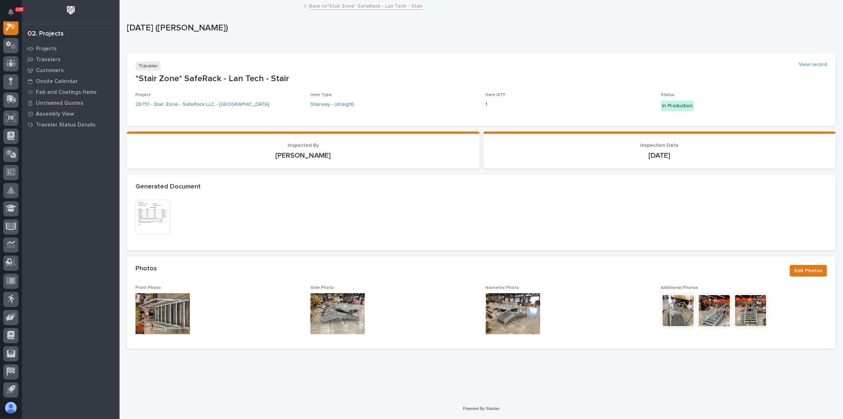
scroll to position [18, 0]
click at [168, 207] on img at bounding box center [152, 217] width 35 height 35
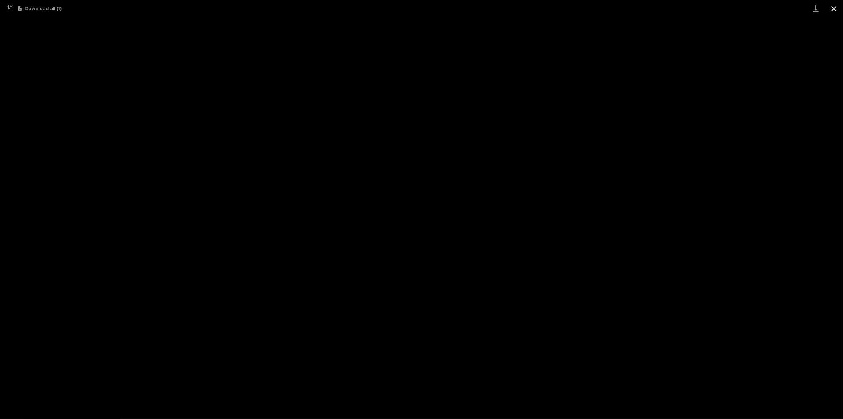
click at [832, 8] on button "Close gallery" at bounding box center [834, 8] width 18 height 17
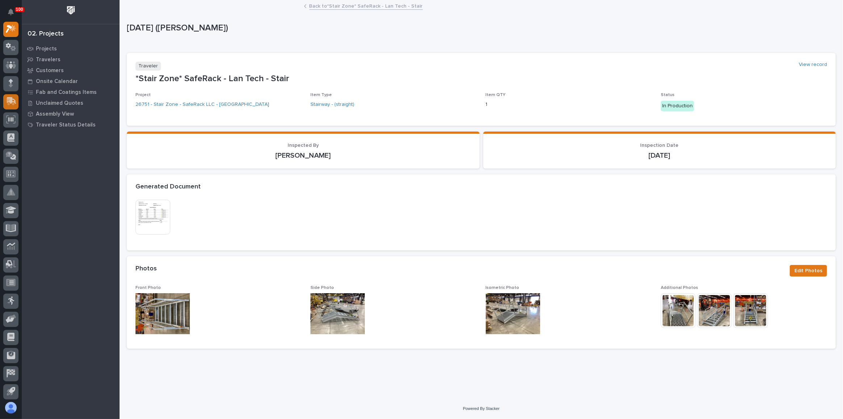
click at [10, 99] on icon at bounding box center [11, 100] width 9 height 7
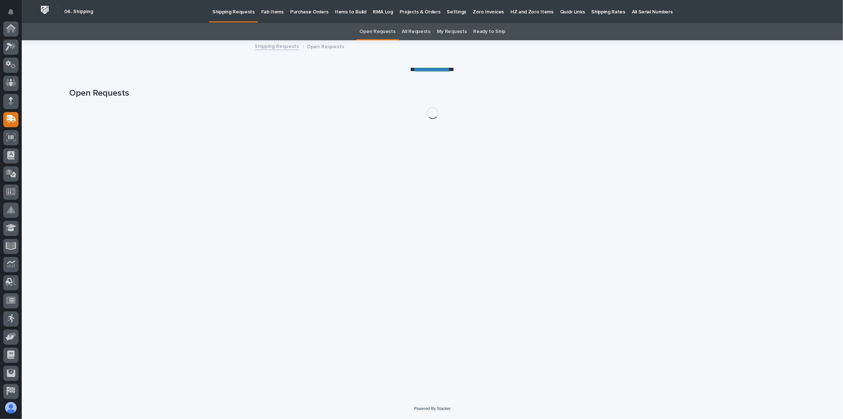
scroll to position [56, 0]
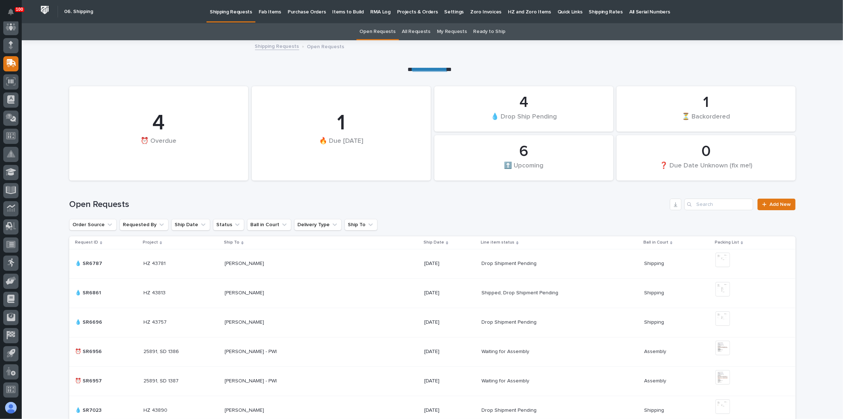
click at [262, 11] on p "Fab Items" at bounding box center [270, 7] width 22 height 15
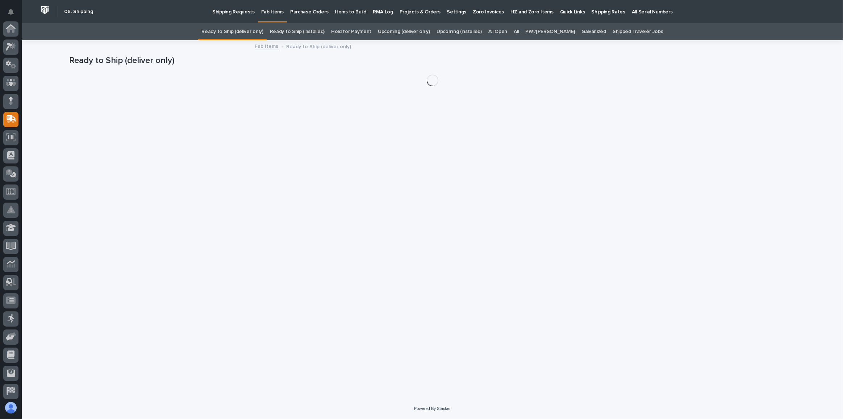
scroll to position [56, 0]
click at [519, 30] on link "All" at bounding box center [515, 31] width 5 height 17
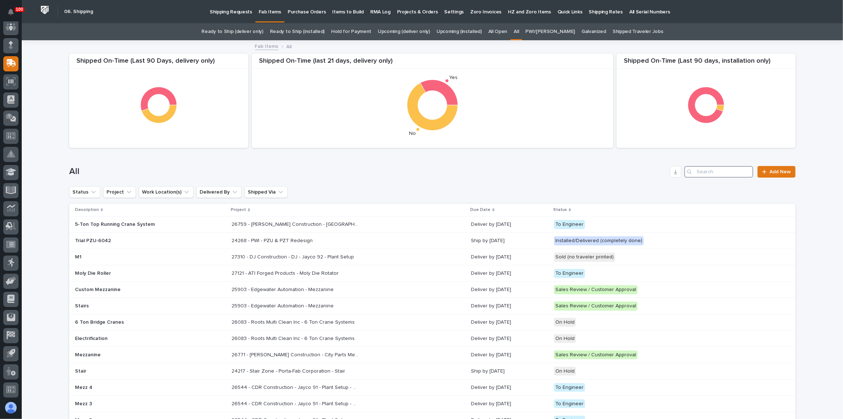
click at [726, 167] on input "Search" at bounding box center [718, 172] width 69 height 12
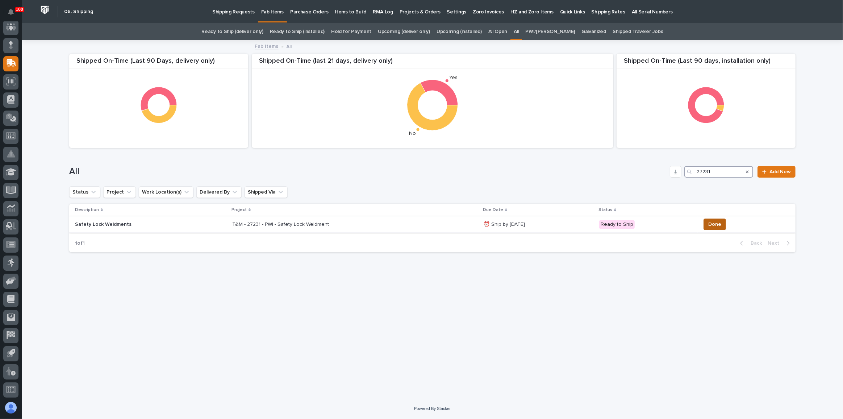
type input "27231"
click at [720, 226] on button "Done" at bounding box center [714, 224] width 22 height 12
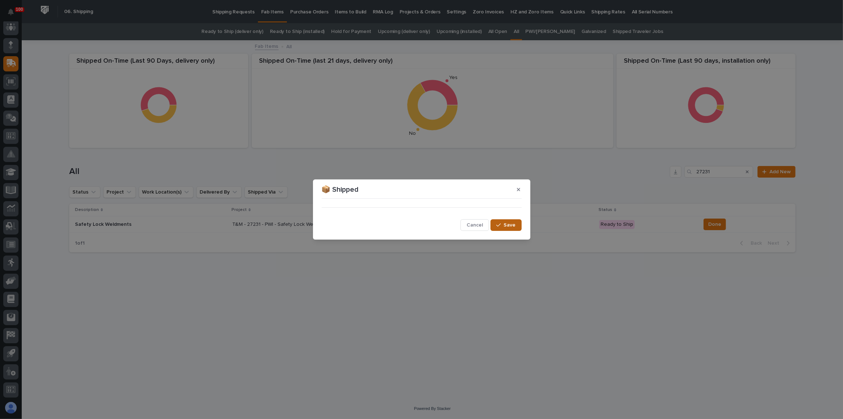
click at [507, 227] on span "Save" at bounding box center [510, 225] width 12 height 7
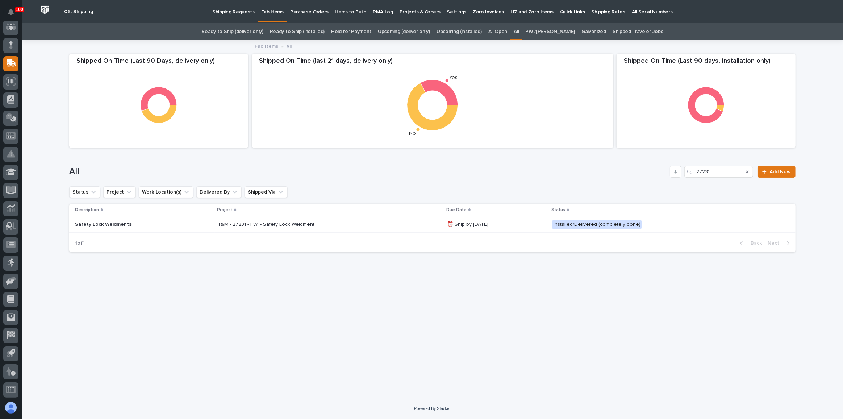
click at [244, 33] on link "Ready to Ship (deliver only)" at bounding box center [232, 31] width 62 height 17
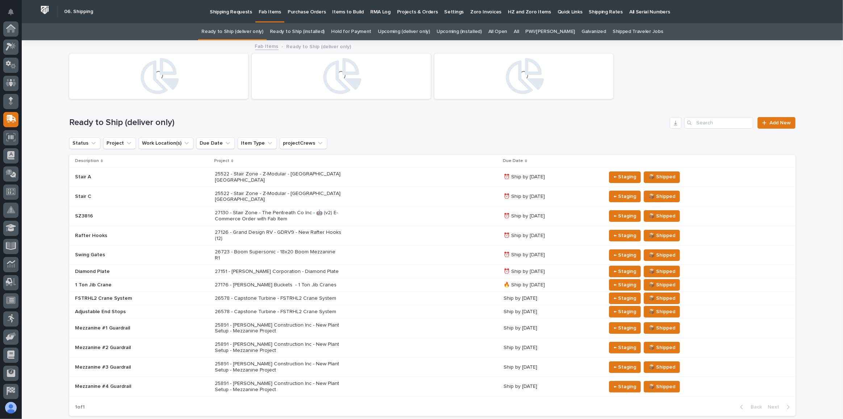
scroll to position [56, 0]
click at [419, 207] on div "27130 - Stair Zone - The Pentreath Co Inc - 🤖 (v2) E-Commerce Order with Fab It…" at bounding box center [356, 216] width 283 height 18
click at [411, 29] on link "Upcoming (deliver only)" at bounding box center [404, 31] width 52 height 17
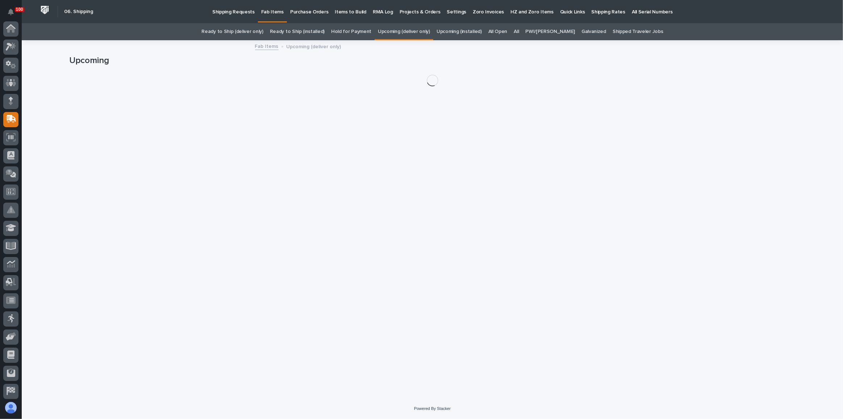
scroll to position [56, 0]
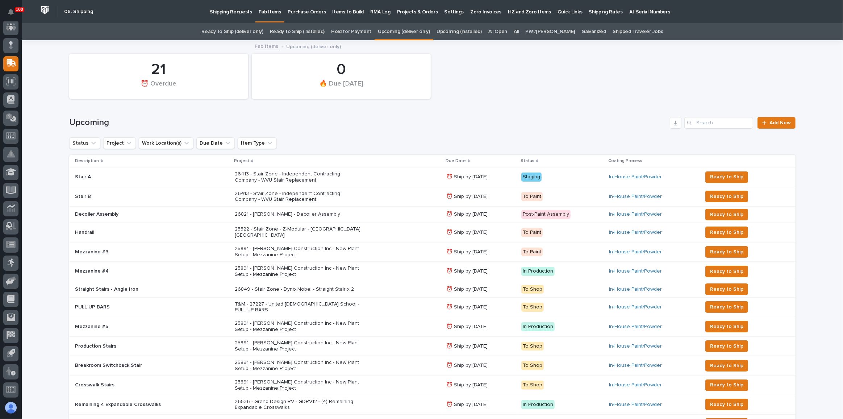
click at [409, 180] on div "26413 - Stair Zone - Independent Contracting Company - WVU Stair Replacement" at bounding box center [337, 177] width 205 height 18
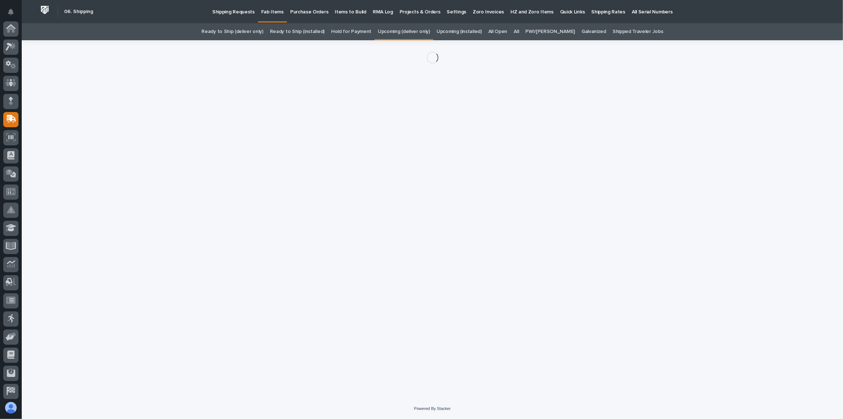
scroll to position [56, 0]
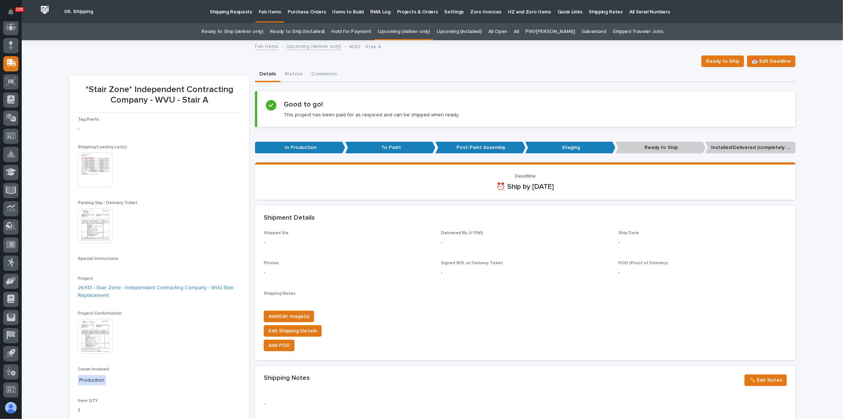
click at [96, 171] on img at bounding box center [95, 169] width 35 height 35
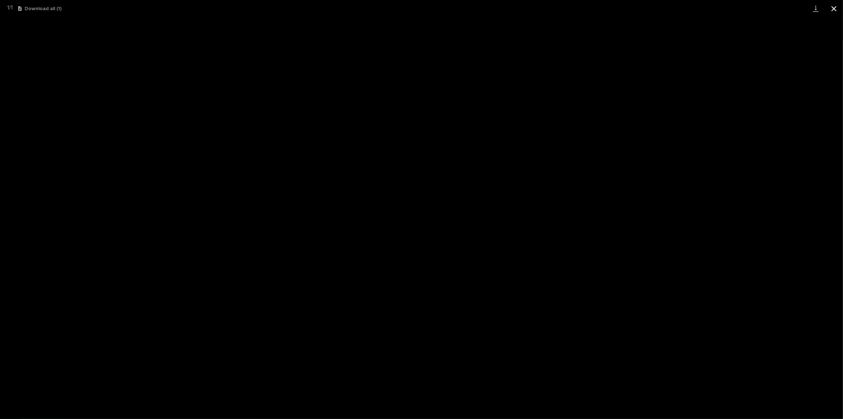
click at [835, 8] on button "Close gallery" at bounding box center [834, 8] width 18 height 17
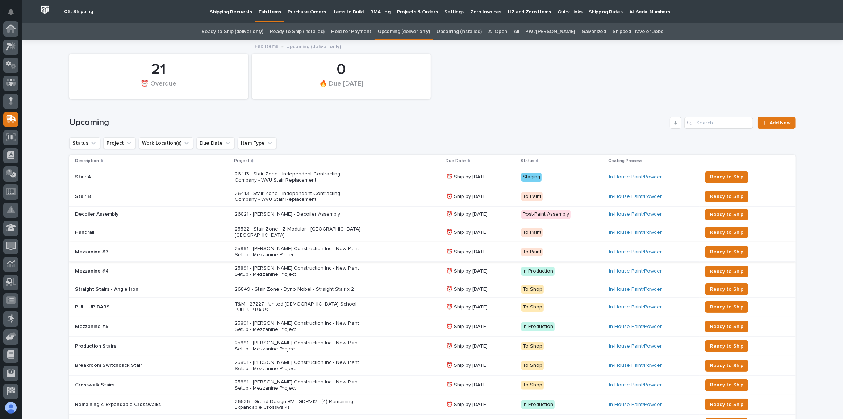
scroll to position [56, 0]
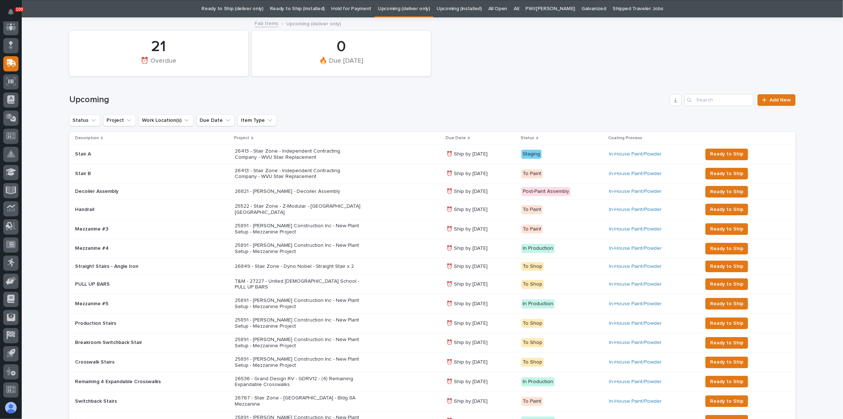
click at [403, 177] on div "26413 - Stair Zone - Independent Contracting Company - WVU Stair Replacement" at bounding box center [337, 174] width 205 height 18
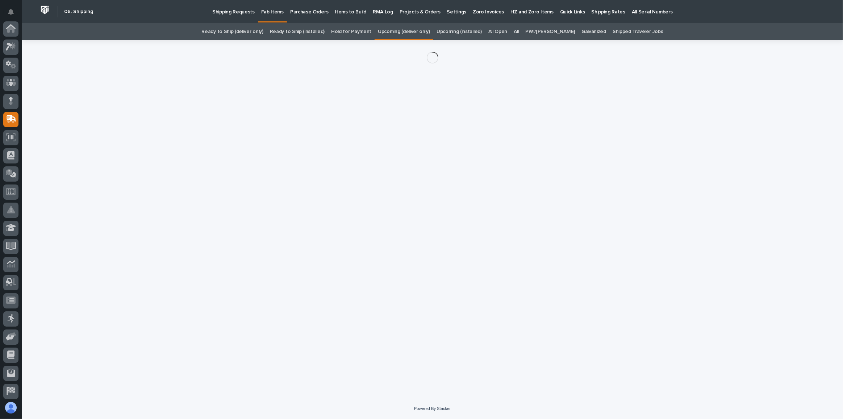
scroll to position [56, 0]
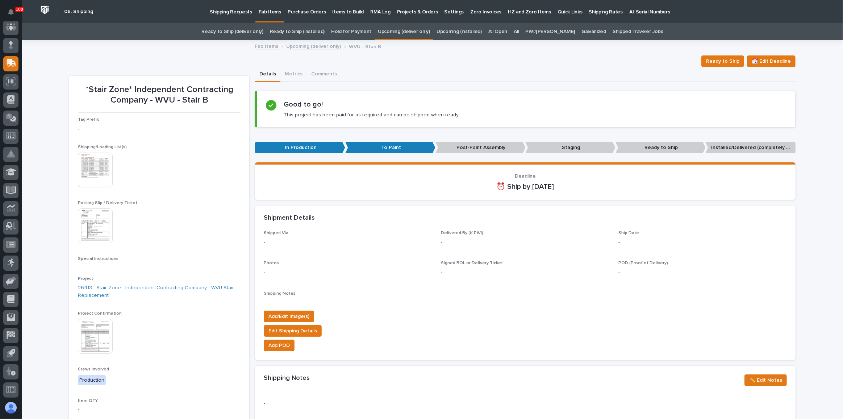
click at [100, 174] on img at bounding box center [95, 169] width 35 height 35
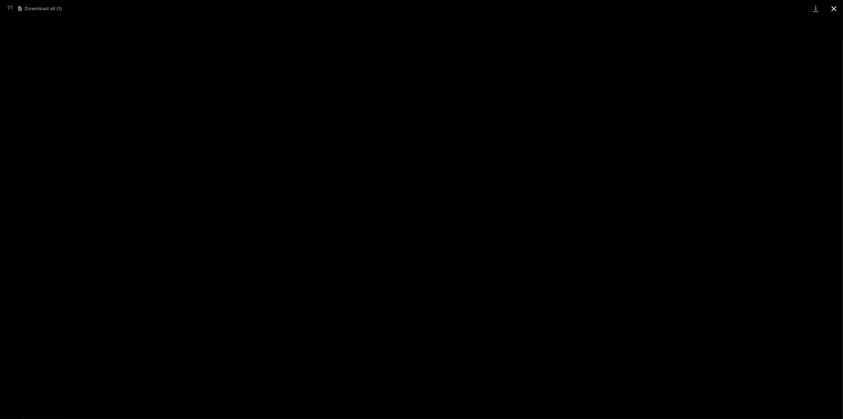
click at [830, 9] on button "Close gallery" at bounding box center [834, 8] width 18 height 17
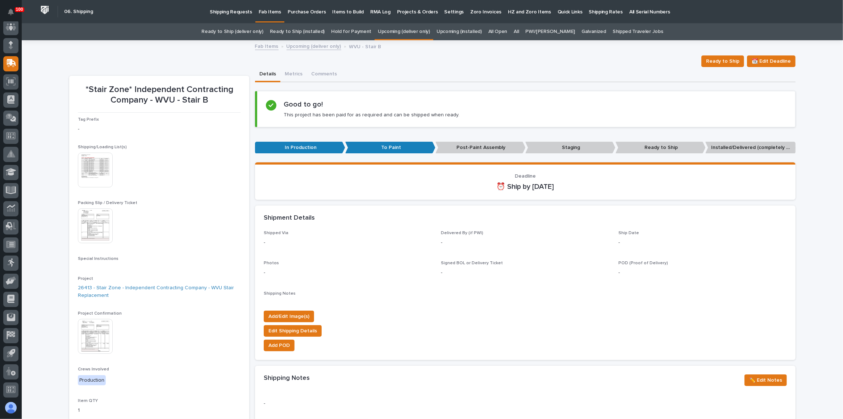
click at [243, 34] on link "Ready to Ship (deliver only)" at bounding box center [232, 31] width 62 height 17
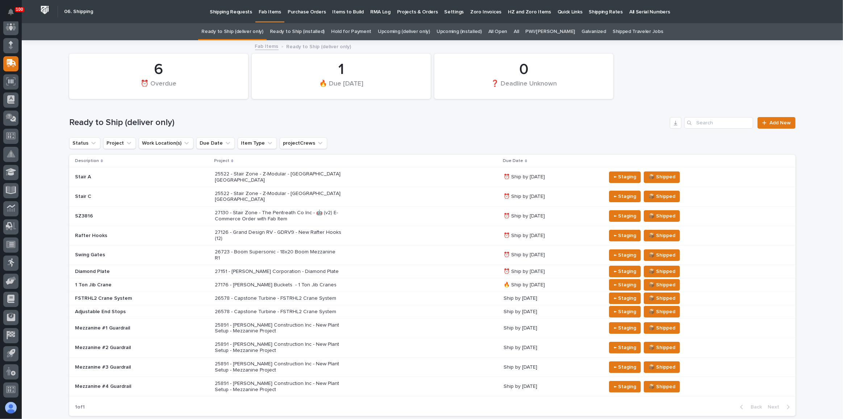
click at [403, 30] on link "Upcoming (deliver only)" at bounding box center [404, 31] width 52 height 17
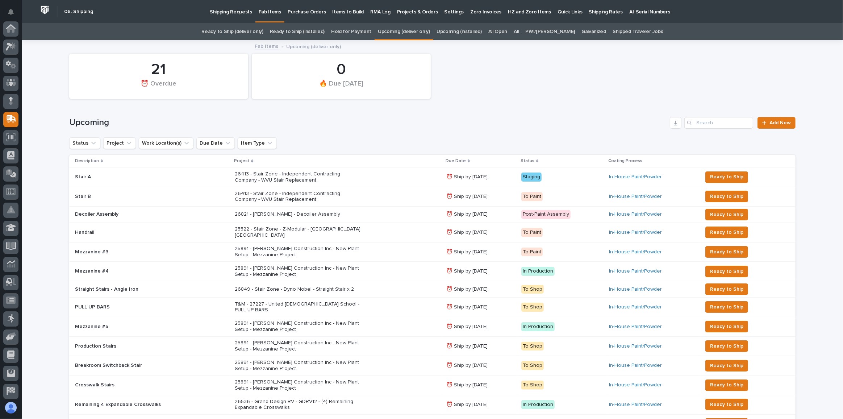
scroll to position [56, 0]
click at [458, 33] on link "Upcoming (installed)" at bounding box center [458, 31] width 45 height 17
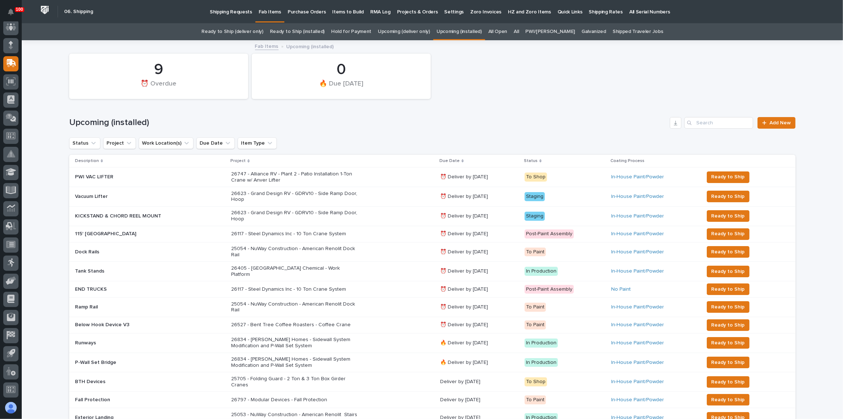
click at [303, 38] on link "Ready to Ship (installed)" at bounding box center [297, 31] width 55 height 17
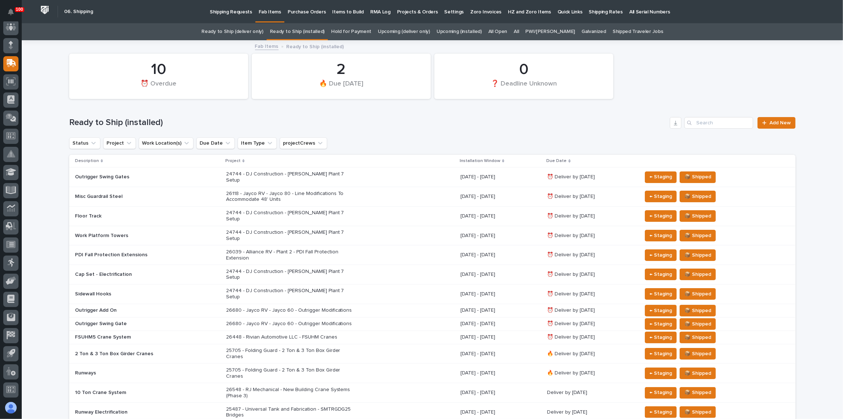
click at [519, 31] on link "All" at bounding box center [515, 31] width 5 height 17
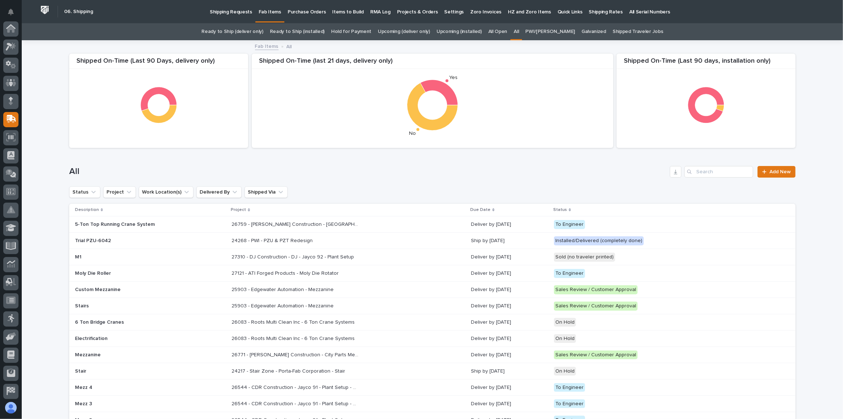
scroll to position [56, 0]
click at [718, 175] on input "Search" at bounding box center [718, 172] width 69 height 12
type input "26797"
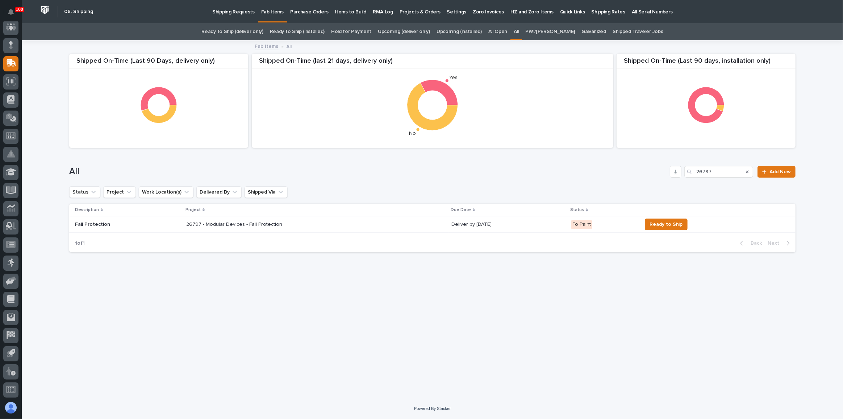
click at [356, 224] on div "26797 - Modular Devices - Fall Protection 26797 - Modular Devices - Fall Protec…" at bounding box center [315, 224] width 259 height 12
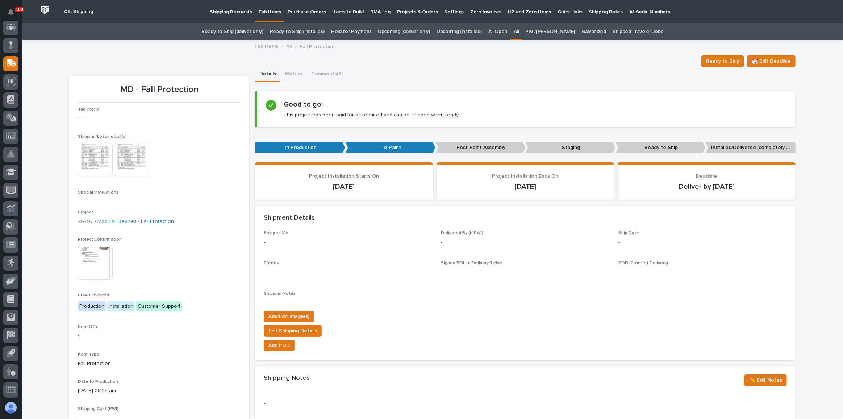
click at [87, 153] on img at bounding box center [95, 159] width 35 height 35
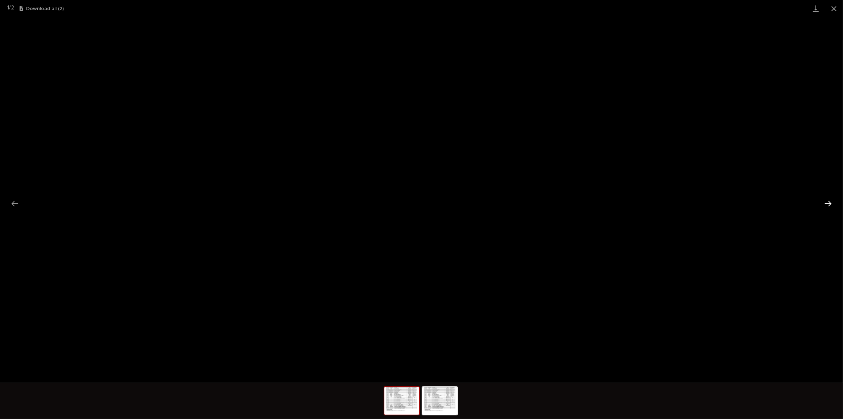
click at [830, 204] on button "Next slide" at bounding box center [827, 203] width 15 height 14
click at [836, 9] on button "Close gallery" at bounding box center [834, 8] width 18 height 17
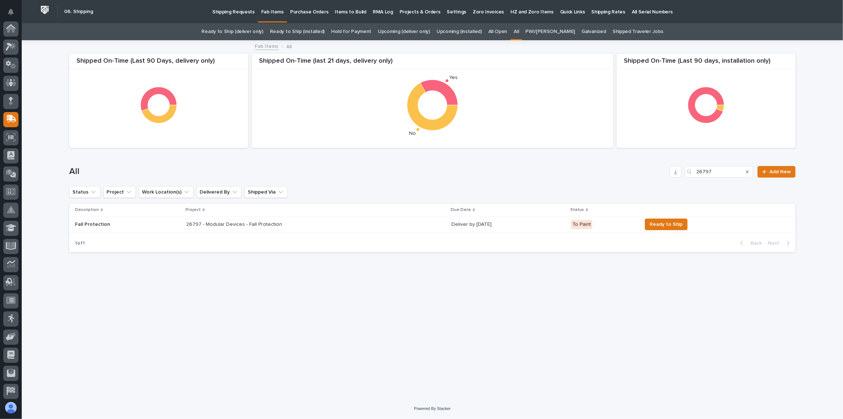
scroll to position [56, 0]
click at [746, 170] on icon "Search" at bounding box center [747, 171] width 3 height 4
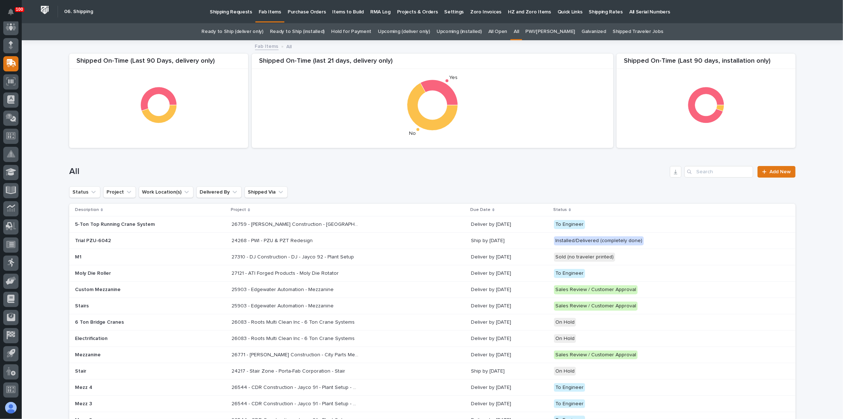
click at [234, 30] on link "Ready to Ship (deliver only)" at bounding box center [232, 31] width 62 height 17
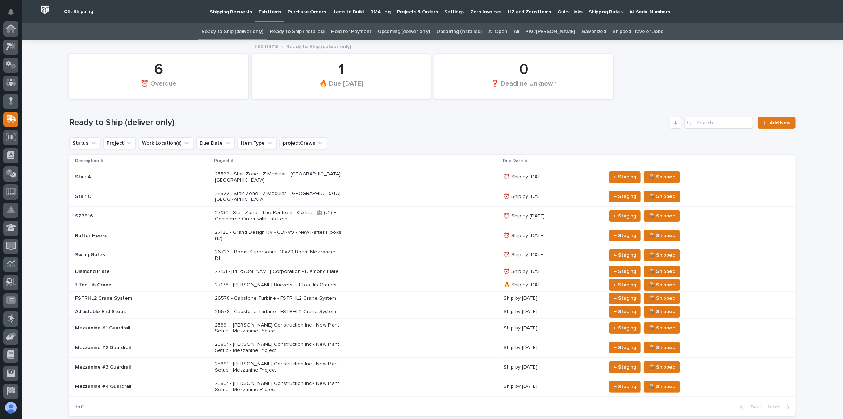
scroll to position [56, 0]
click at [417, 207] on div "27130 - Stair Zone - The Pentreath Co Inc - 🤖 (v2) E-Commerce Order with Fab It…" at bounding box center [356, 216] width 283 height 18
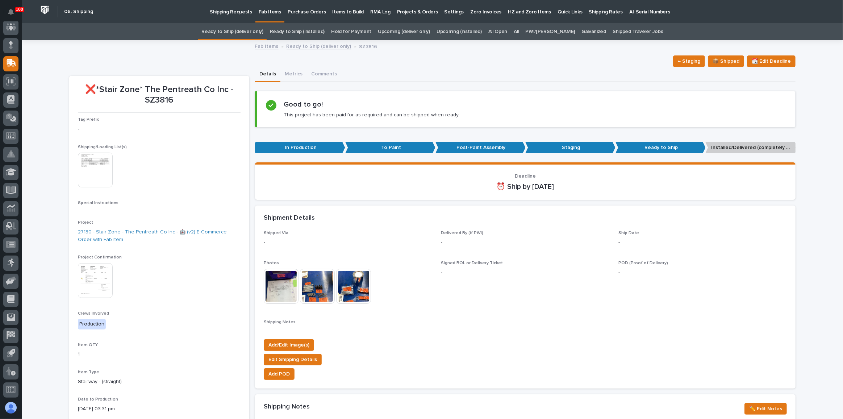
click at [402, 30] on link "Upcoming (deliver only)" at bounding box center [404, 31] width 52 height 17
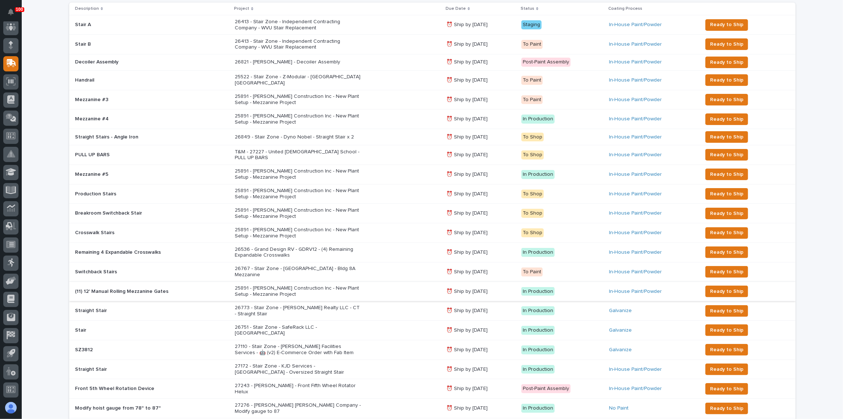
scroll to position [164, 0]
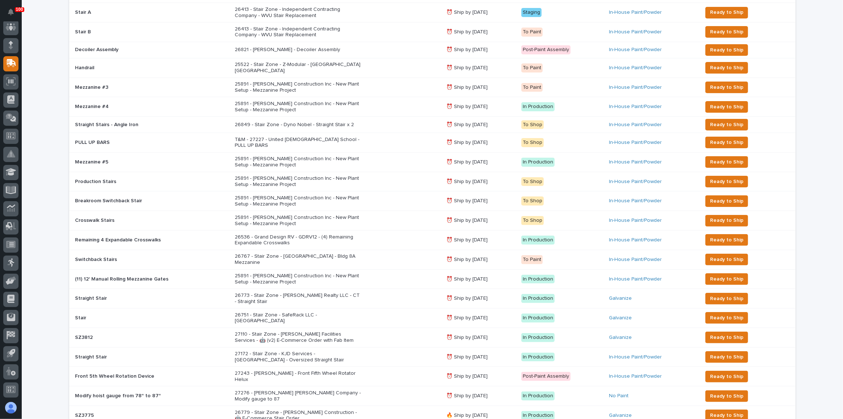
click at [402, 309] on div "26751 - Stair Zone - SafeRack LLC - [GEOGRAPHIC_DATA]" at bounding box center [337, 318] width 205 height 18
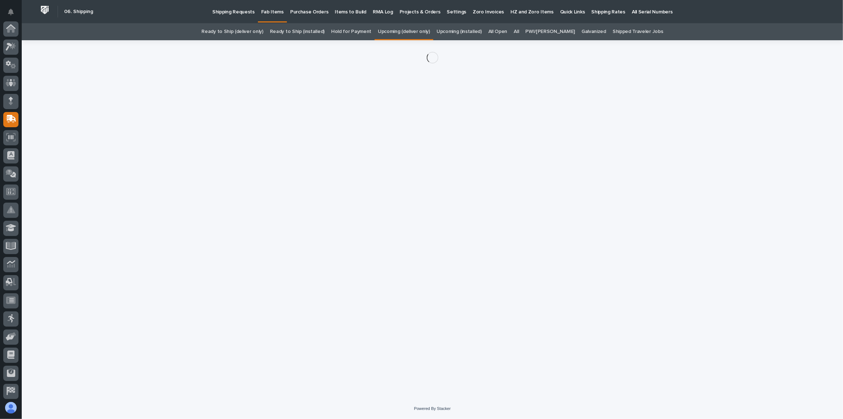
scroll to position [56, 0]
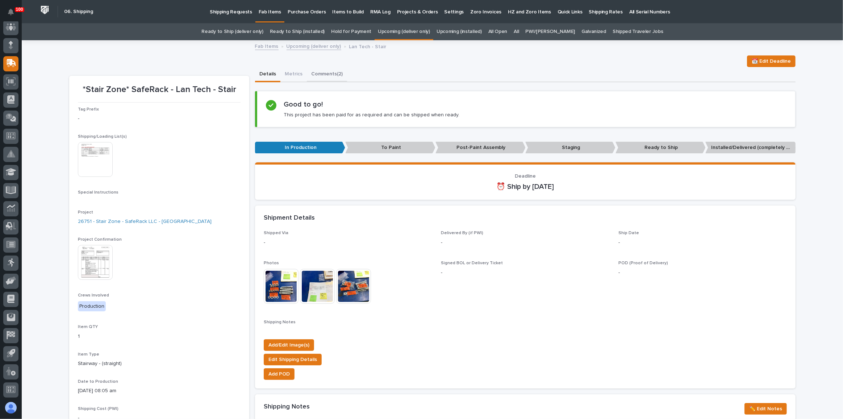
click at [331, 77] on button "Comments (2)" at bounding box center [327, 74] width 40 height 15
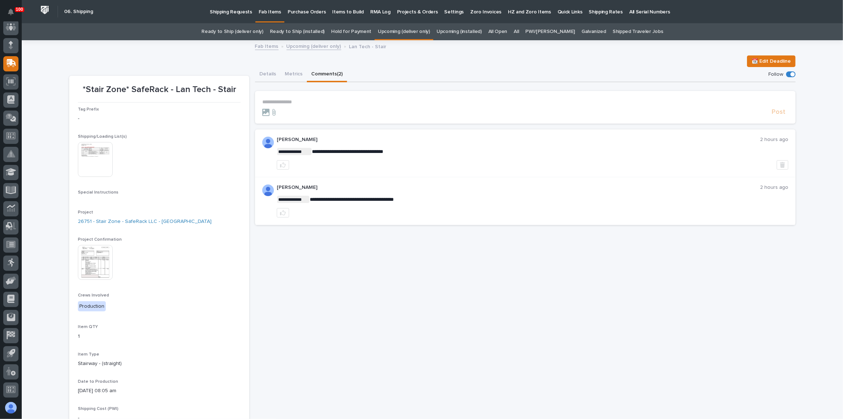
click at [298, 102] on p "**********" at bounding box center [525, 102] width 526 height 6
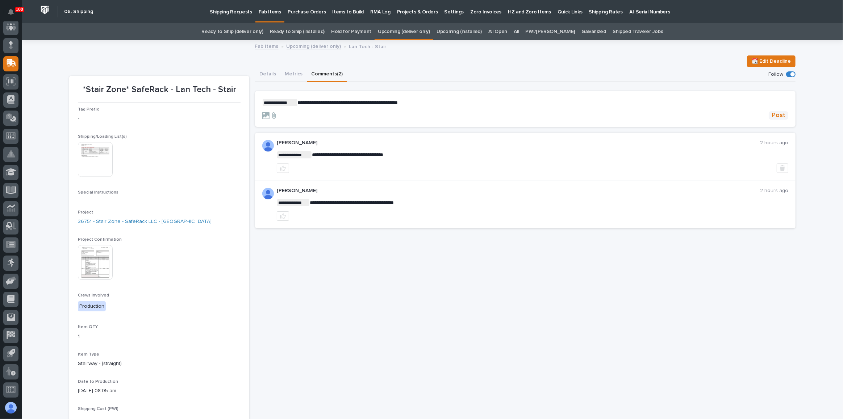
click at [772, 115] on span "Post" at bounding box center [778, 115] width 14 height 8
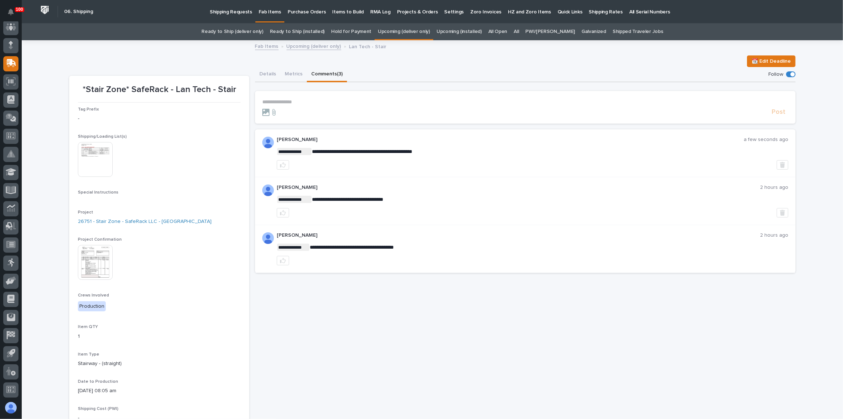
click at [248, 28] on link "Ready to Ship (deliver only)" at bounding box center [232, 31] width 62 height 17
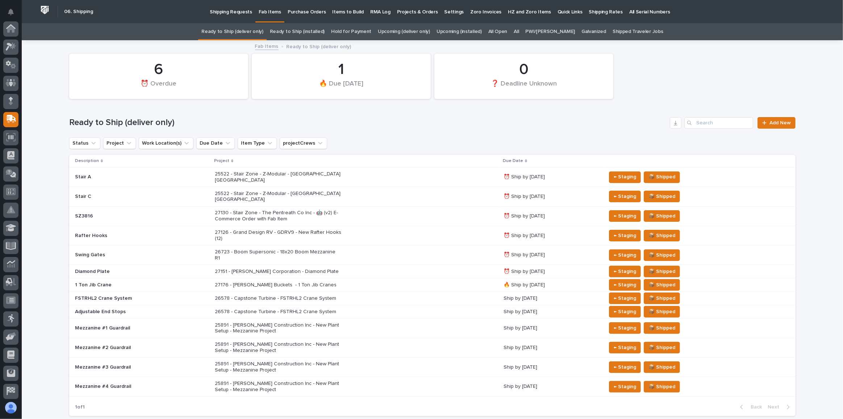
scroll to position [56, 0]
click at [334, 207] on div "27130 - Stair Zone - The Pentreath Co Inc - 🤖 (v2) E-Commerce Order with Fab It…" at bounding box center [356, 216] width 283 height 18
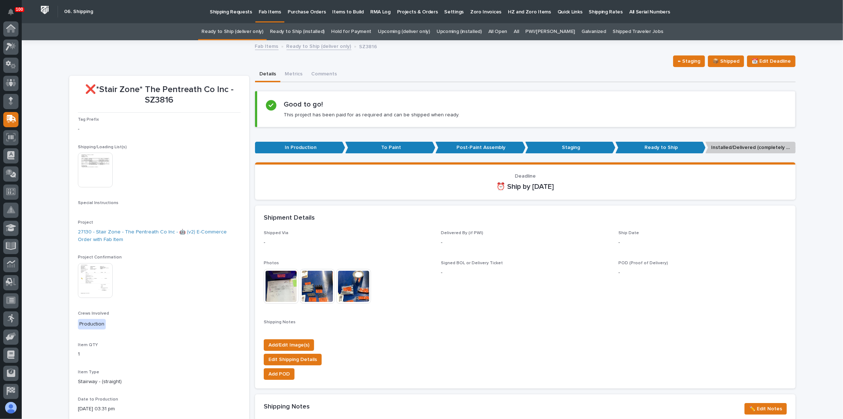
scroll to position [56, 0]
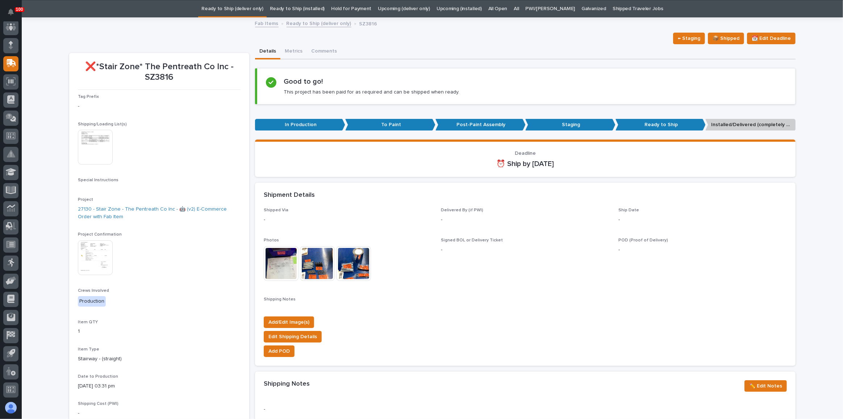
click at [90, 255] on img at bounding box center [95, 257] width 35 height 35
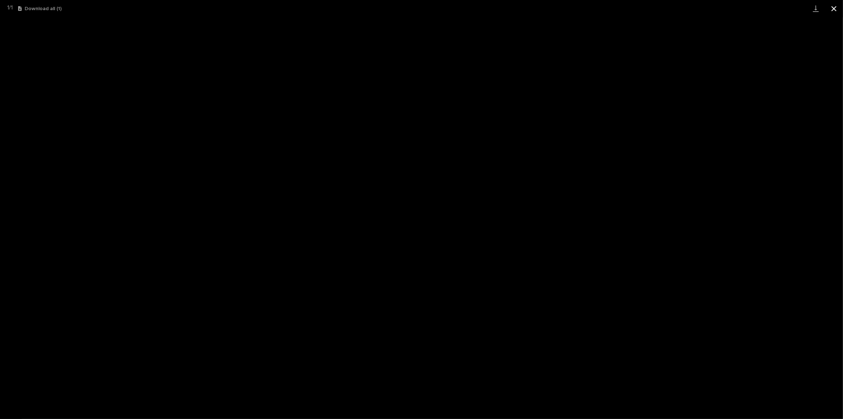
click at [830, 13] on button "Close gallery" at bounding box center [834, 8] width 18 height 17
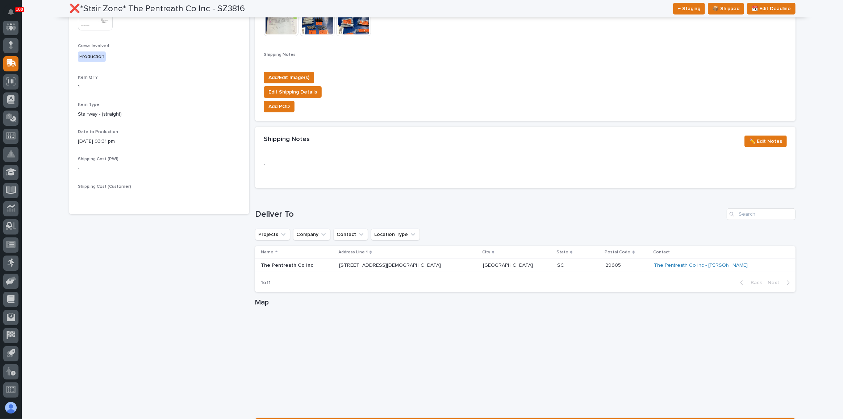
scroll to position [358, 0]
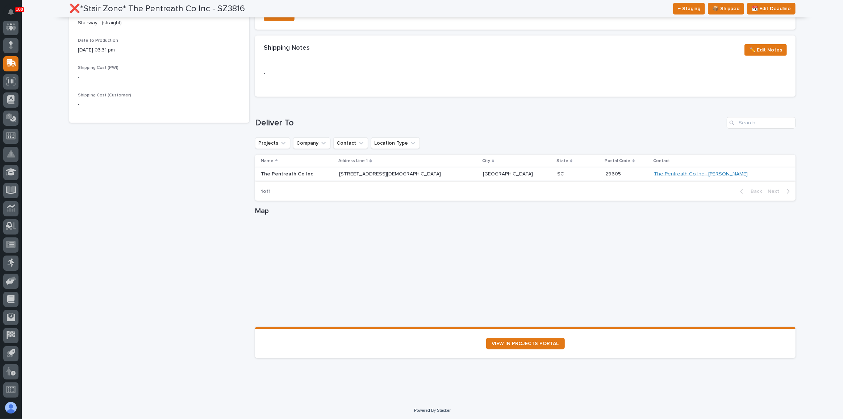
click at [692, 171] on link "The Pentreath Co Inc - [PERSON_NAME]" at bounding box center [701, 174] width 94 height 6
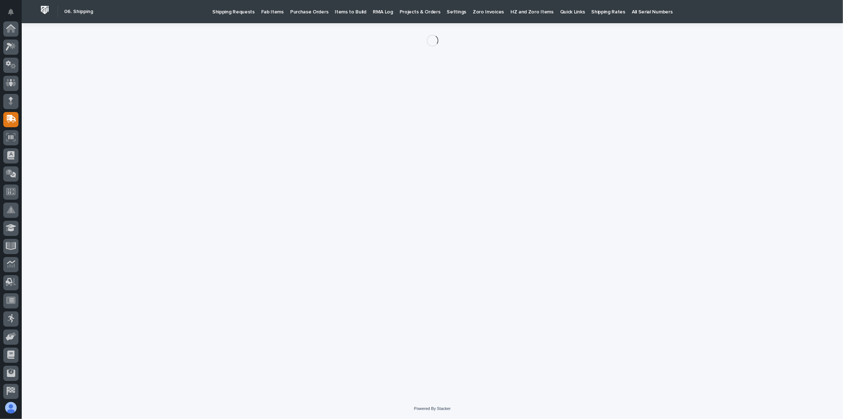
scroll to position [56, 0]
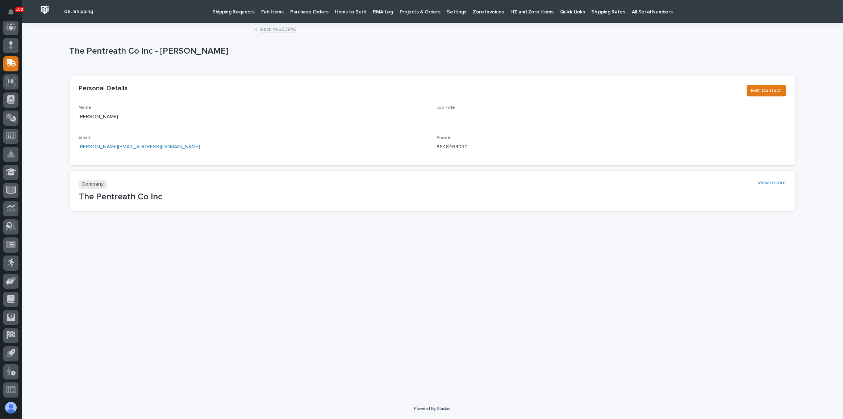
click at [284, 26] on link "Back to SZ3816" at bounding box center [278, 29] width 36 height 8
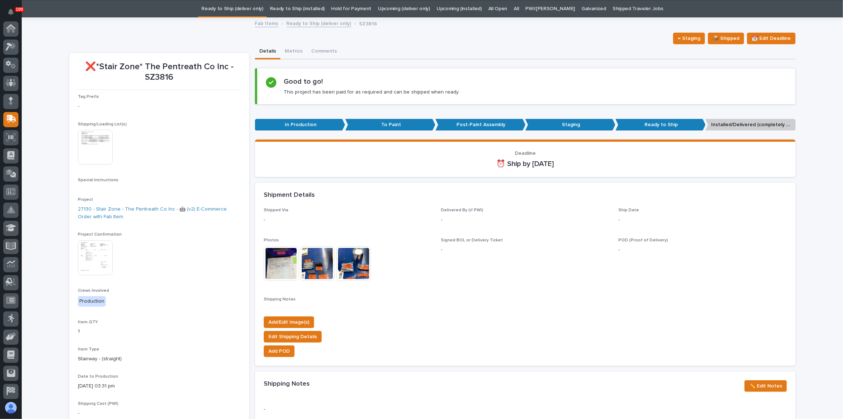
scroll to position [56, 0]
click at [105, 206] on link "27130 - Stair Zone - The Pentreath Co Inc - 🤖 (v2) E-Commerce Order with Fab It…" at bounding box center [159, 212] width 163 height 15
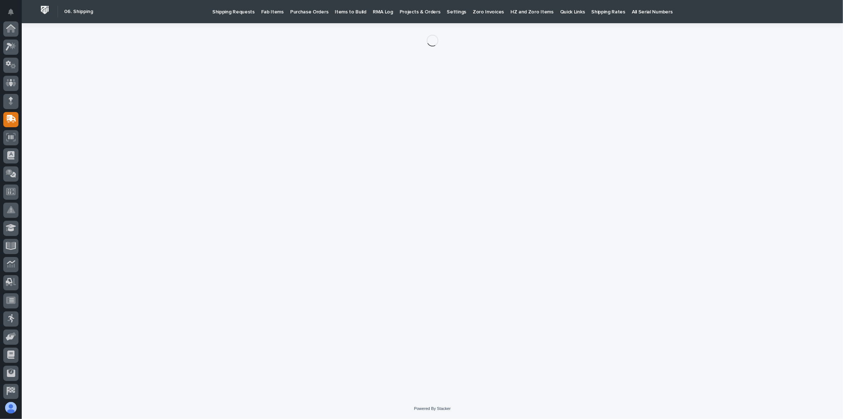
scroll to position [56, 0]
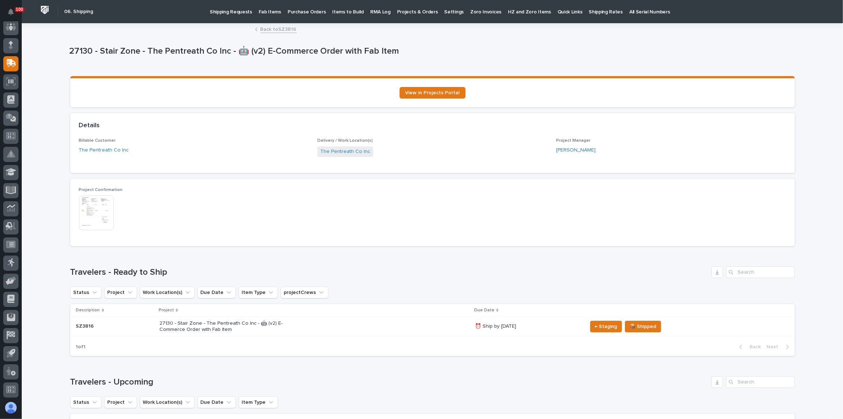
click at [291, 29] on link "Back to SZ3816" at bounding box center [278, 29] width 36 height 8
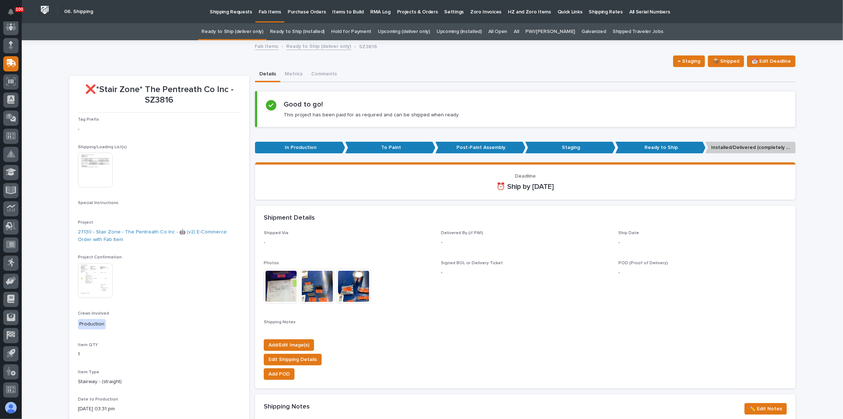
click at [97, 159] on img at bounding box center [95, 169] width 35 height 35
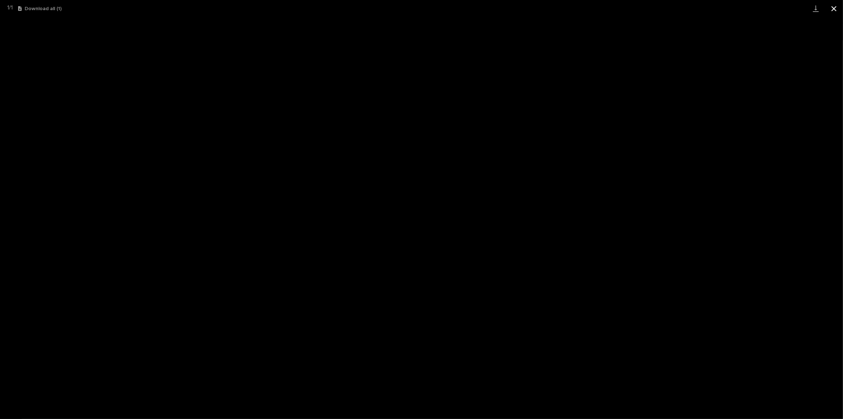
click at [836, 11] on button "Close gallery" at bounding box center [834, 8] width 18 height 17
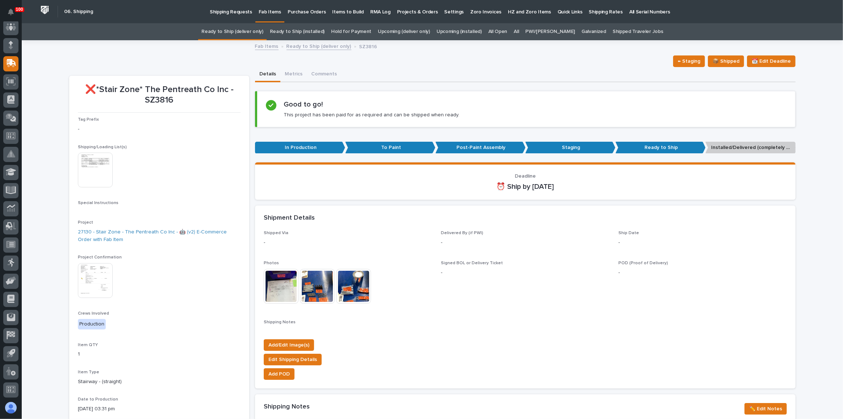
click at [243, 28] on link "Ready to Ship (deliver only)" at bounding box center [232, 31] width 62 height 17
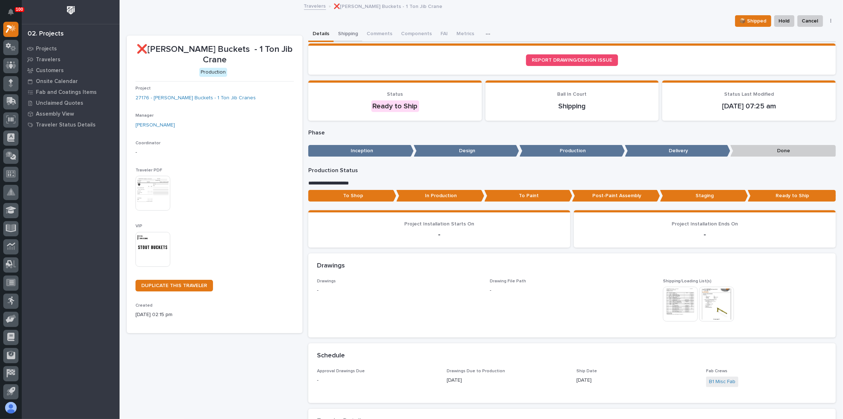
click at [358, 29] on button "Shipping" at bounding box center [348, 34] width 29 height 15
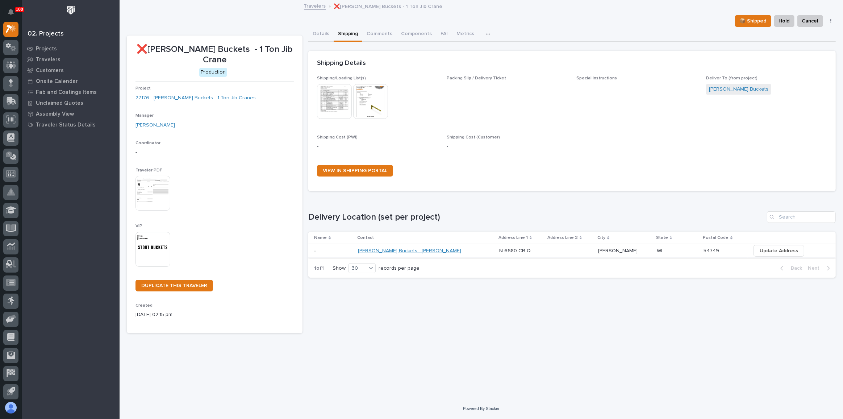
click at [411, 249] on link "[PERSON_NAME] Buckets - [PERSON_NAME]" at bounding box center [409, 251] width 103 height 6
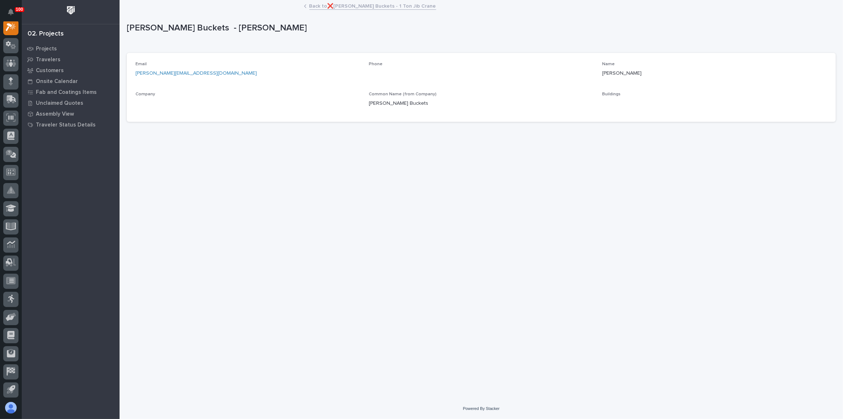
scroll to position [18, 0]
click at [328, 7] on link "Back to ❌Stout Buckets - 1 Ton Jib Crane" at bounding box center [372, 5] width 127 height 8
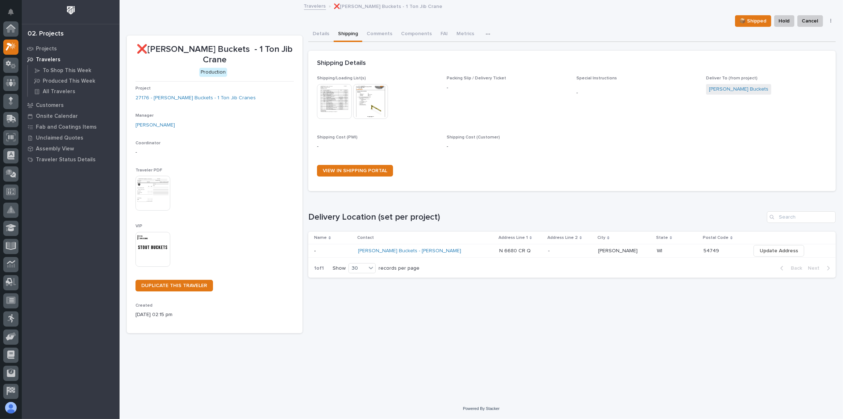
scroll to position [20, 0]
click at [326, 34] on button "Details" at bounding box center [320, 34] width 25 height 15
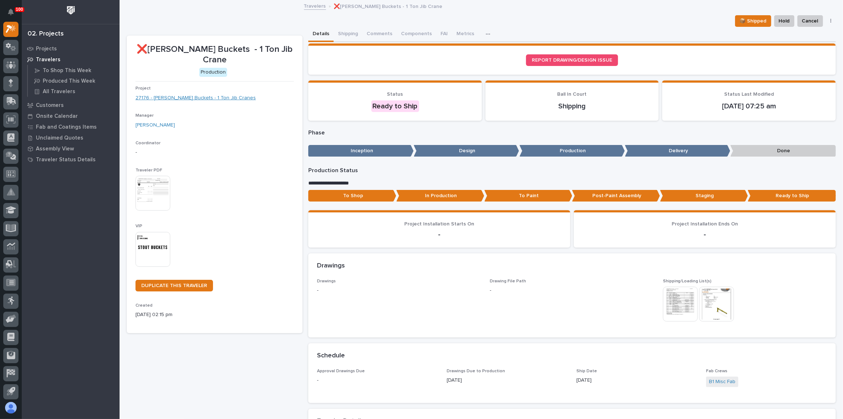
click at [179, 94] on link "27176 - [PERSON_NAME] Buckets - 1 Ton Jib Cranes" at bounding box center [195, 98] width 120 height 8
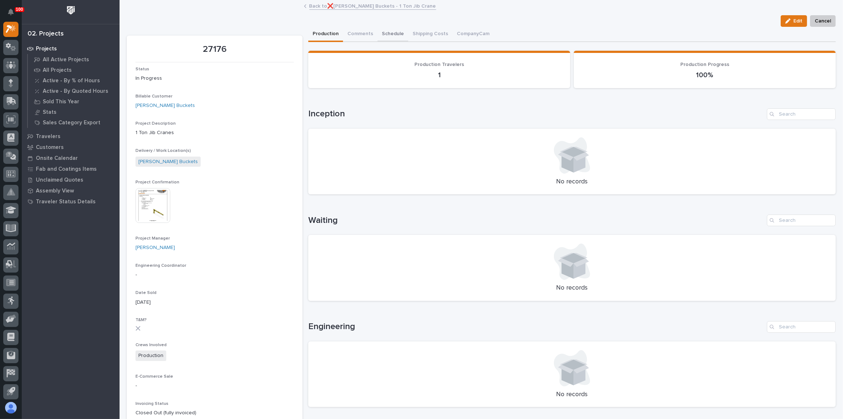
click at [397, 32] on button "Schedule" at bounding box center [392, 34] width 31 height 15
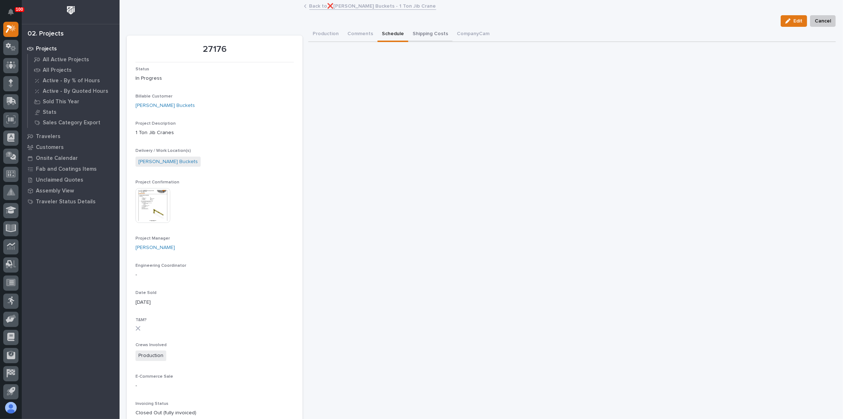
click at [424, 30] on button "Shipping Costs" at bounding box center [430, 34] width 44 height 15
click at [452, 30] on button "CompanyCam" at bounding box center [472, 34] width 41 height 15
click at [353, 37] on button "Comments" at bounding box center [360, 34] width 34 height 15
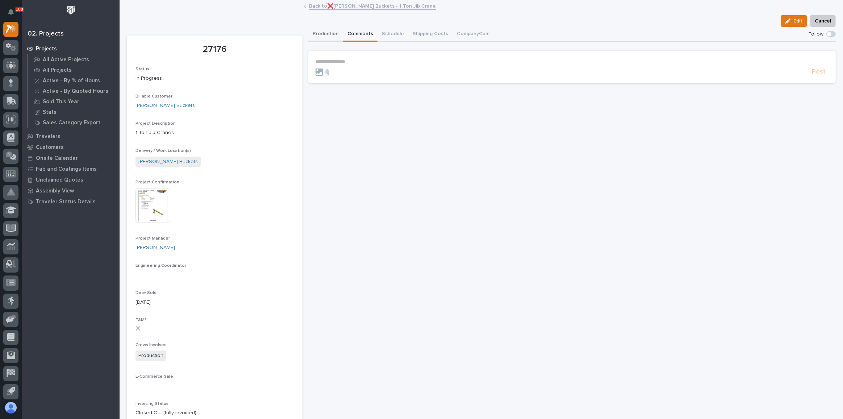
click at [323, 36] on button "Production" at bounding box center [325, 34] width 35 height 15
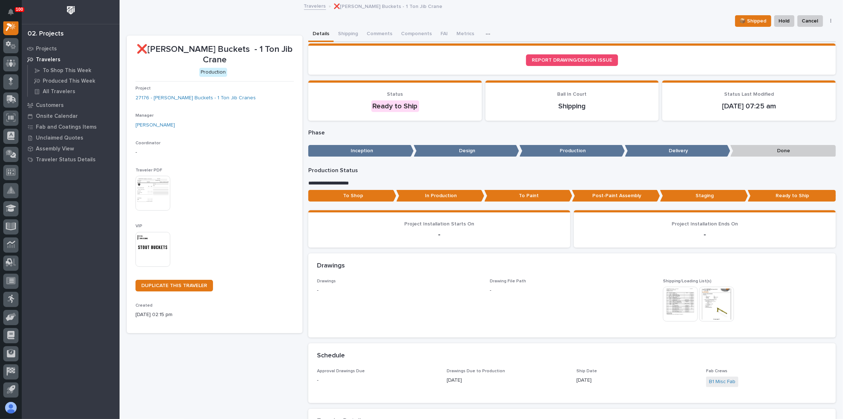
click at [486, 35] on icon "button" at bounding box center [488, 34] width 4 height 5
click at [491, 27] on button "button" at bounding box center [489, 34] width 16 height 14
